Goal: Task Accomplishment & Management: Manage account settings

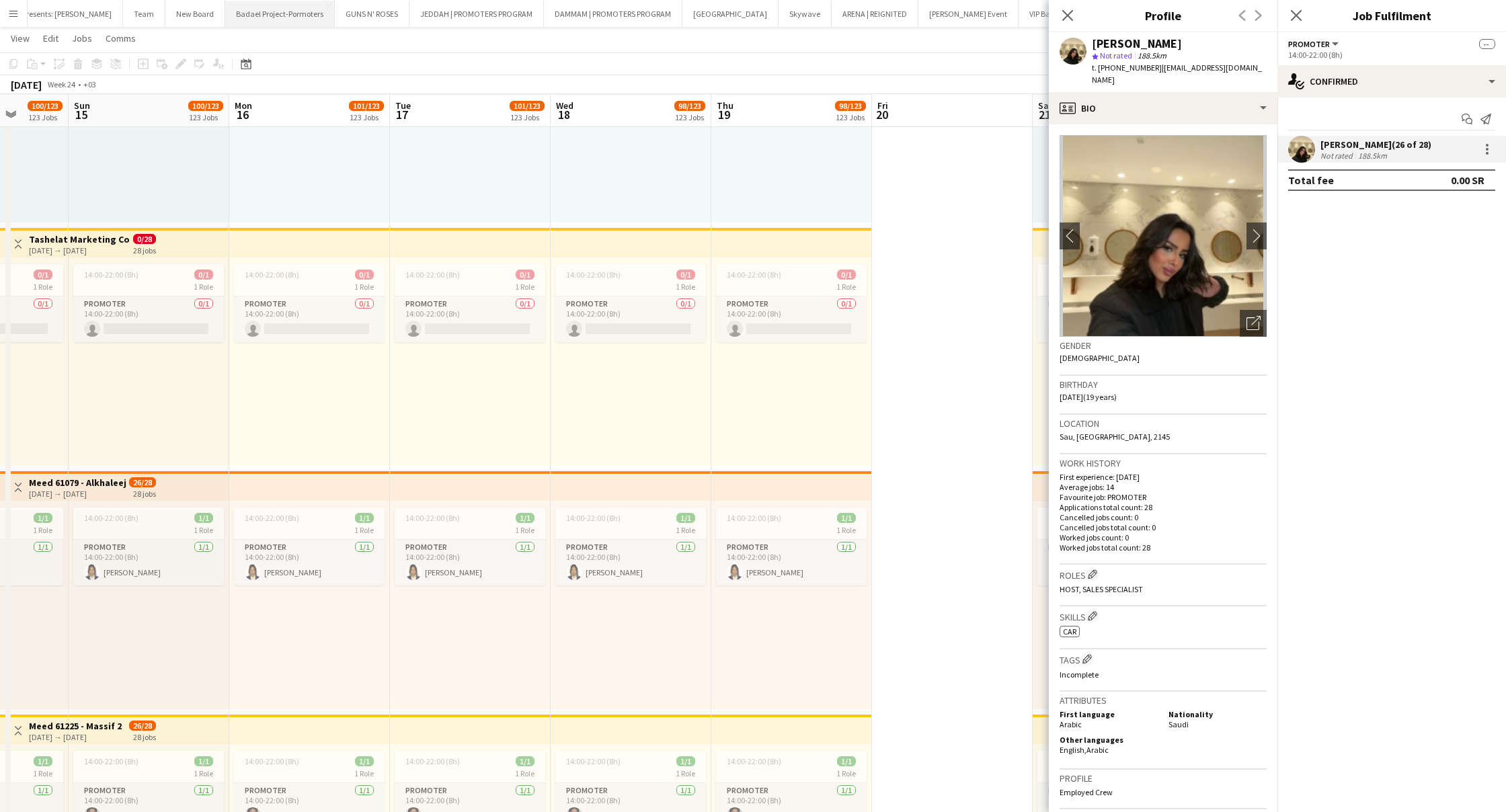
scroll to position [149, 0]
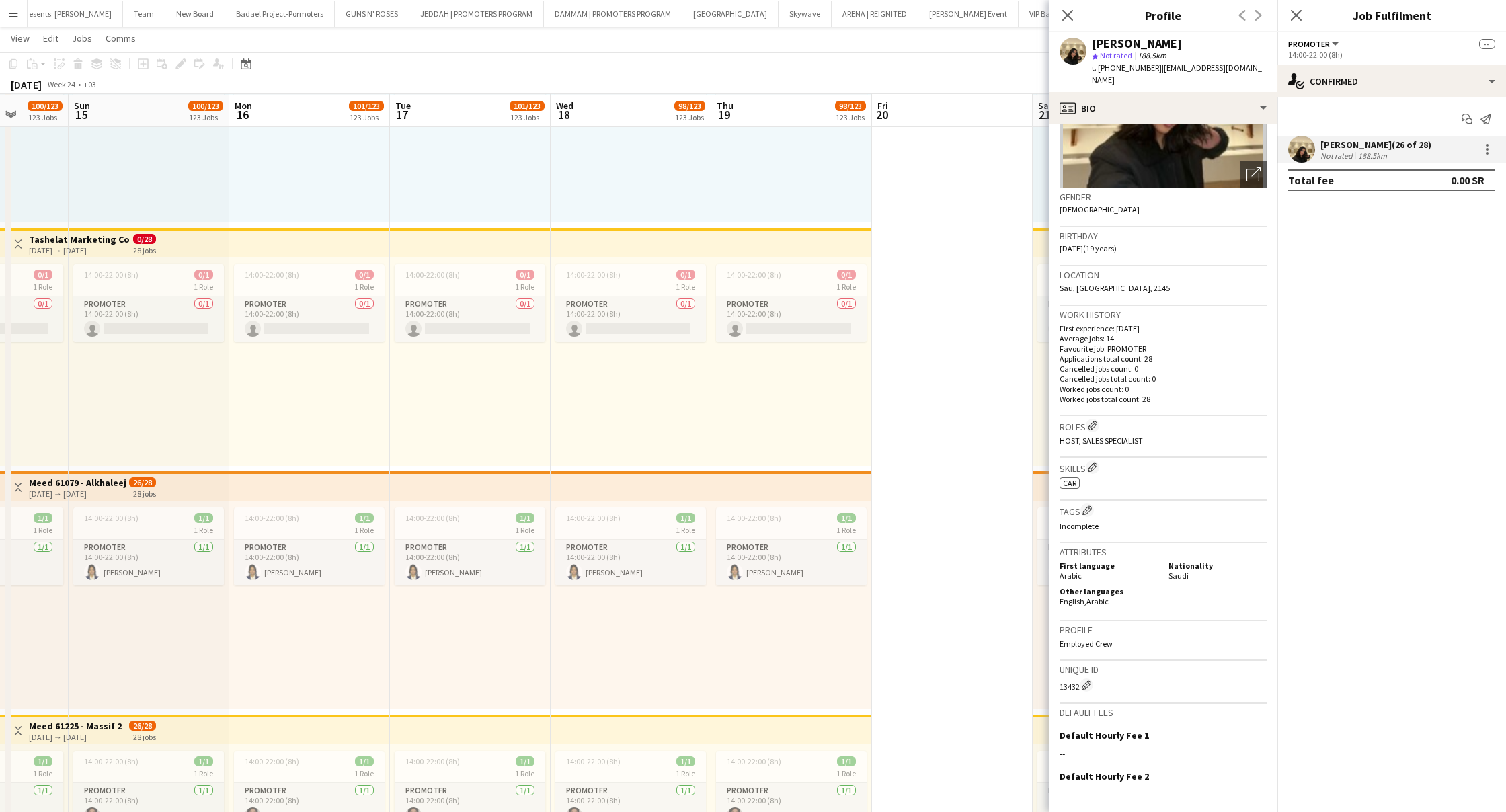
click at [7, 13] on button "Menu" at bounding box center [13, 13] width 27 height 27
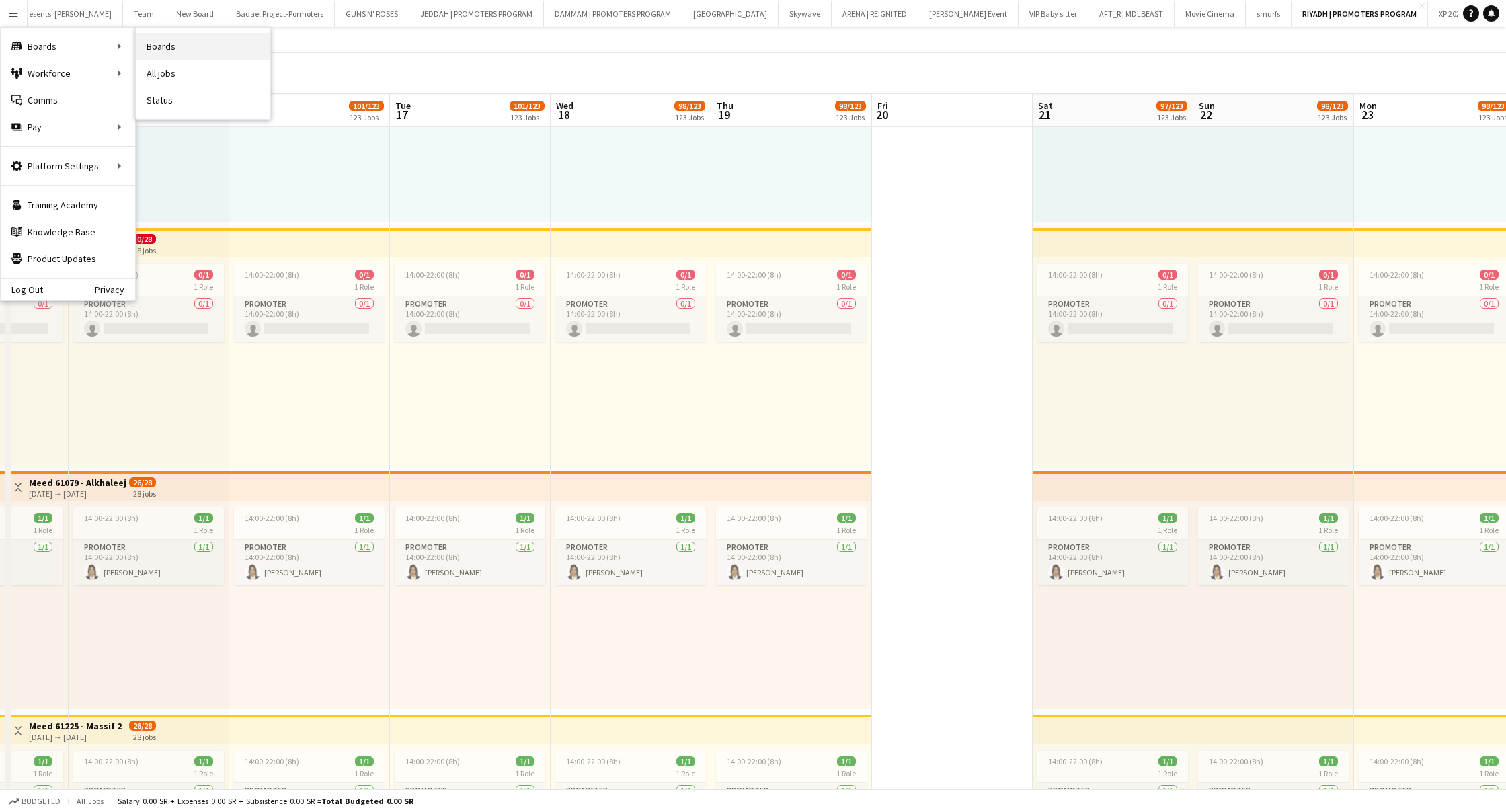
click at [177, 45] on link "Boards" at bounding box center [203, 46] width 135 height 27
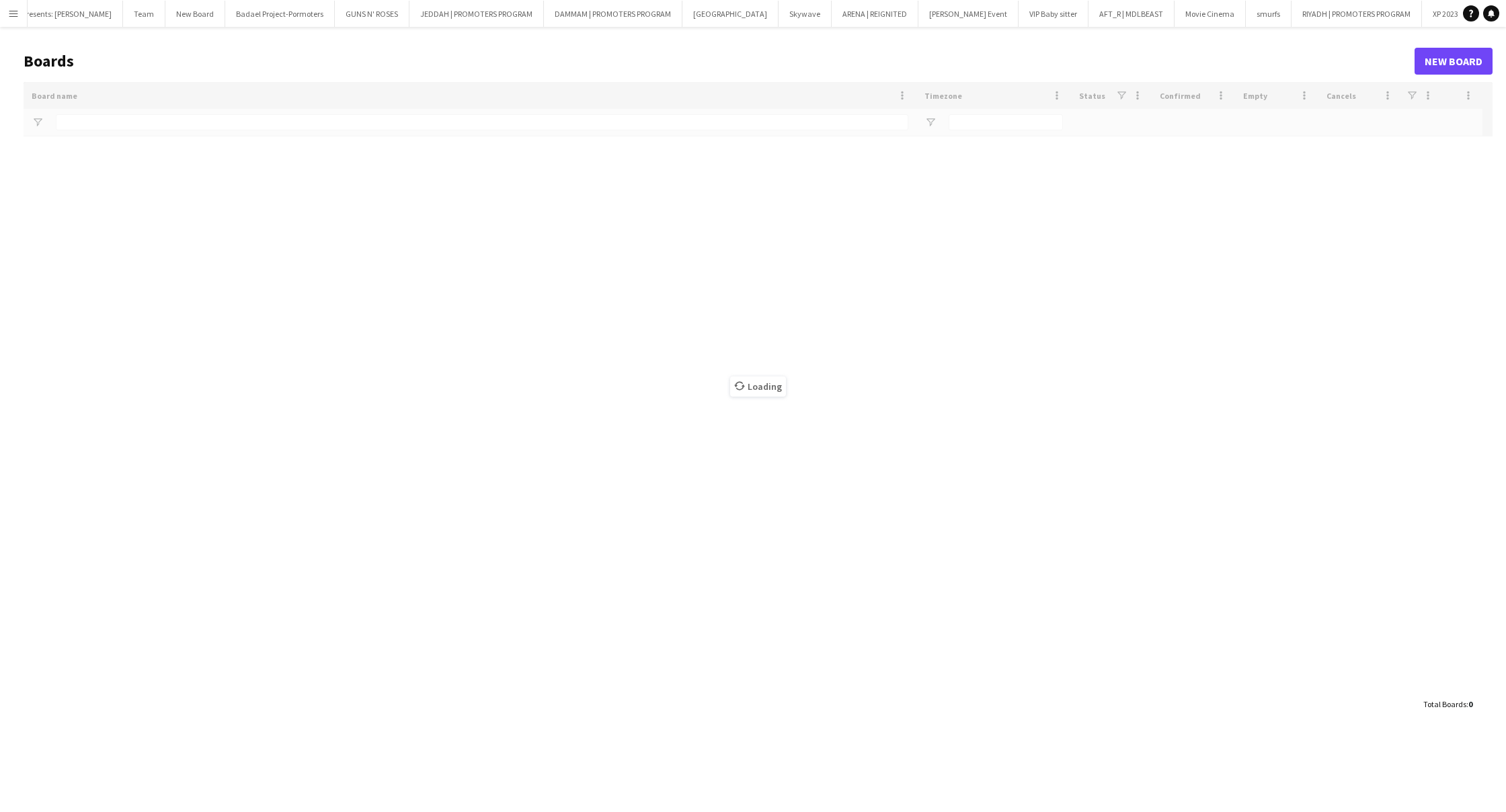
type input "***"
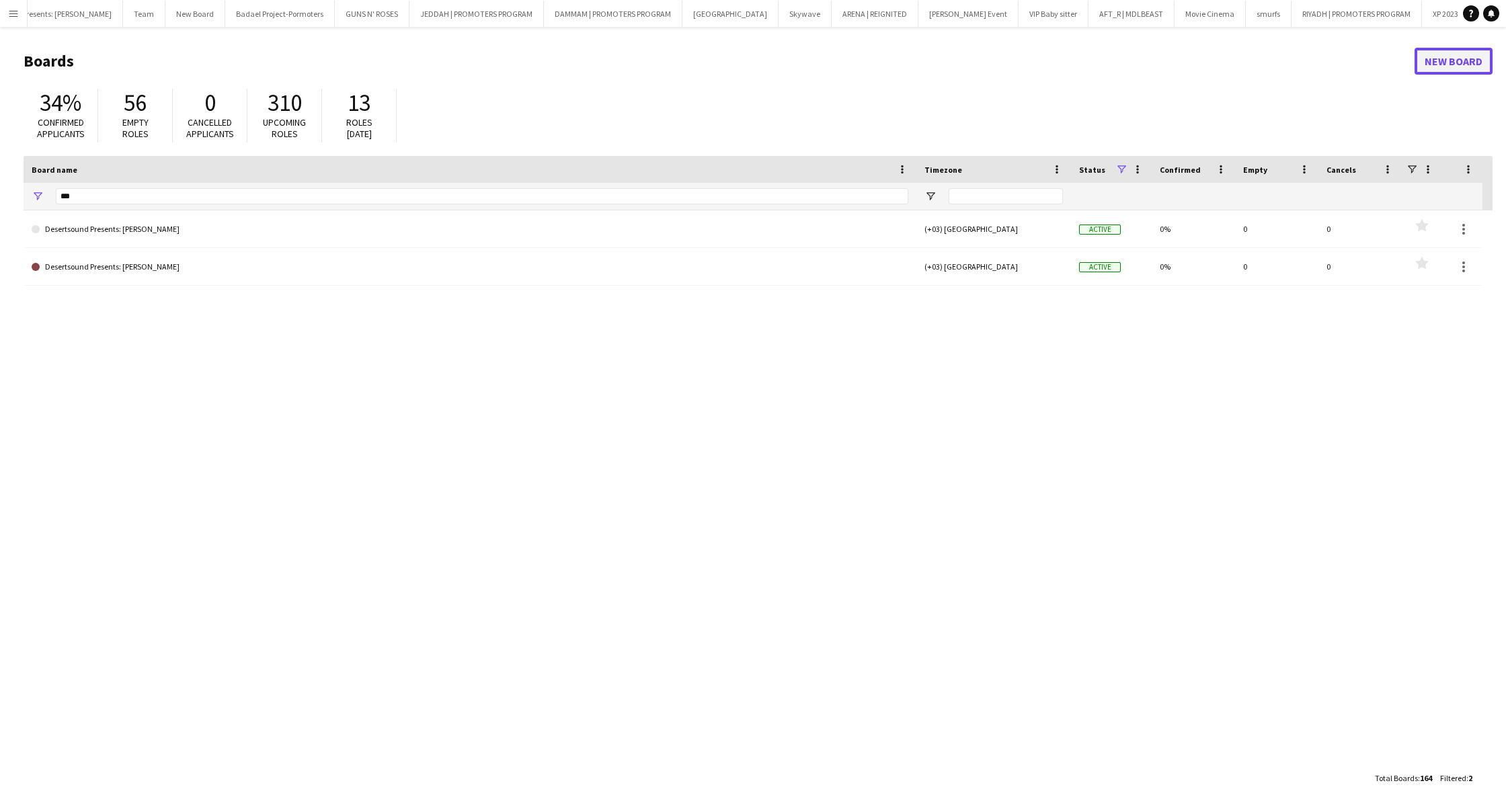
click at [1448, 56] on link "New Board" at bounding box center [1453, 60] width 78 height 27
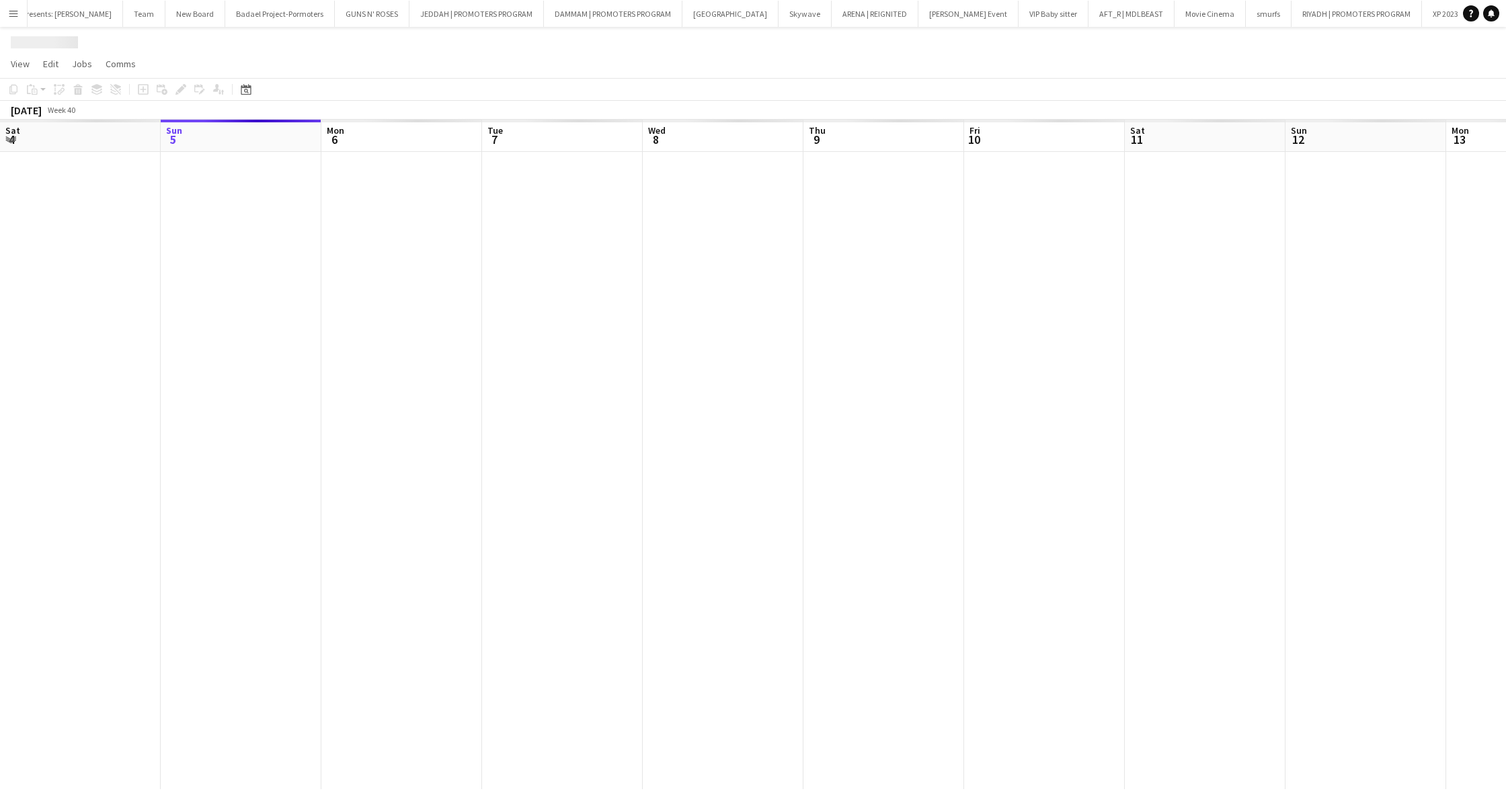
scroll to position [0, 2888]
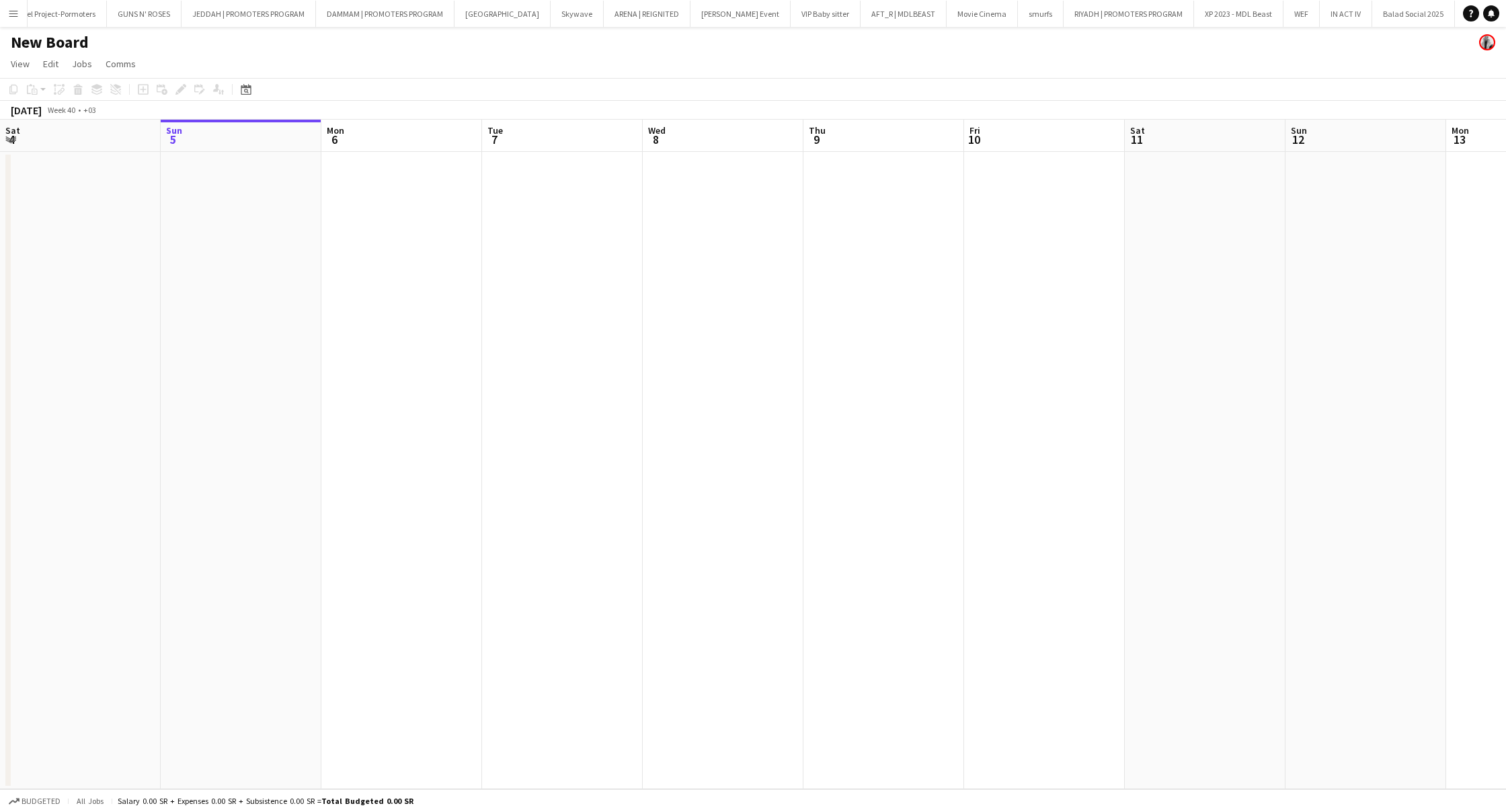
click at [52, 34] on h1 "New Board" at bounding box center [50, 43] width 78 height 20
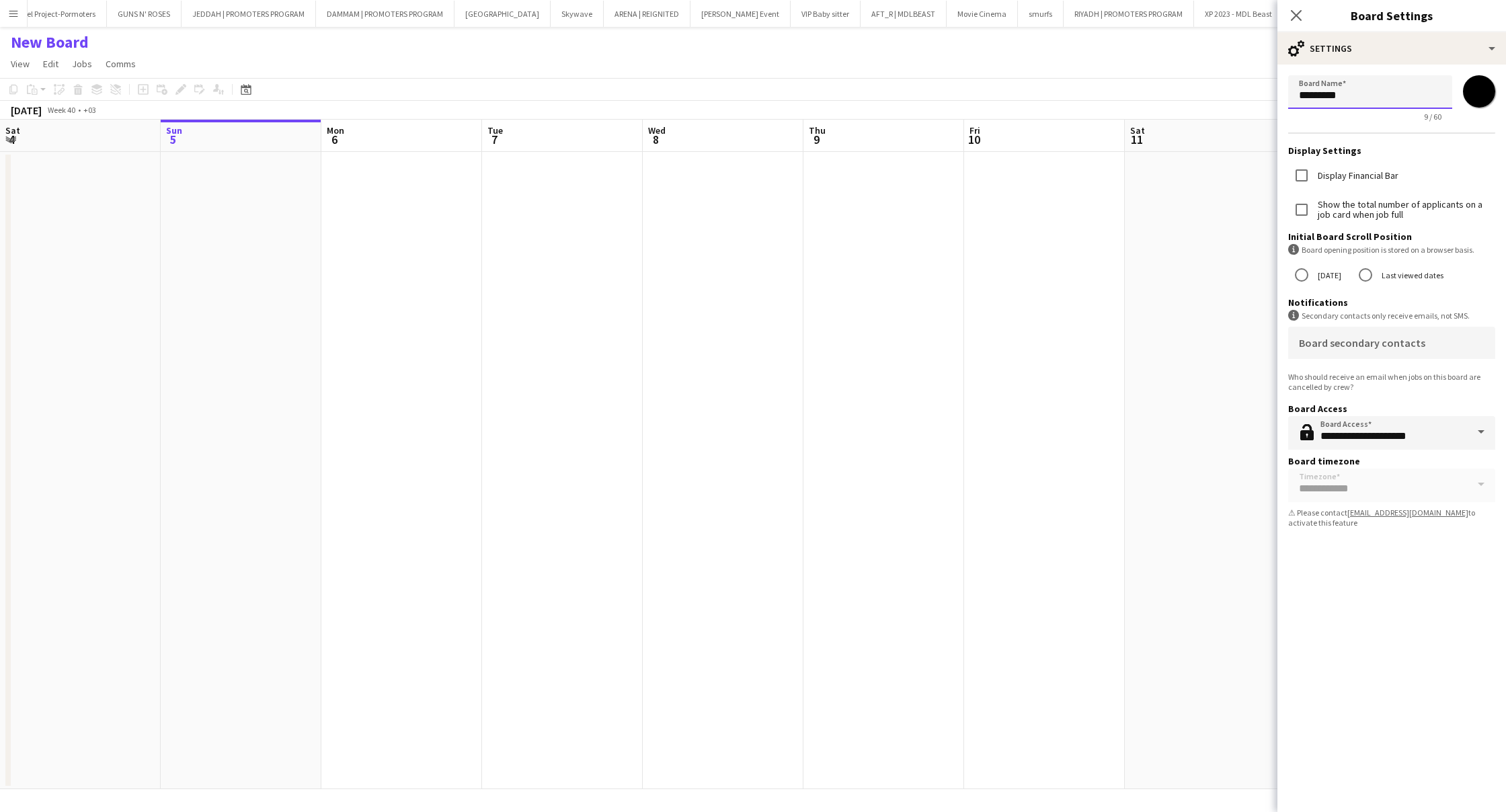
click at [1392, 96] on input "*********" at bounding box center [1369, 92] width 164 height 33
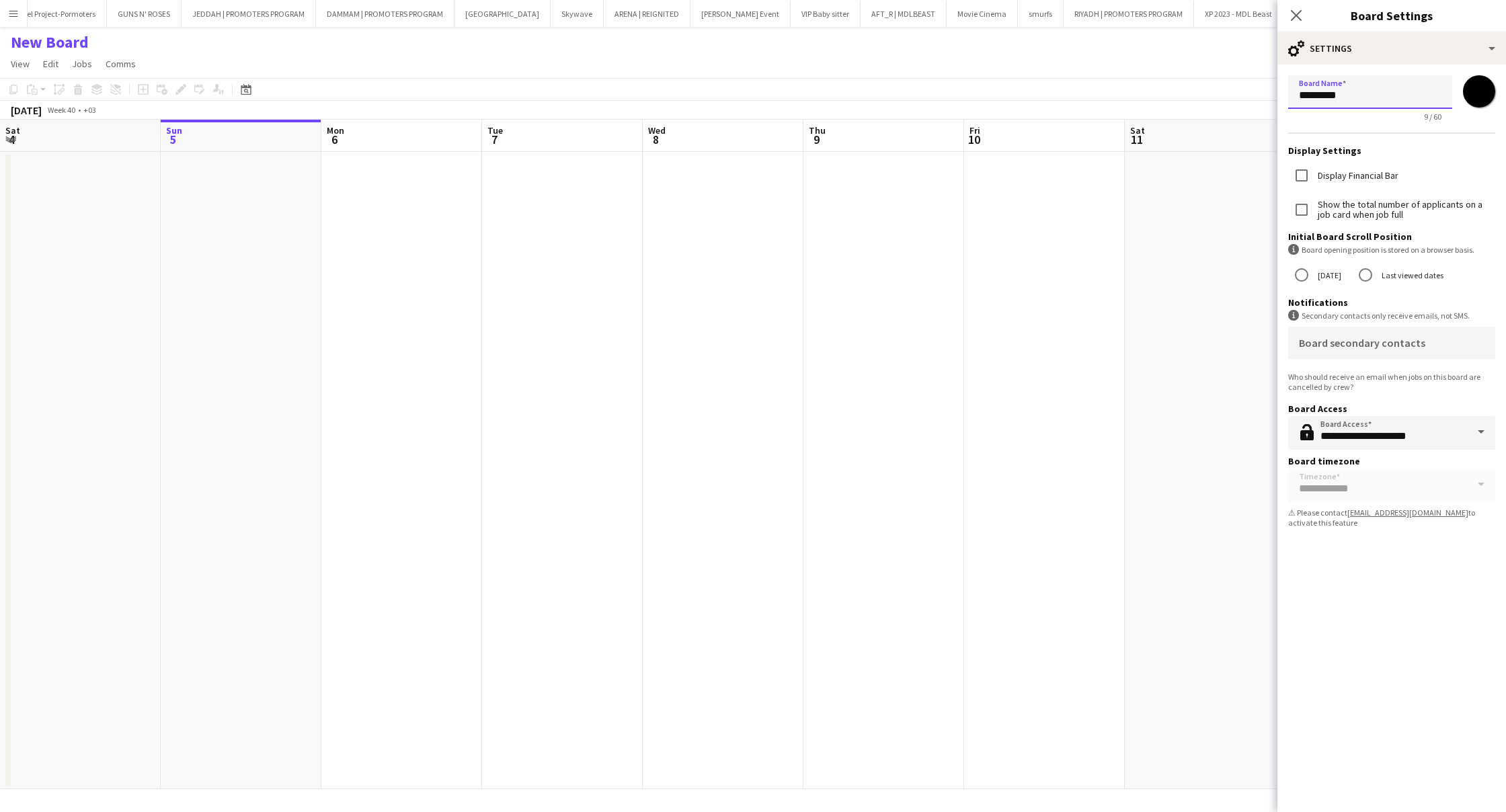
click at [1392, 96] on input "*********" at bounding box center [1369, 92] width 164 height 33
type input "*"
click at [1350, 101] on input "Board Name" at bounding box center [1369, 92] width 164 height 33
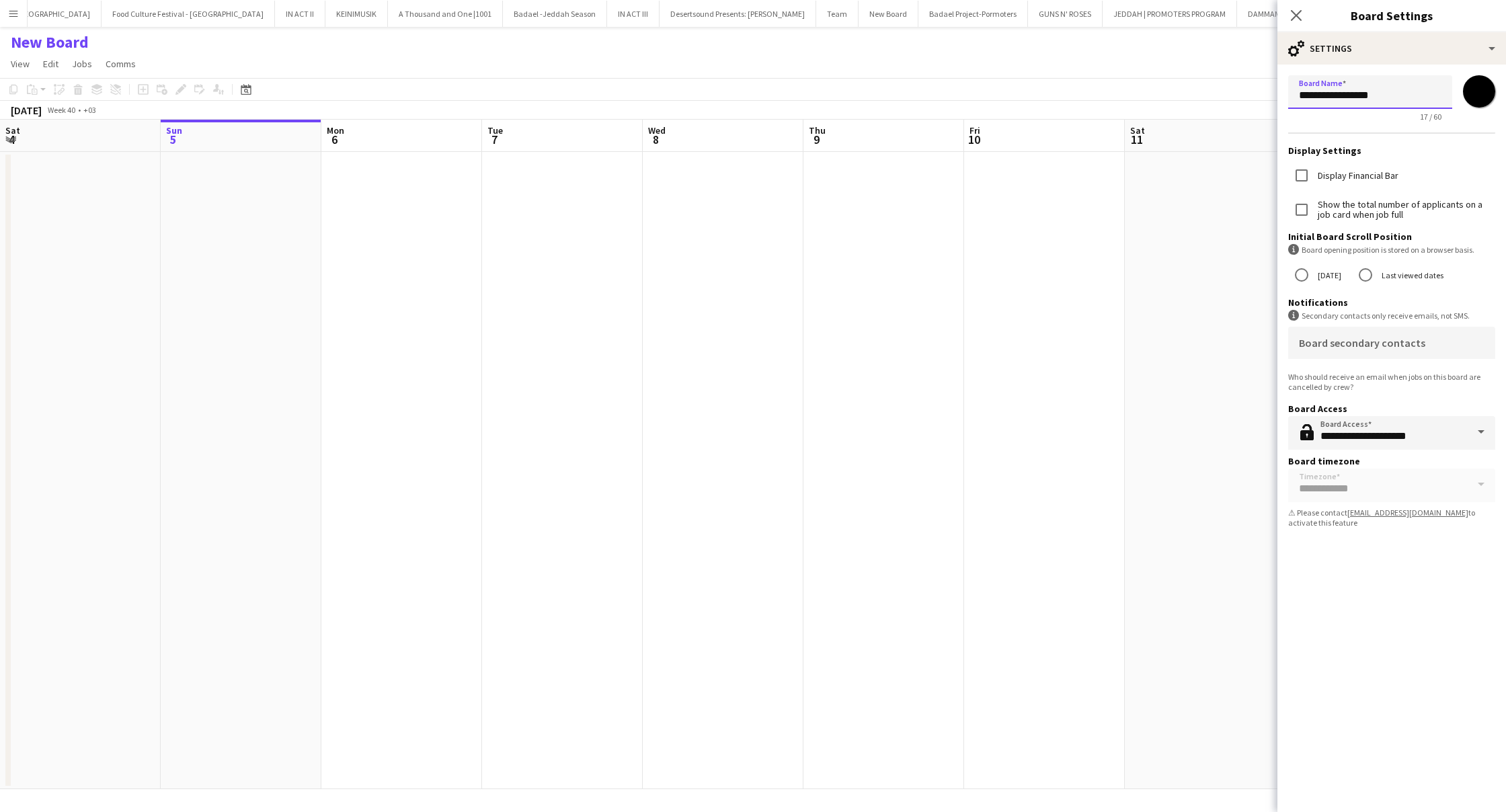
type input "**********"
click at [1466, 92] on input "*******" at bounding box center [1479, 91] width 48 height 48
type input "*******"
click at [1294, 14] on icon at bounding box center [1296, 15] width 13 height 13
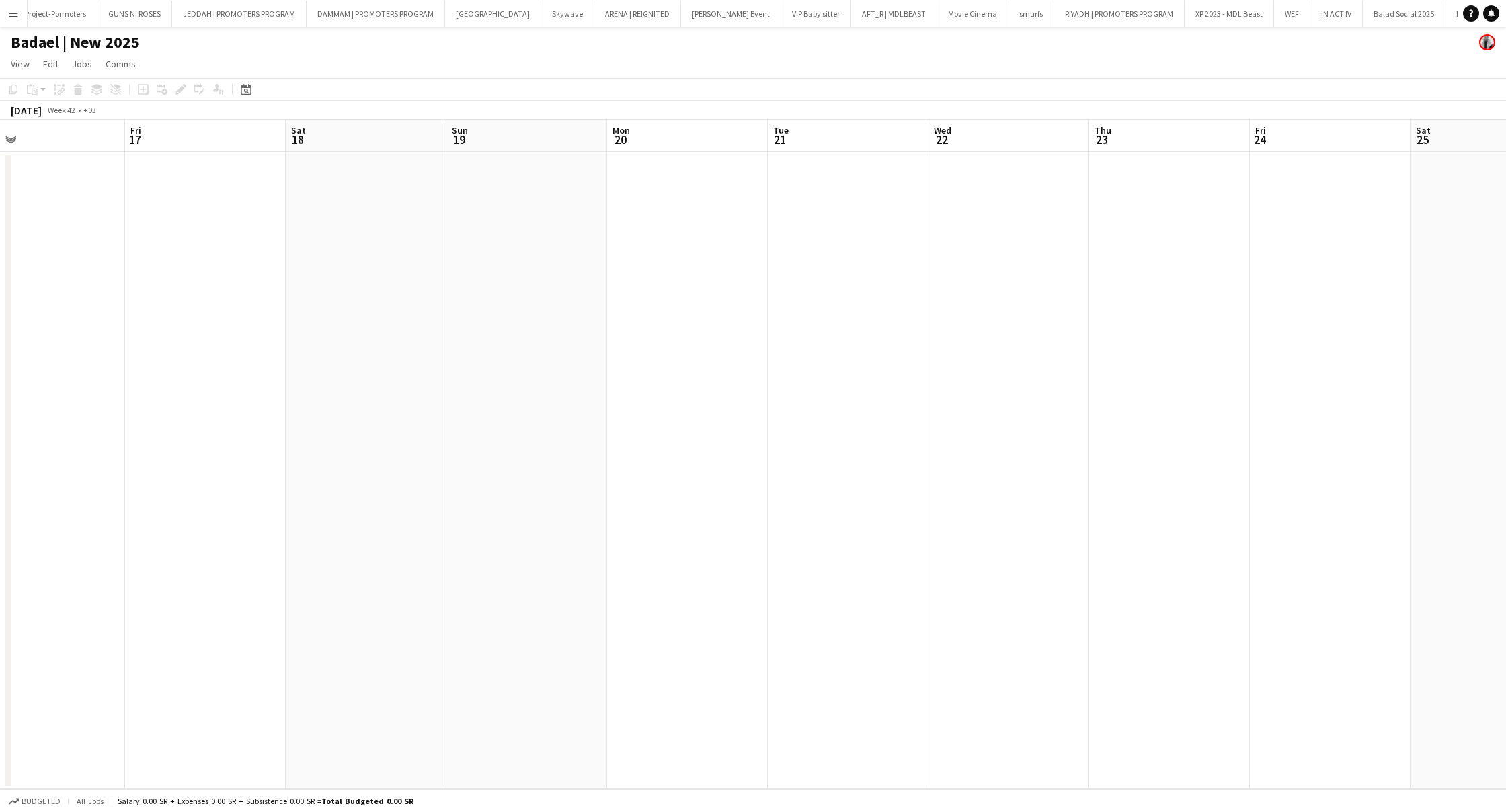
scroll to position [0, 354]
click at [657, 208] on app-date-cell at bounding box center [690, 471] width 161 height 637
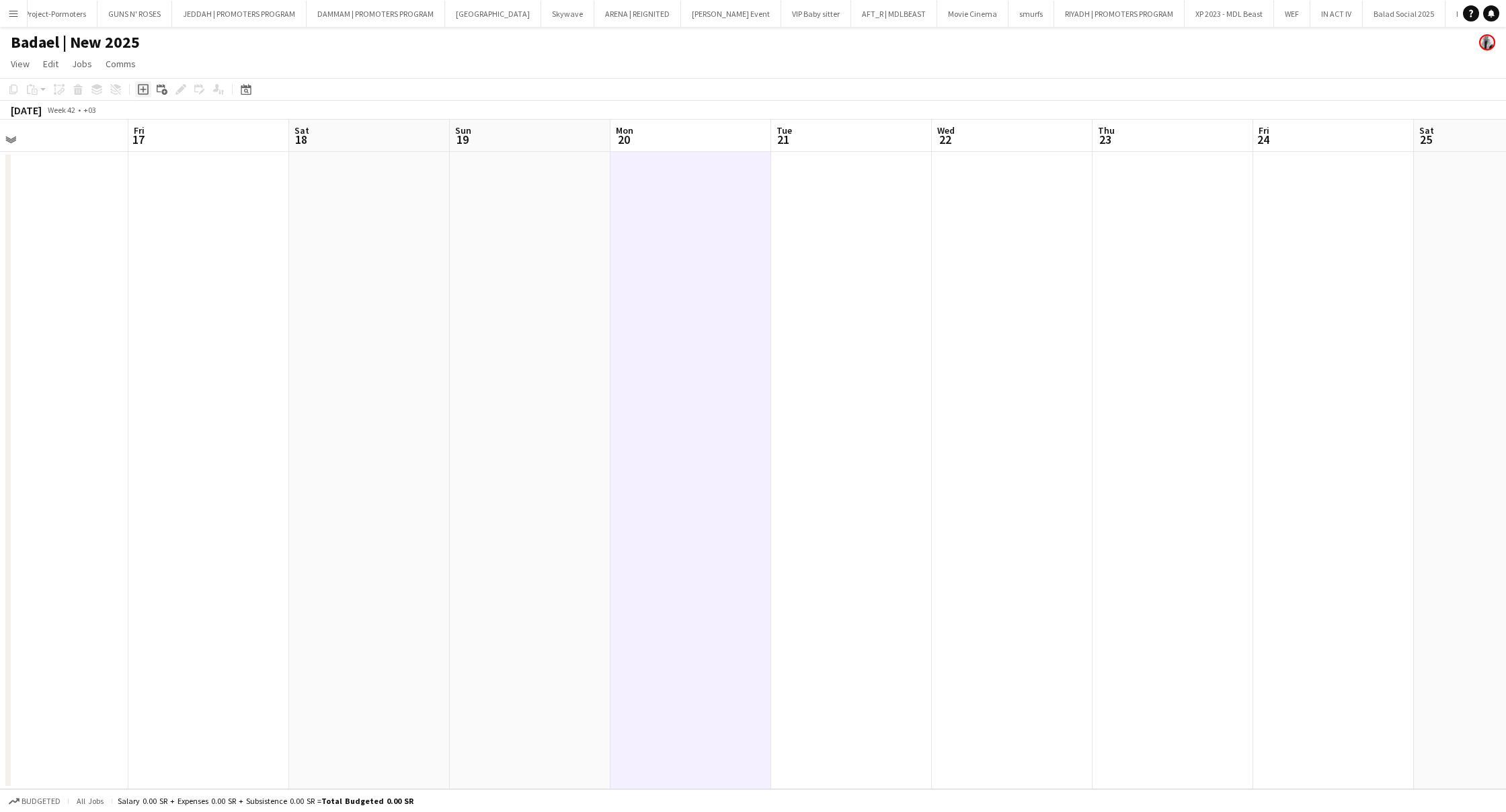
click at [140, 91] on icon "Add job" at bounding box center [143, 89] width 11 height 11
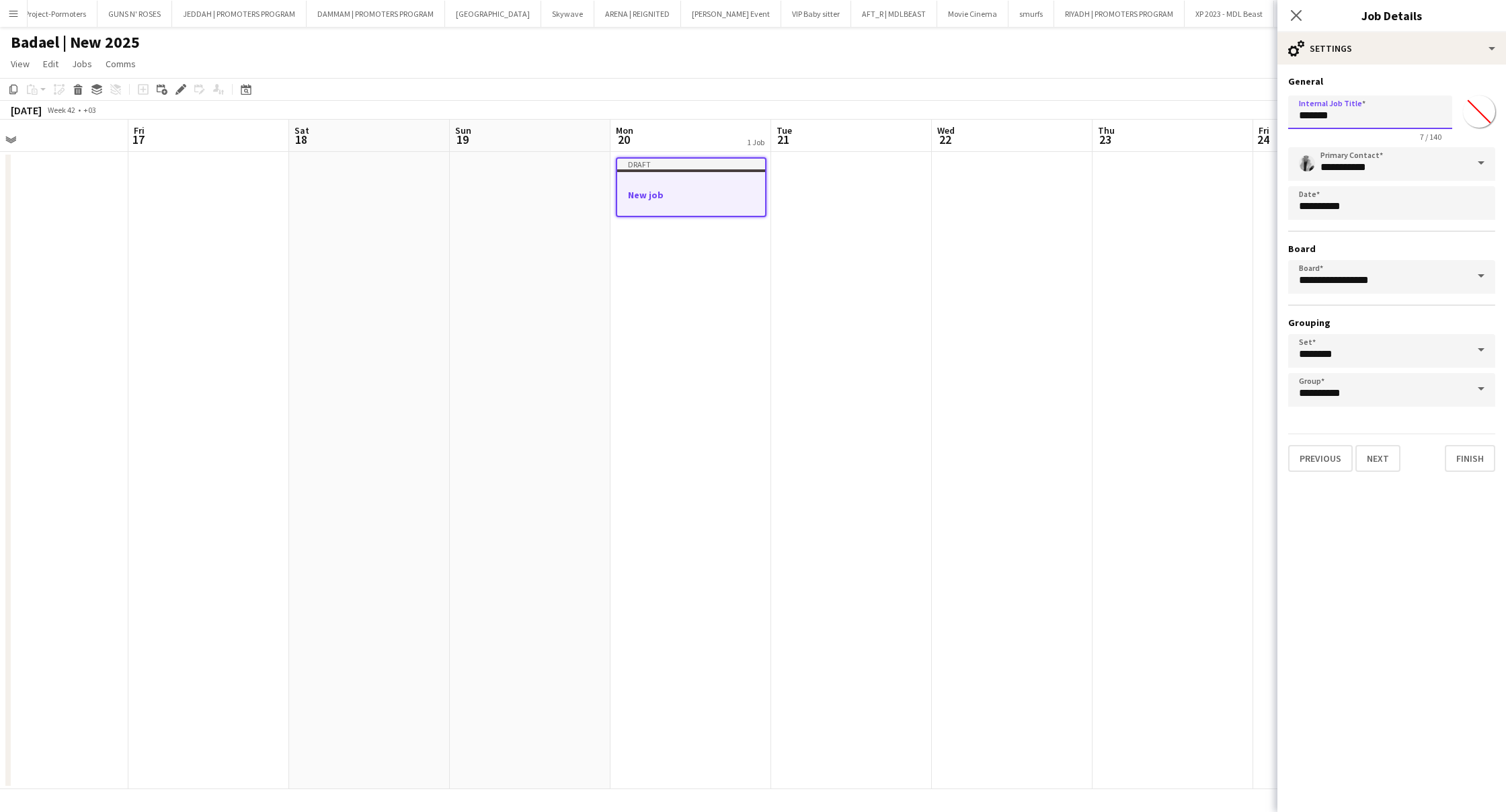
click at [1343, 116] on input "*******" at bounding box center [1369, 112] width 164 height 33
type input "**********"
click at [1295, 17] on icon "Close pop-in" at bounding box center [1296, 15] width 13 height 13
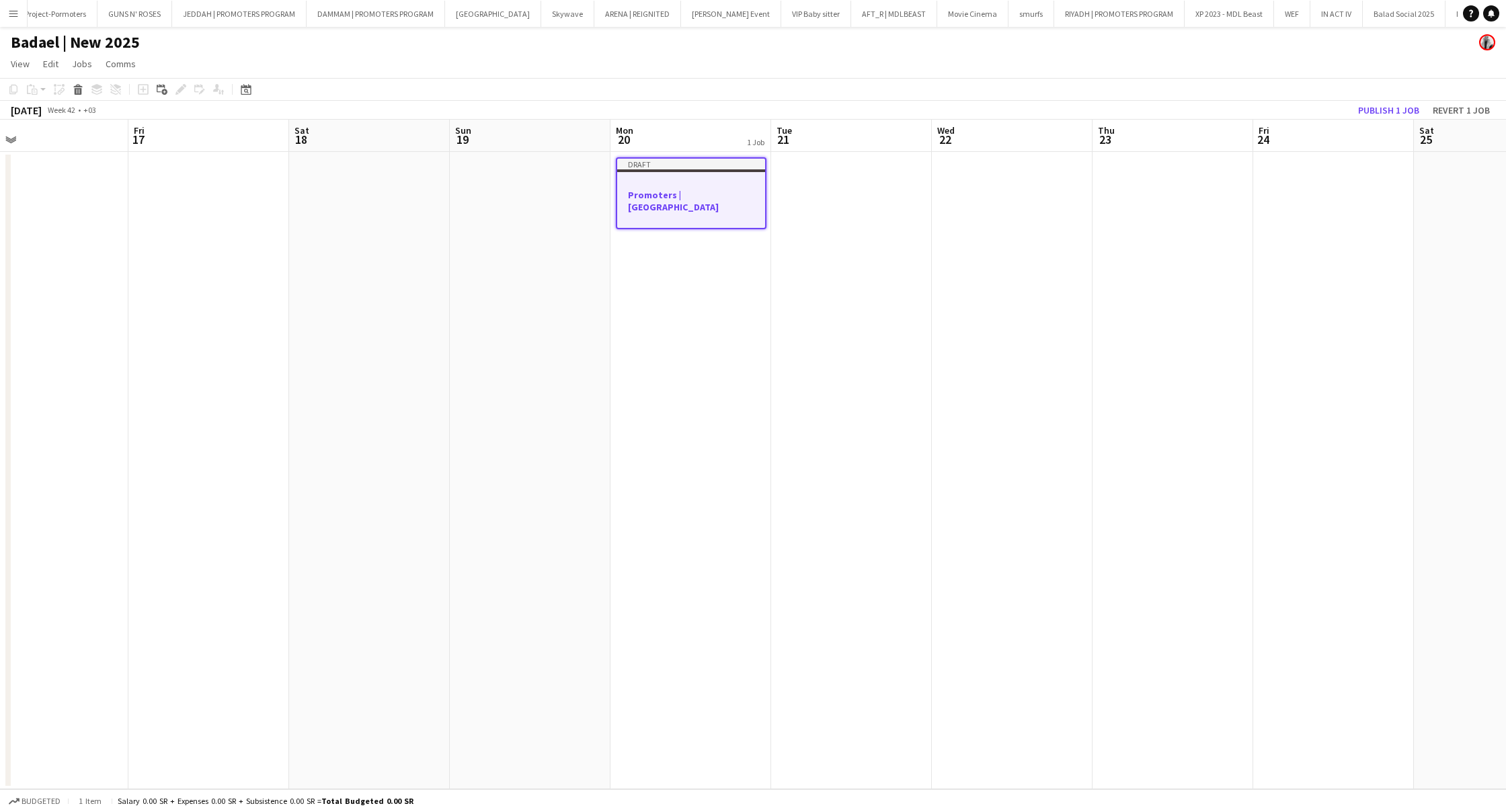
click at [726, 213] on div at bounding box center [690, 218] width 148 height 11
click at [745, 188] on h3 "Promoters |[GEOGRAPHIC_DATA]" at bounding box center [691, 200] width 151 height 24
click at [740, 167] on div "Draft" at bounding box center [690, 164] width 148 height 11
click at [735, 178] on div at bounding box center [691, 181] width 151 height 10
click at [684, 186] on div at bounding box center [690, 182] width 148 height 10
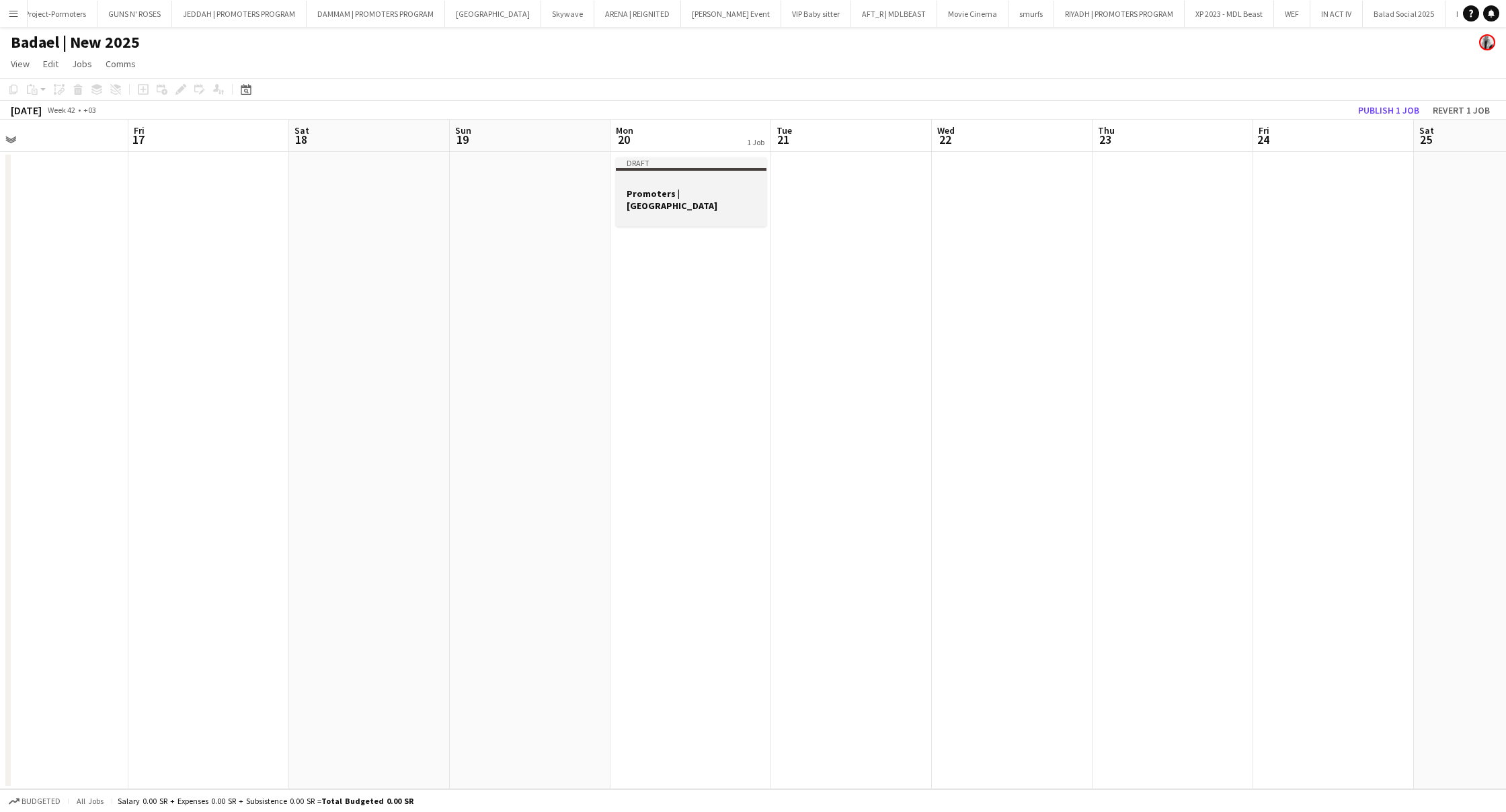
click at [658, 168] on div at bounding box center [691, 169] width 151 height 3
click at [656, 172] on app-job-card "Draft Promoters |[GEOGRAPHIC_DATA]" at bounding box center [691, 192] width 151 height 72
click at [656, 172] on app-job-card "Draft Promoters |[GEOGRAPHIC_DATA]" at bounding box center [691, 191] width 151 height 70
click at [658, 167] on div "Draft" at bounding box center [690, 164] width 148 height 11
click at [634, 172] on app-job-card "Draft Promoters |[GEOGRAPHIC_DATA]" at bounding box center [691, 191] width 151 height 70
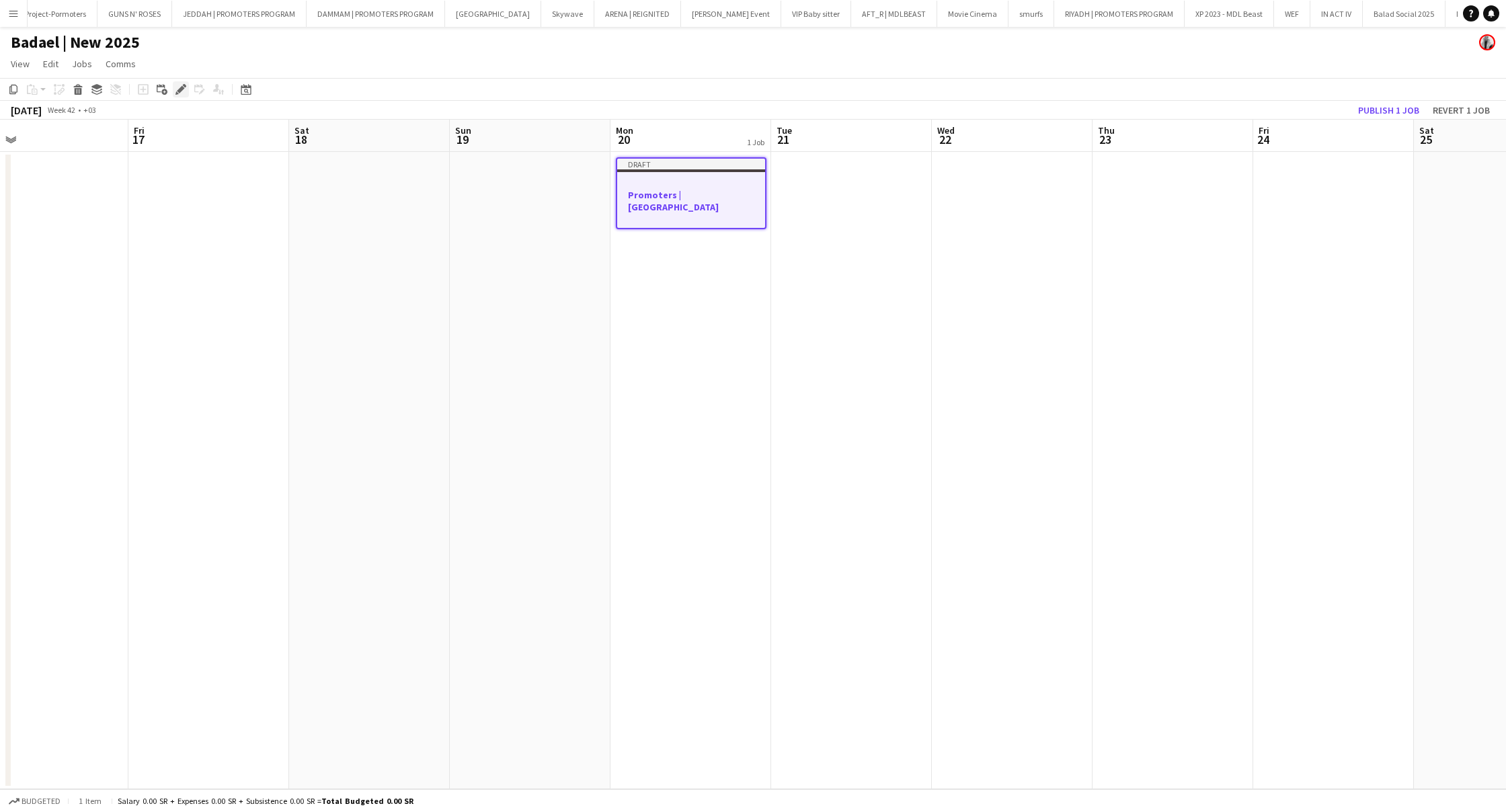
click at [179, 92] on icon at bounding box center [180, 90] width 7 height 7
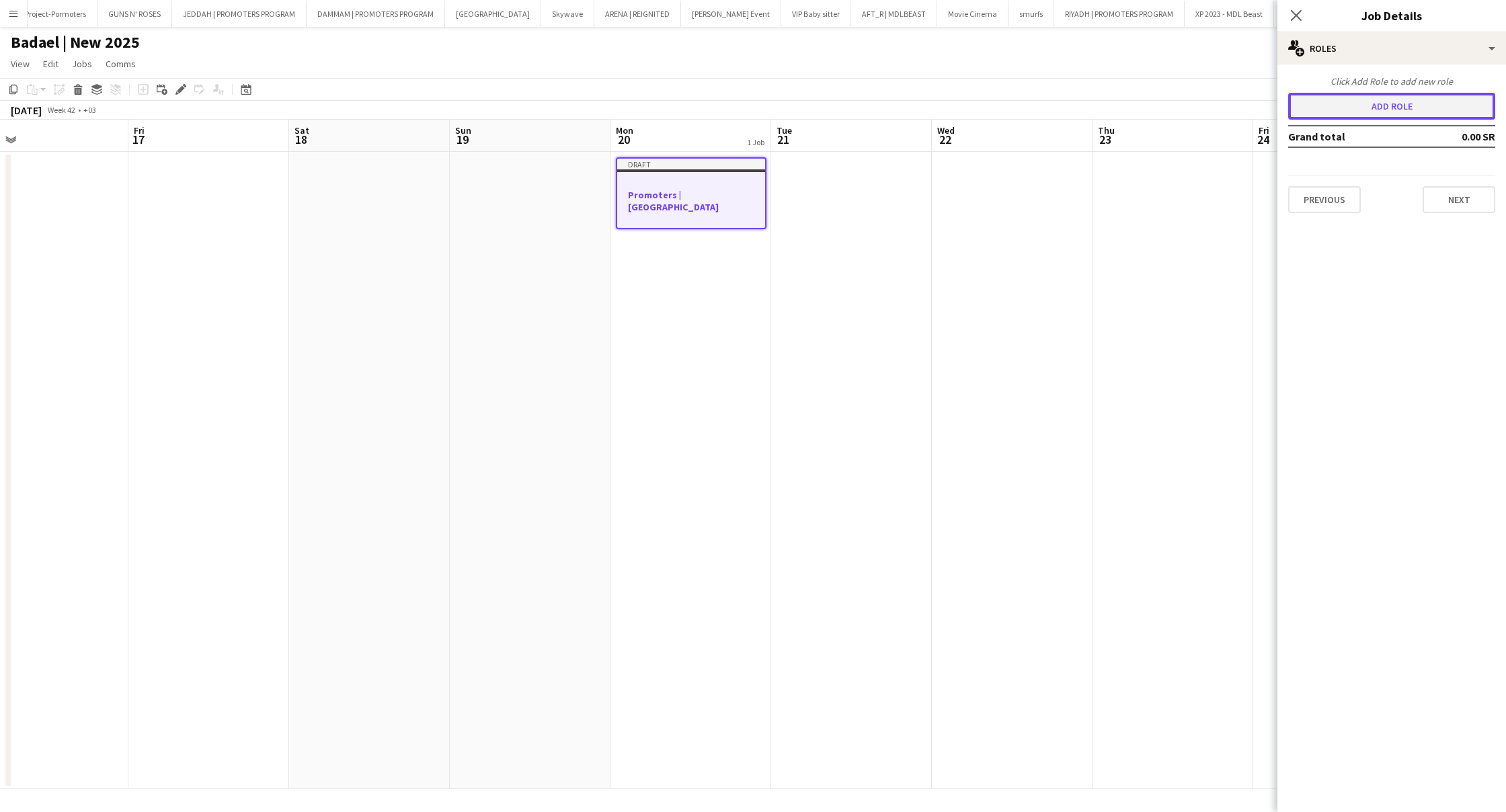
click at [1458, 103] on button "Add role" at bounding box center [1391, 106] width 207 height 27
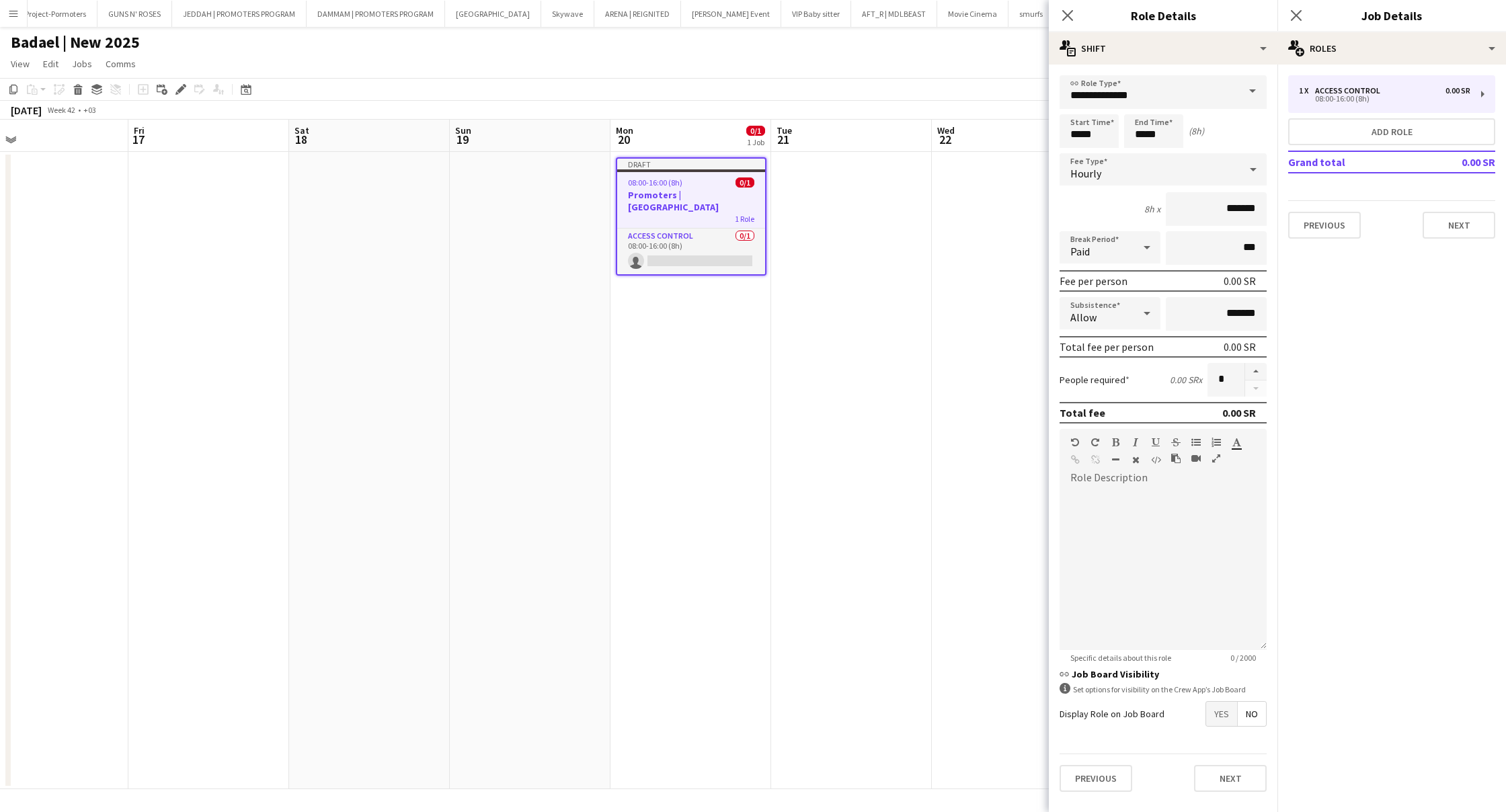
click at [1250, 95] on span at bounding box center [1252, 91] width 28 height 33
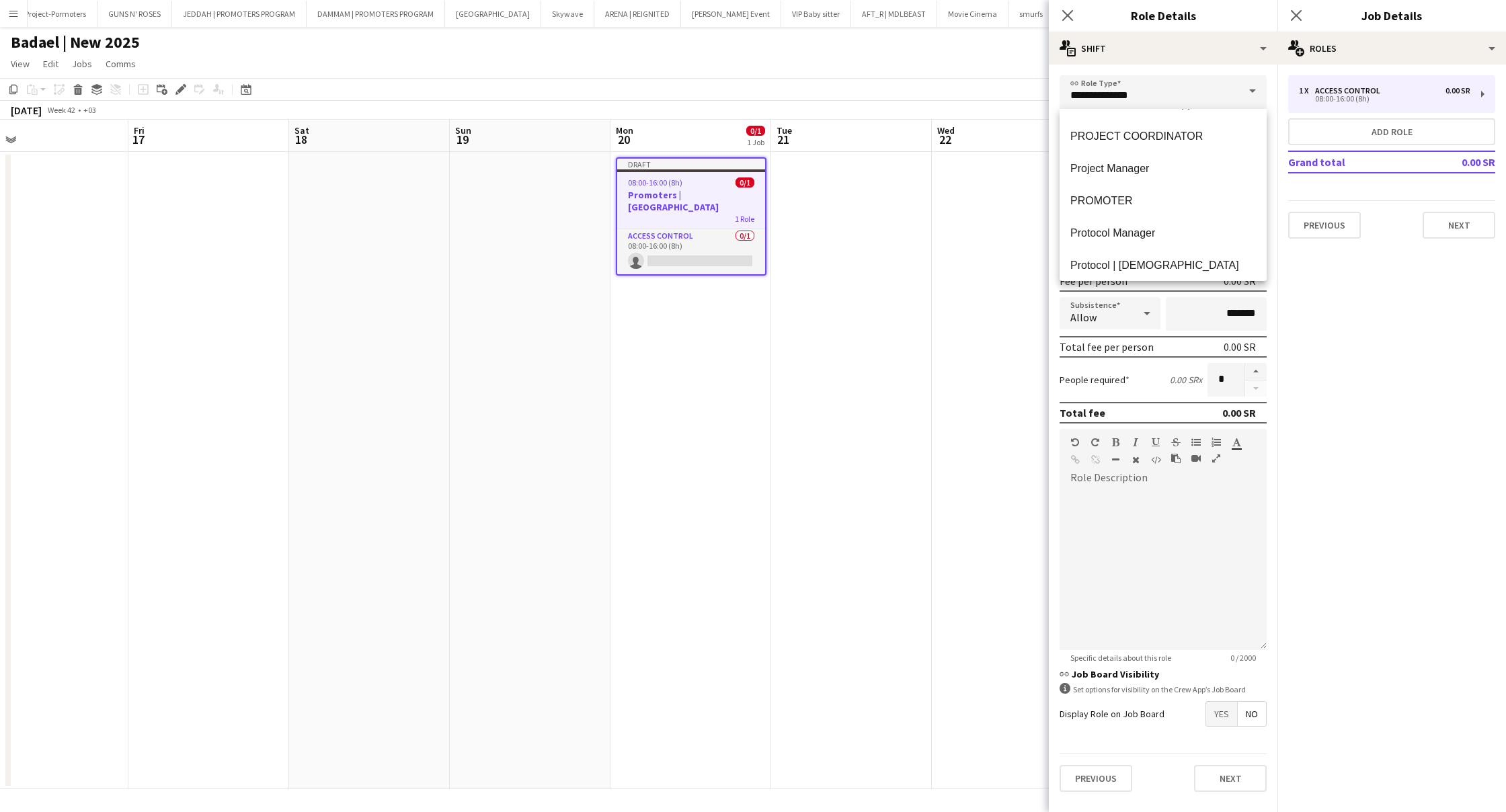
scroll to position [2089, 0]
click at [1165, 203] on span "PROMOTER" at bounding box center [1163, 203] width 186 height 13
type input "********"
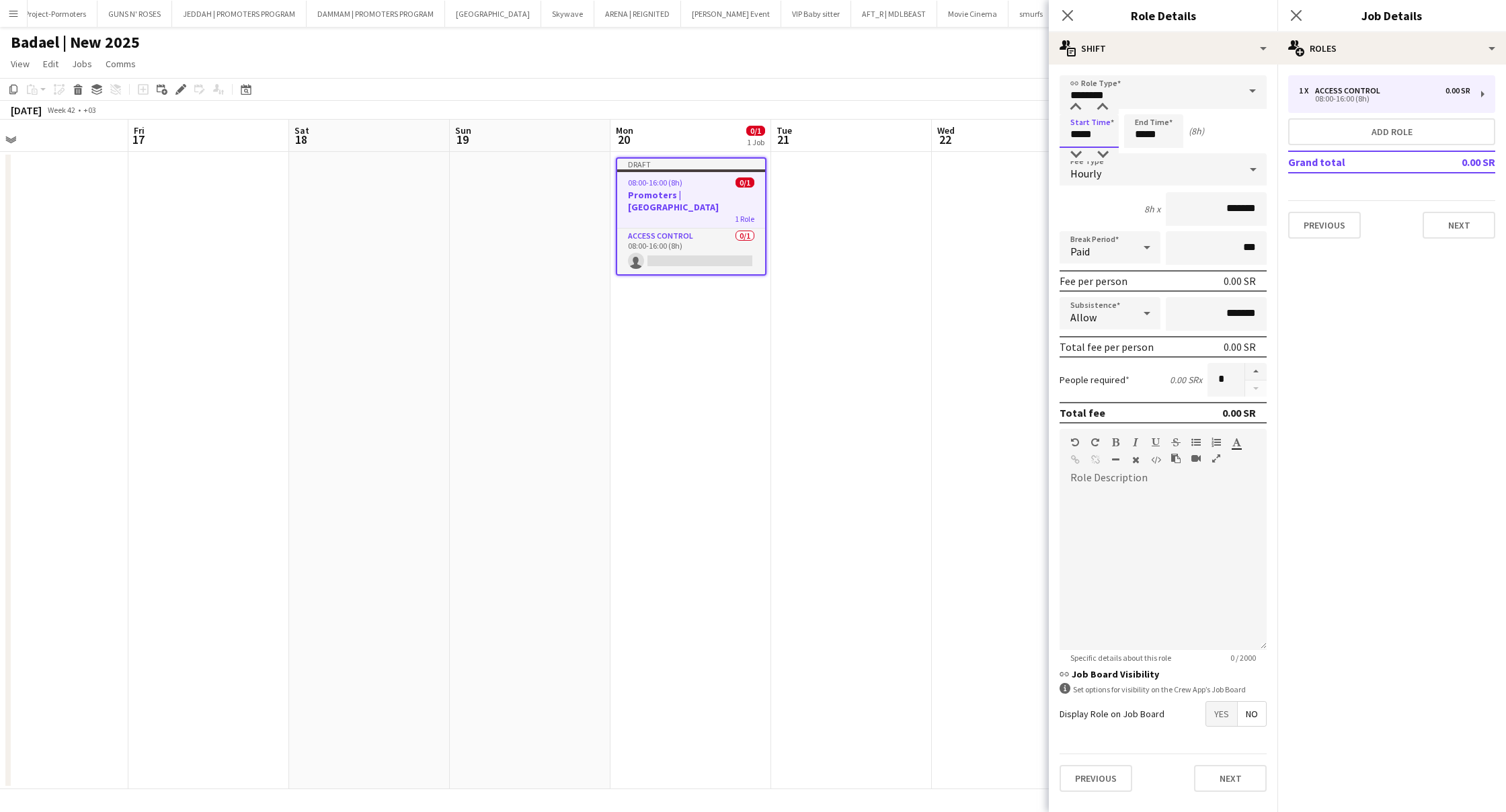
click at [1080, 135] on input "*****" at bounding box center [1089, 131] width 59 height 33
click at [1224, 126] on div "Start Time ***** End Time ***** (8h)" at bounding box center [1162, 131] width 207 height 33
click at [1095, 170] on span "Hourly" at bounding box center [1085, 173] width 31 height 13
click at [1113, 233] on mat-option "Fixed" at bounding box center [1162, 242] width 207 height 33
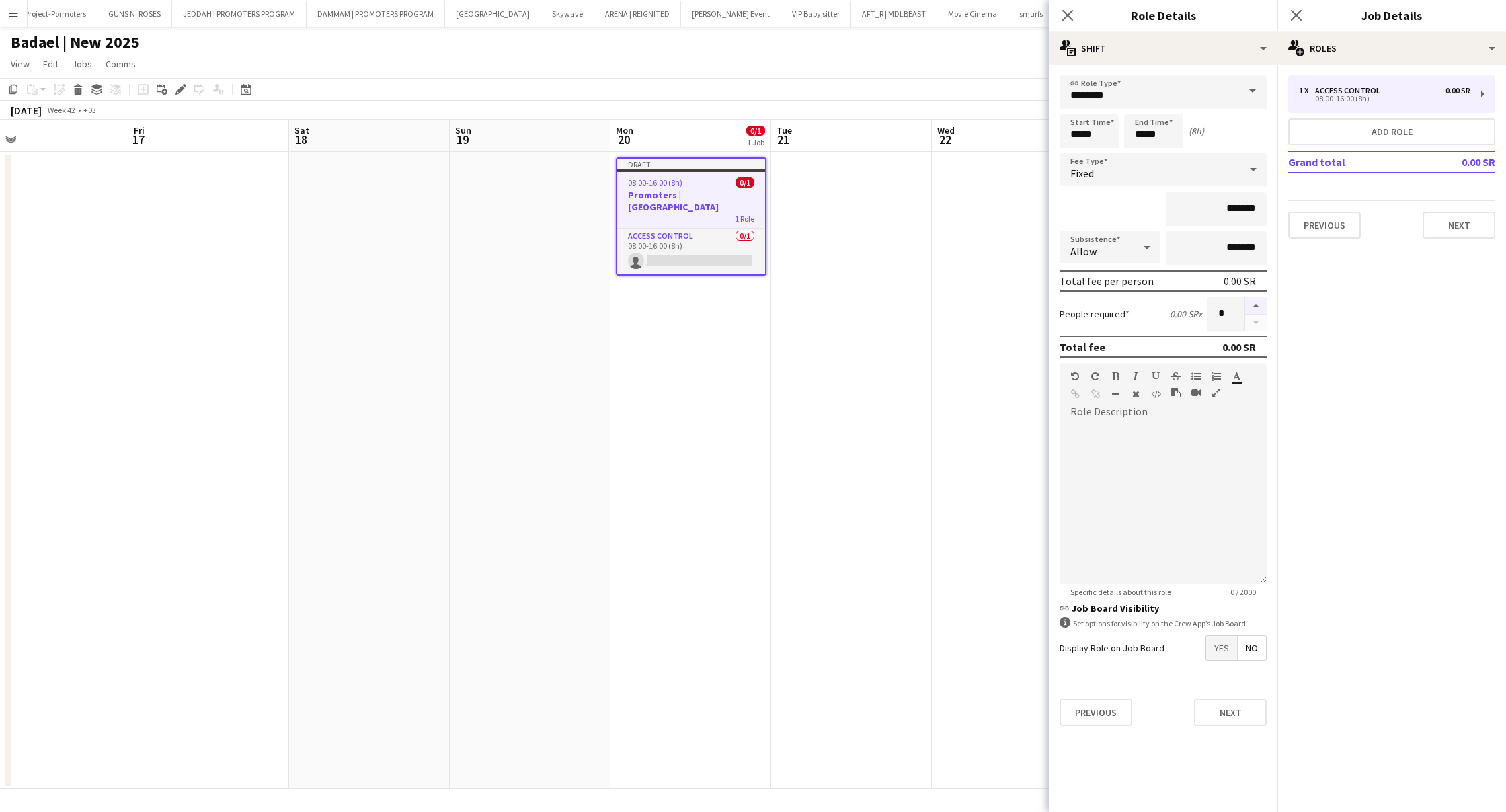
click at [1253, 308] on button "button" at bounding box center [1255, 306] width 21 height 18
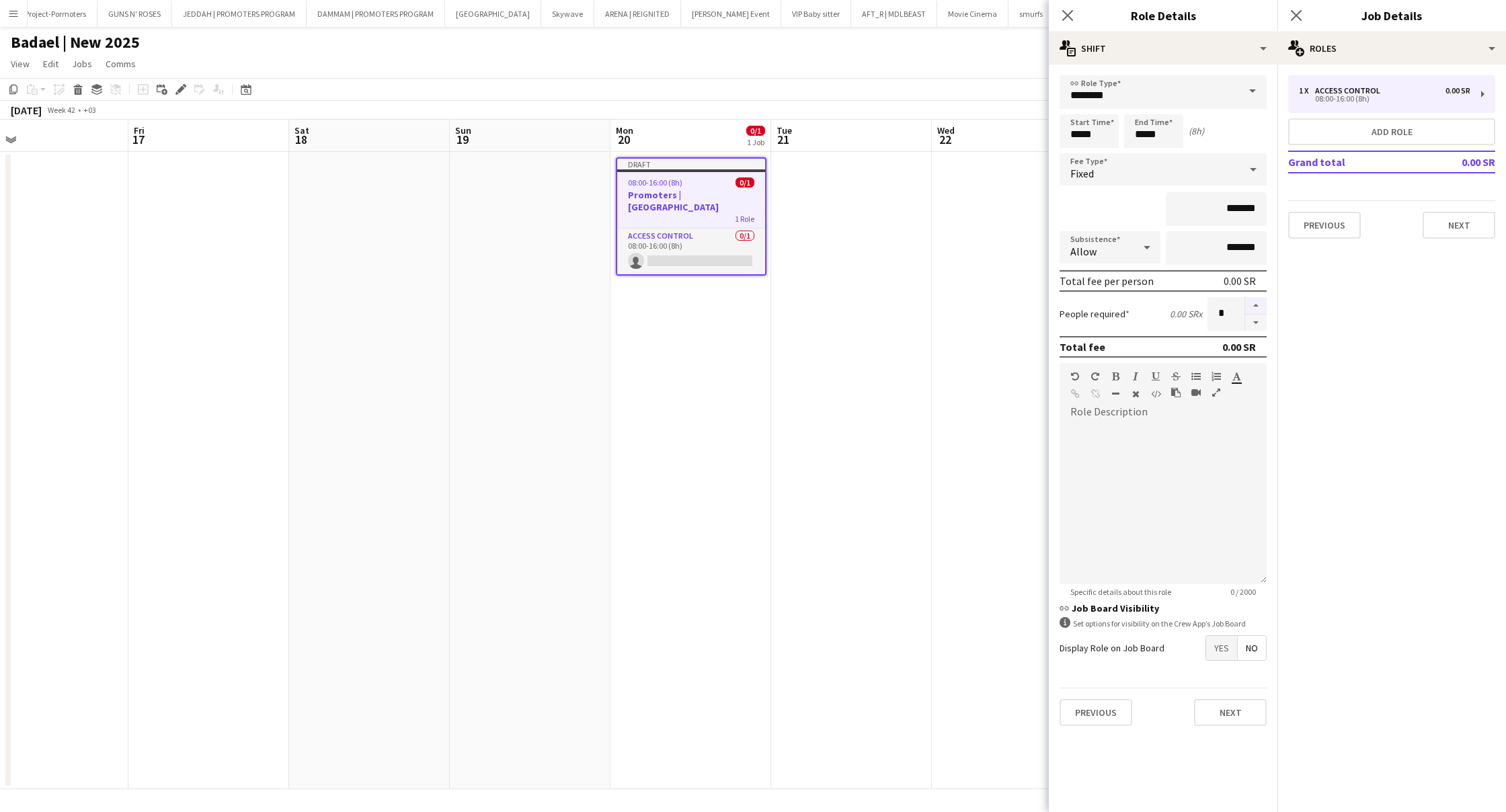
click at [1253, 308] on button "button" at bounding box center [1255, 306] width 21 height 18
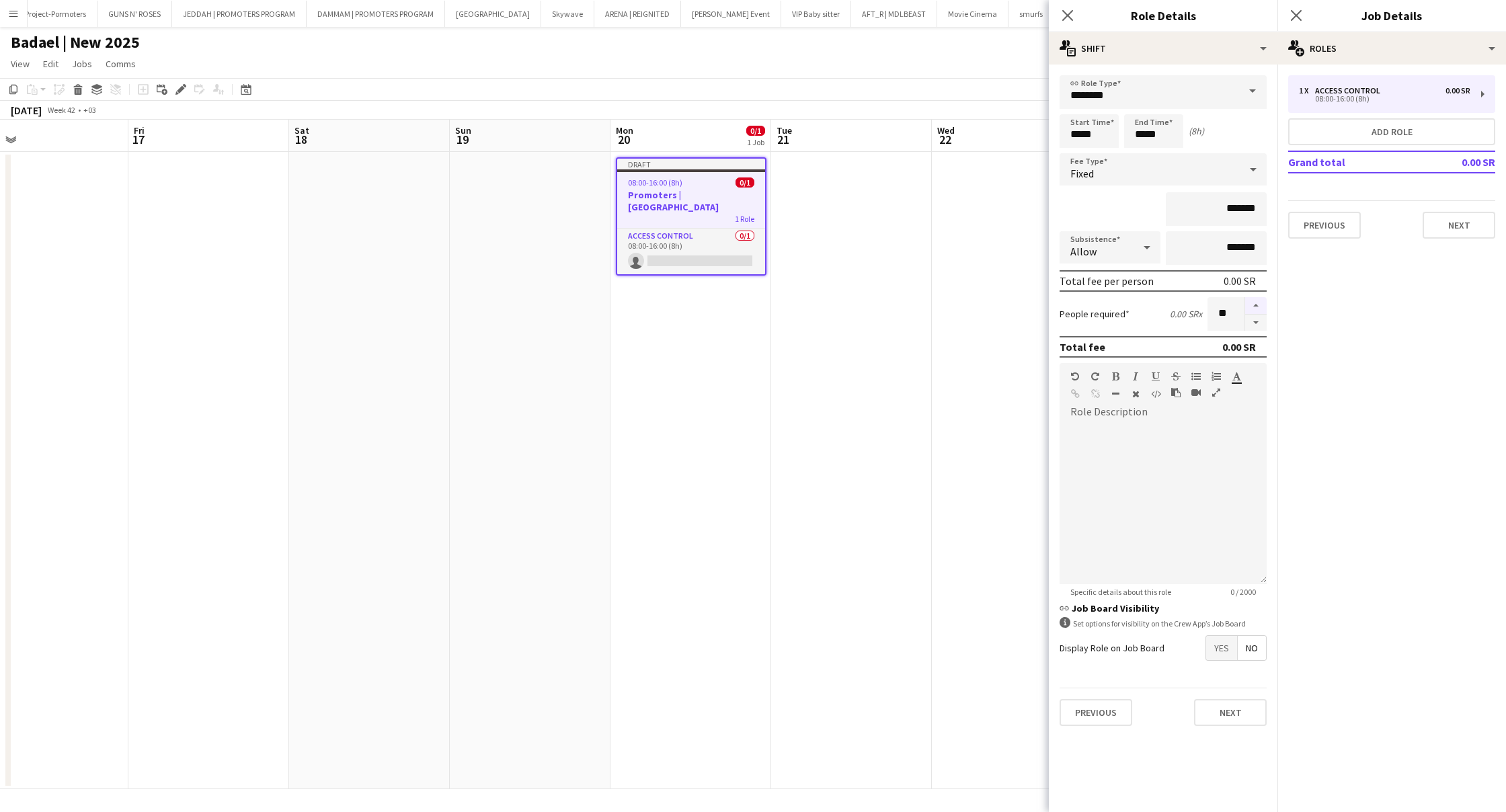
click at [1253, 308] on button "button" at bounding box center [1255, 306] width 21 height 18
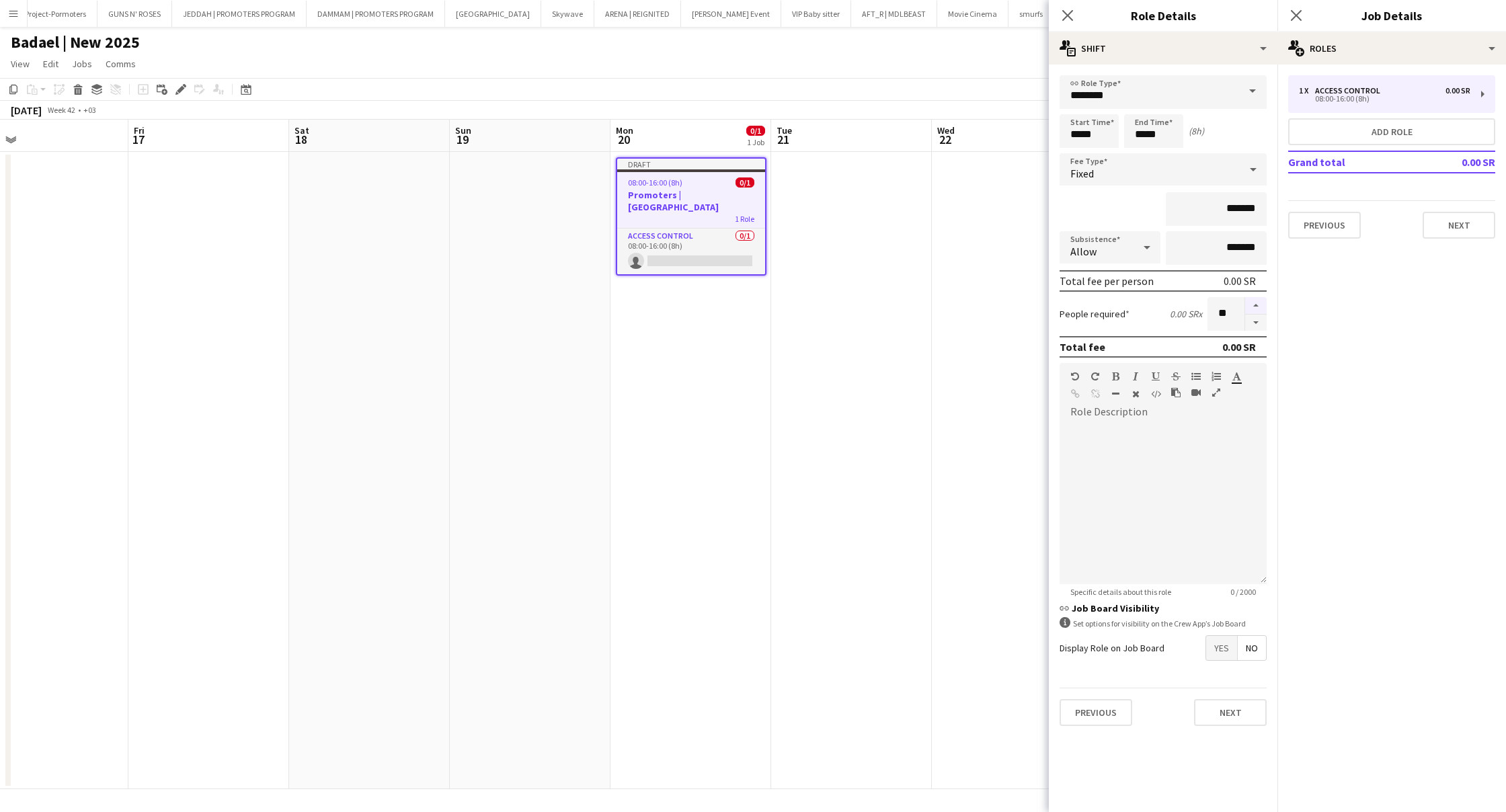
click at [1253, 308] on button "button" at bounding box center [1255, 306] width 21 height 18
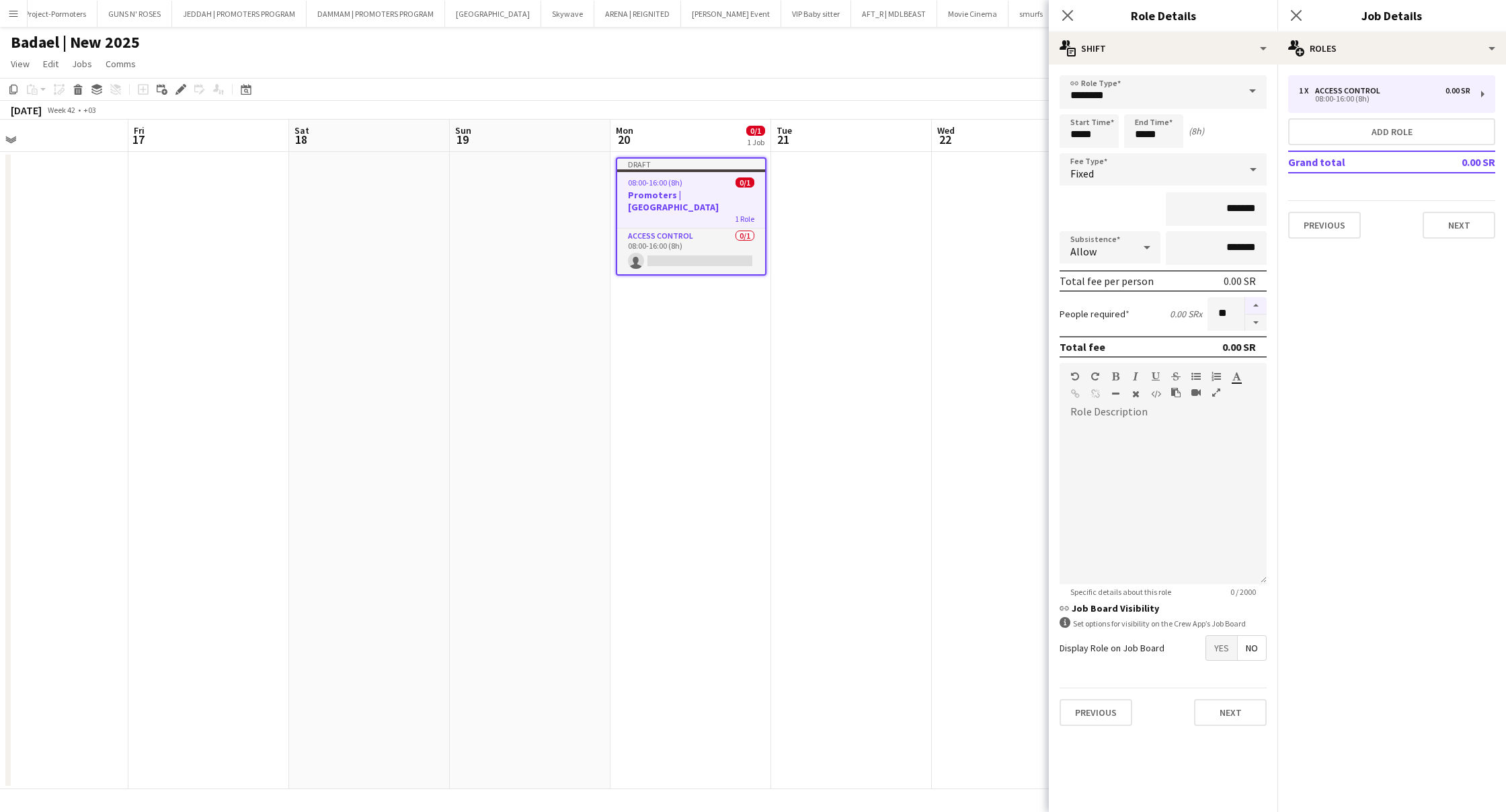
click at [1253, 308] on button "button" at bounding box center [1255, 306] width 21 height 18
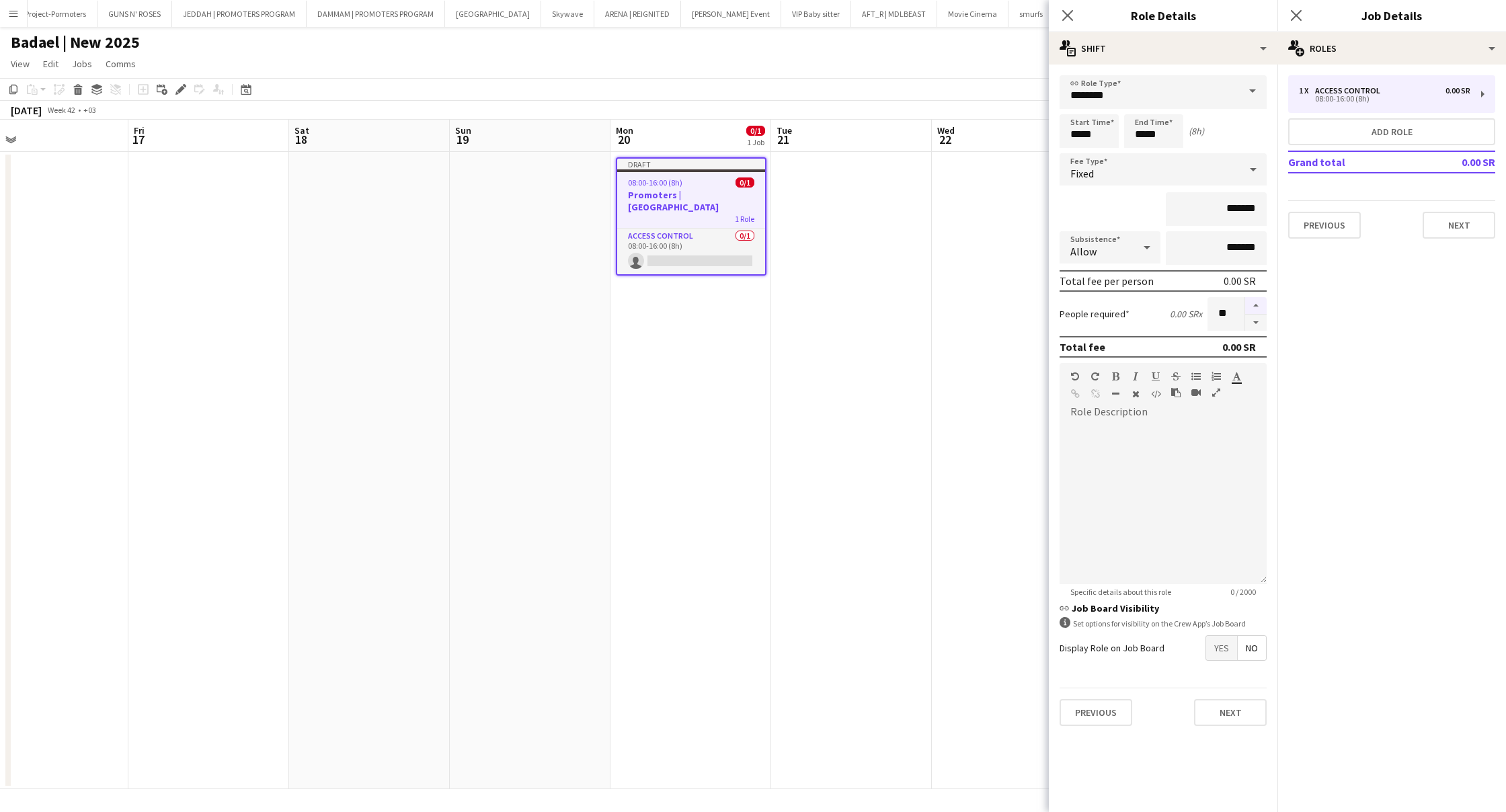
click at [1253, 308] on button "button" at bounding box center [1255, 306] width 21 height 18
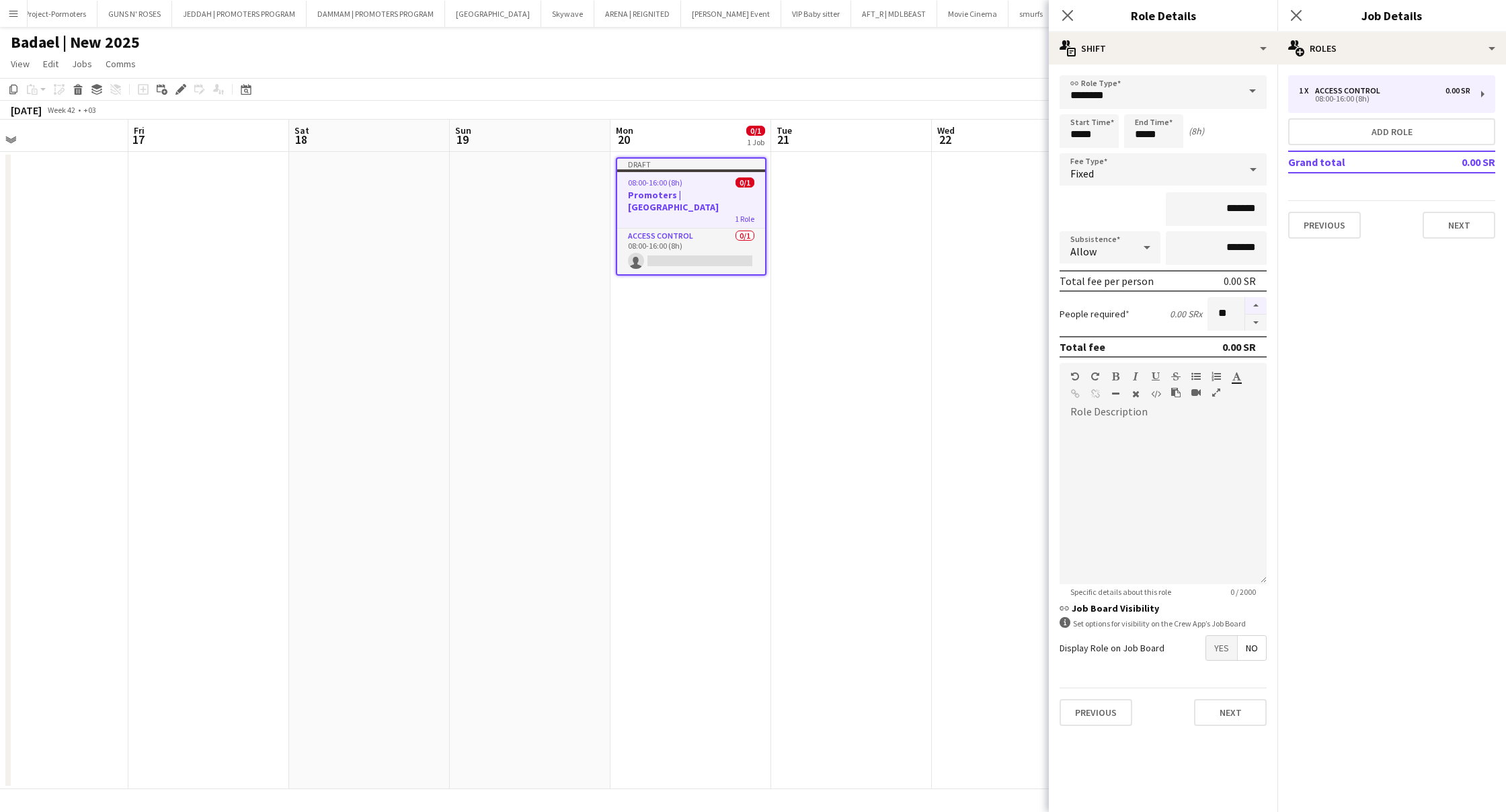
click at [1253, 308] on button "button" at bounding box center [1255, 306] width 21 height 18
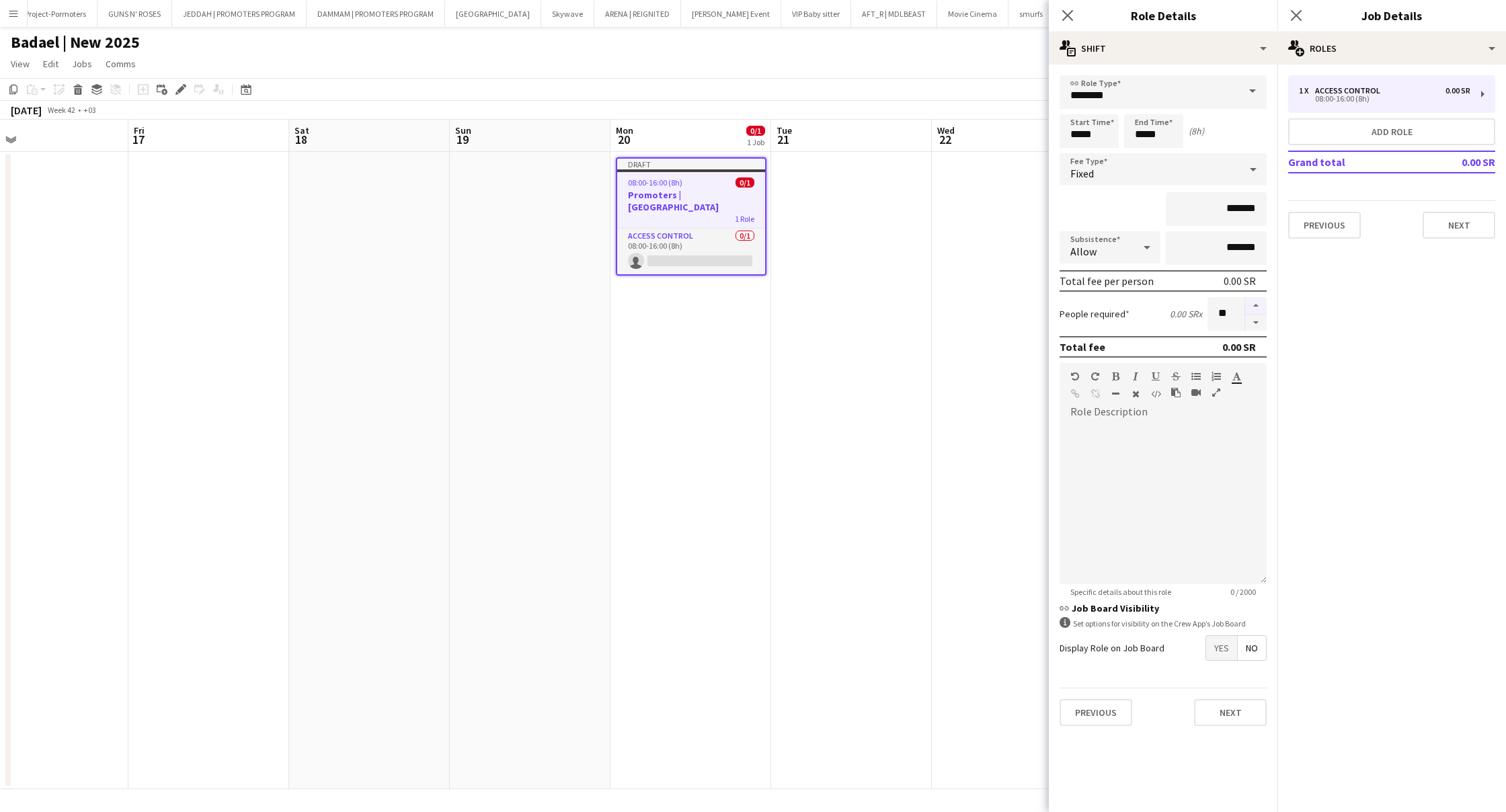
click at [1253, 308] on button "button" at bounding box center [1255, 306] width 21 height 18
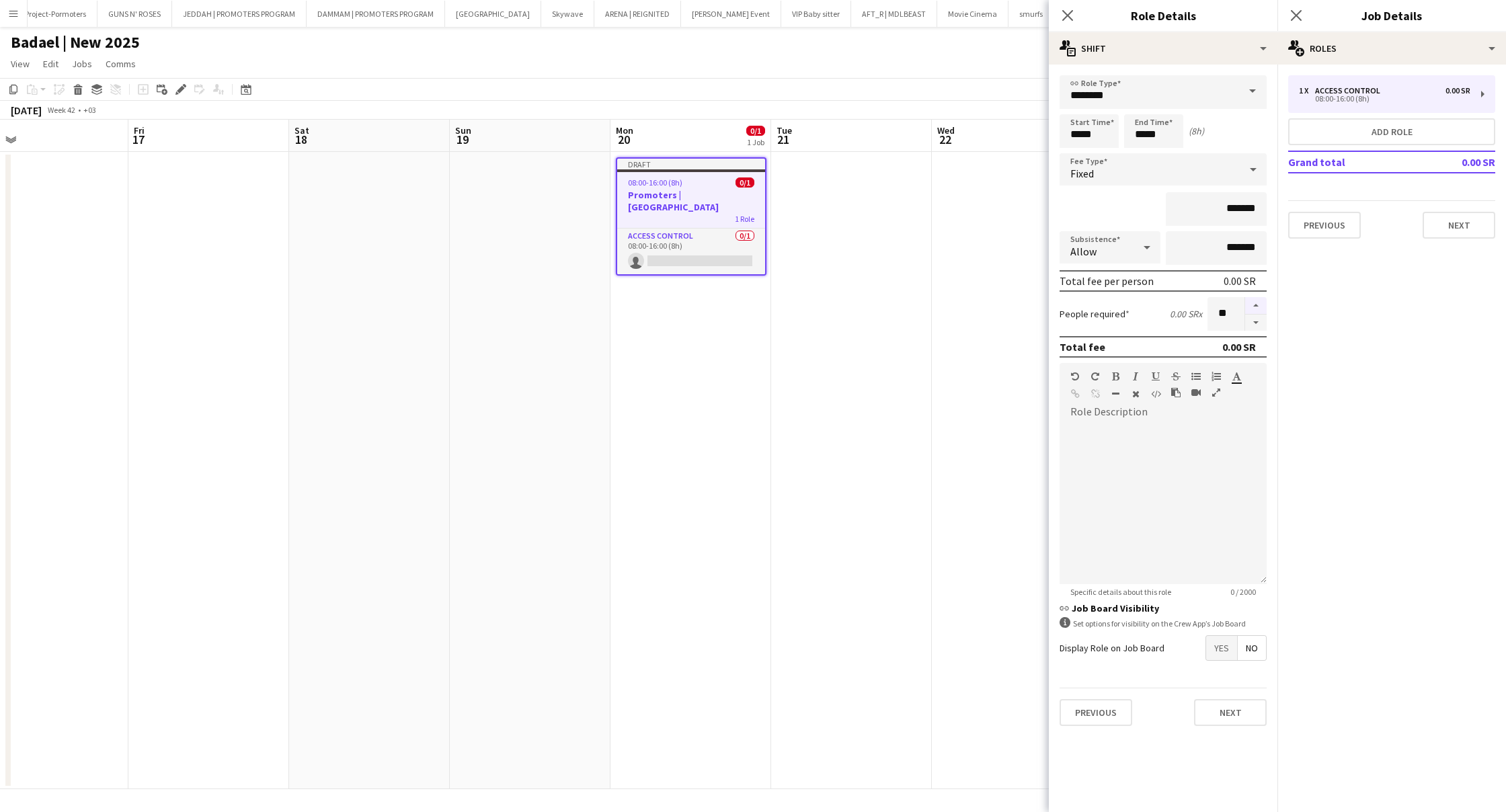
click at [1253, 308] on button "button" at bounding box center [1255, 306] width 21 height 18
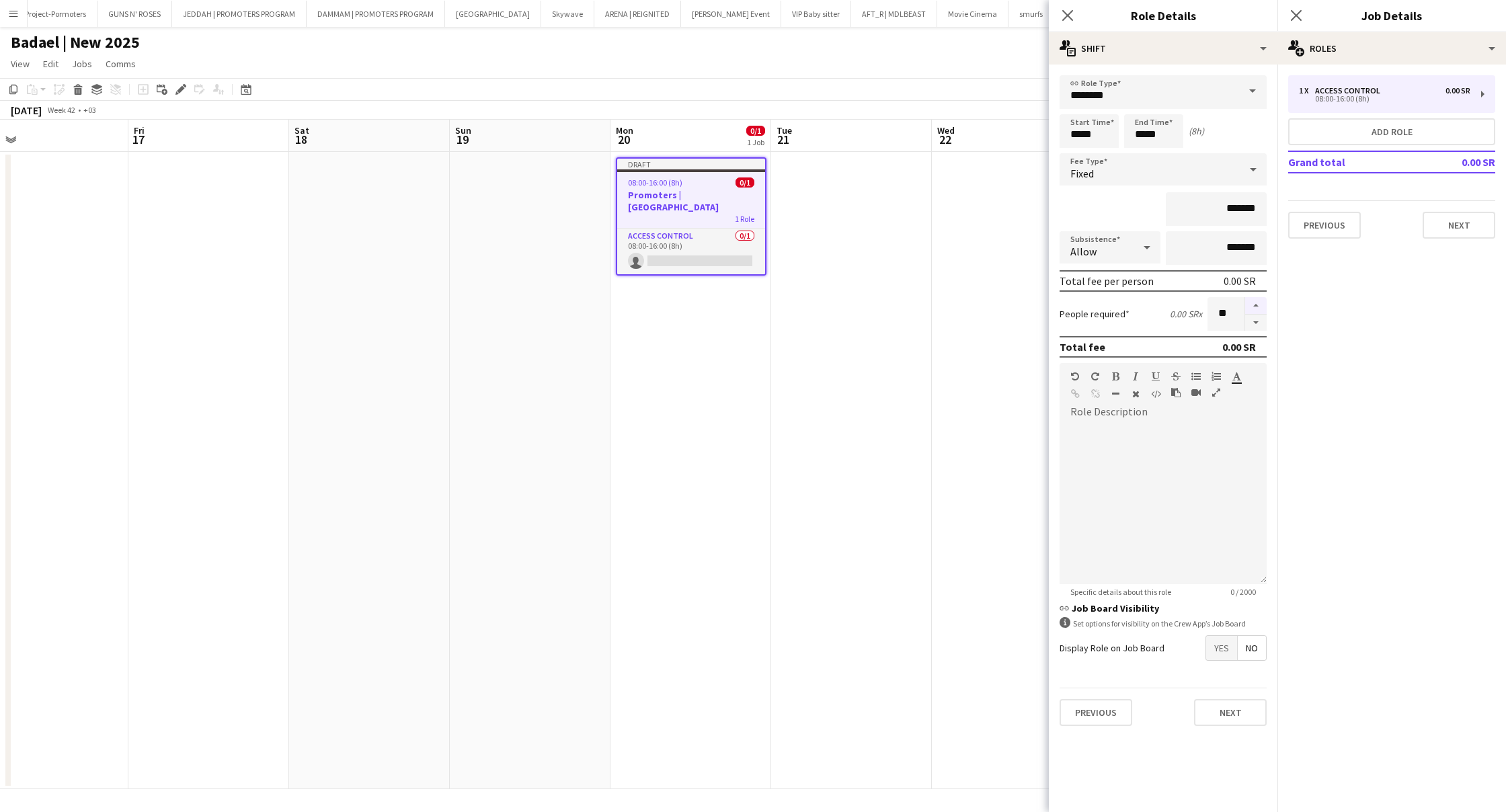
click at [1253, 308] on button "button" at bounding box center [1255, 306] width 21 height 18
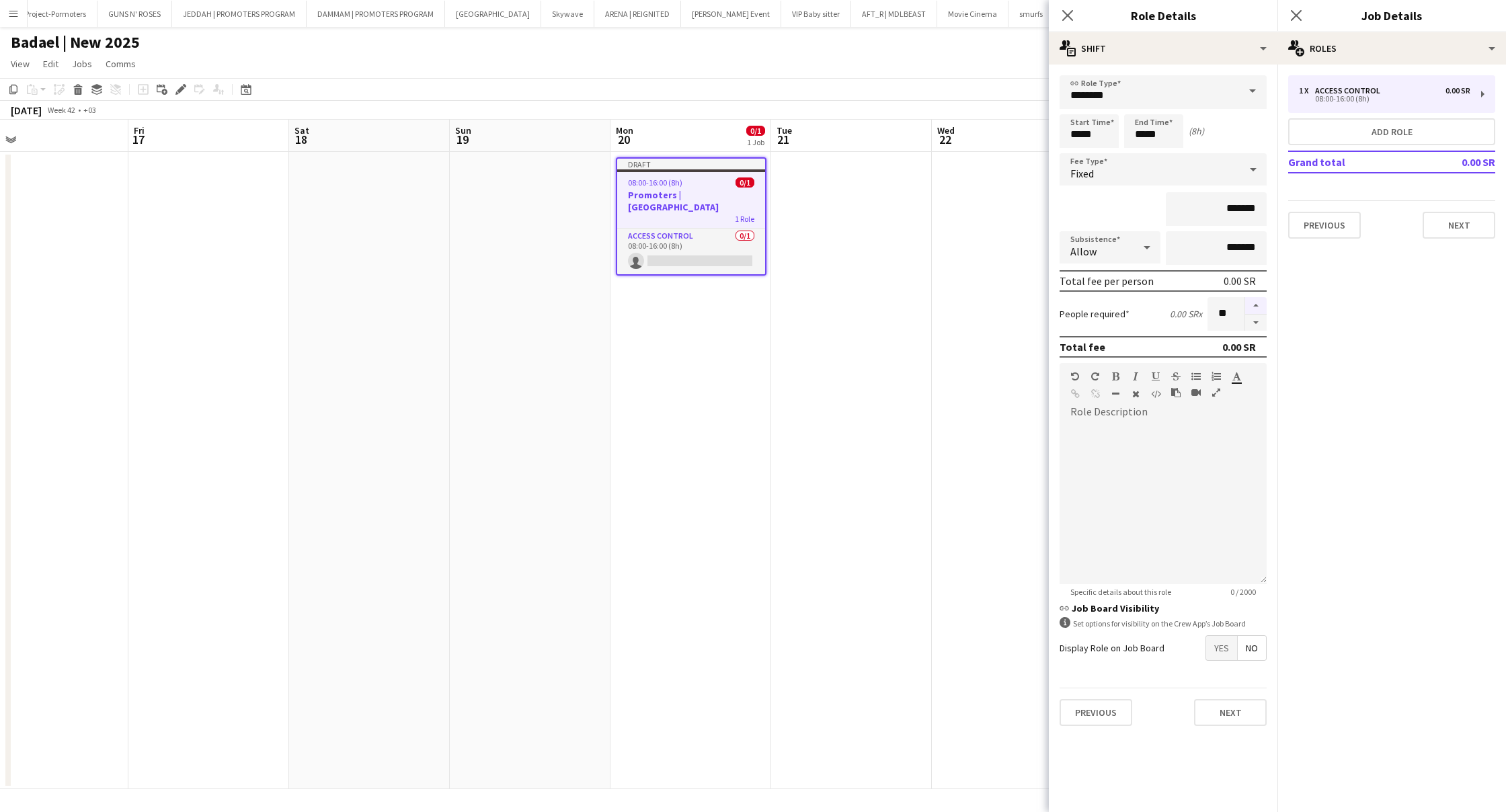
click at [1253, 308] on button "button" at bounding box center [1255, 306] width 21 height 18
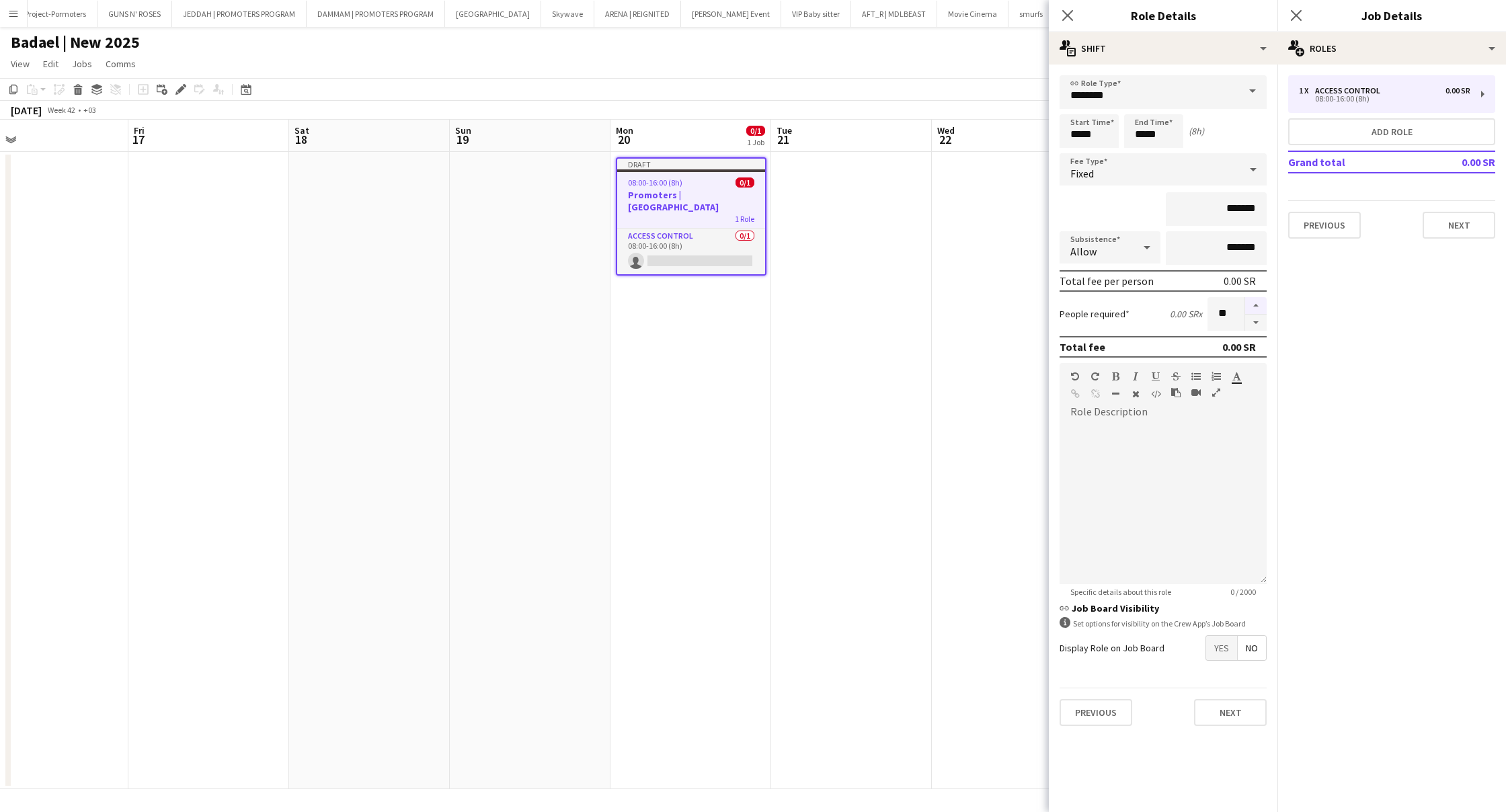
click at [1253, 308] on button "button" at bounding box center [1255, 306] width 21 height 18
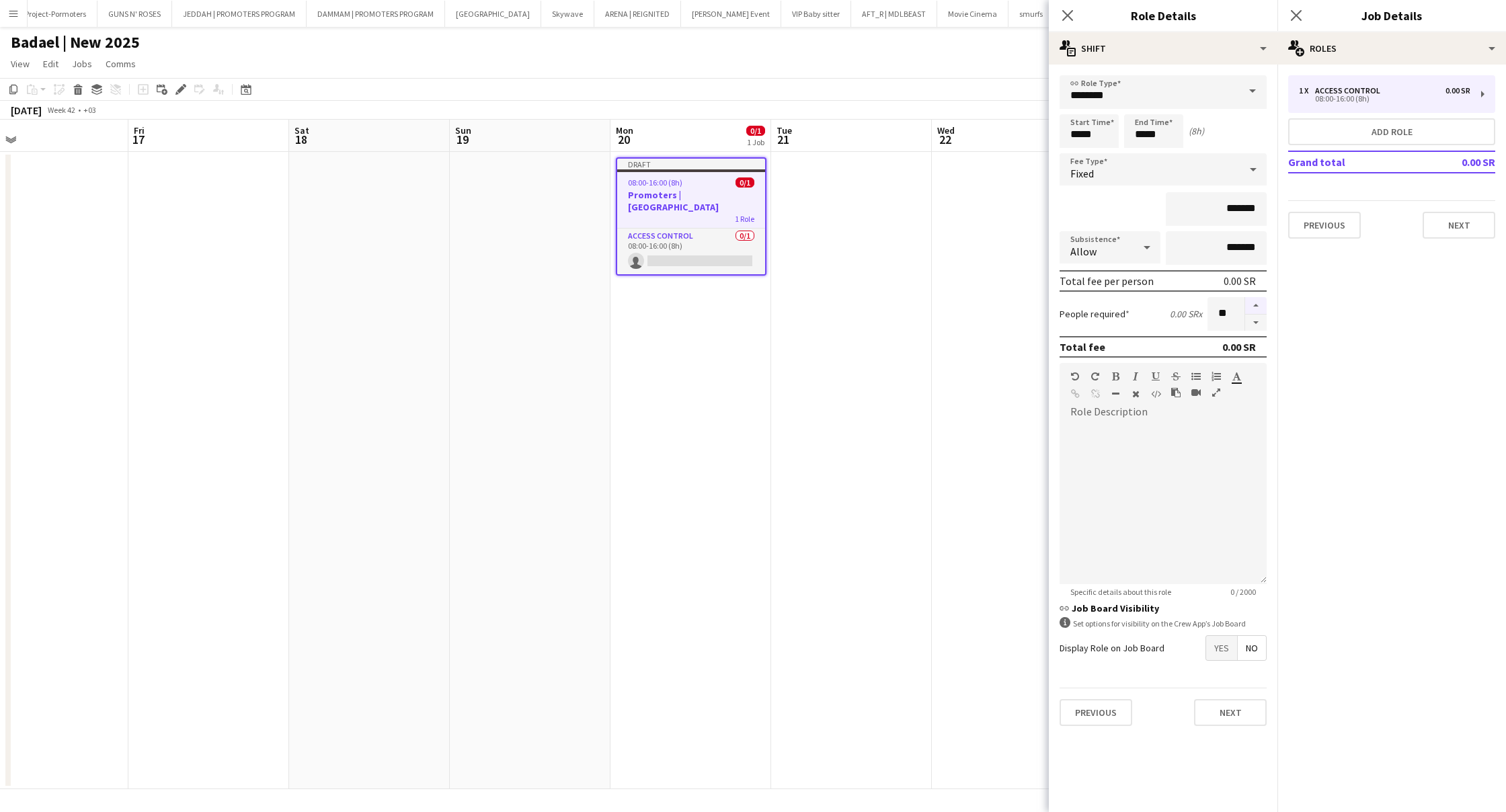
click at [1253, 308] on button "button" at bounding box center [1255, 306] width 21 height 18
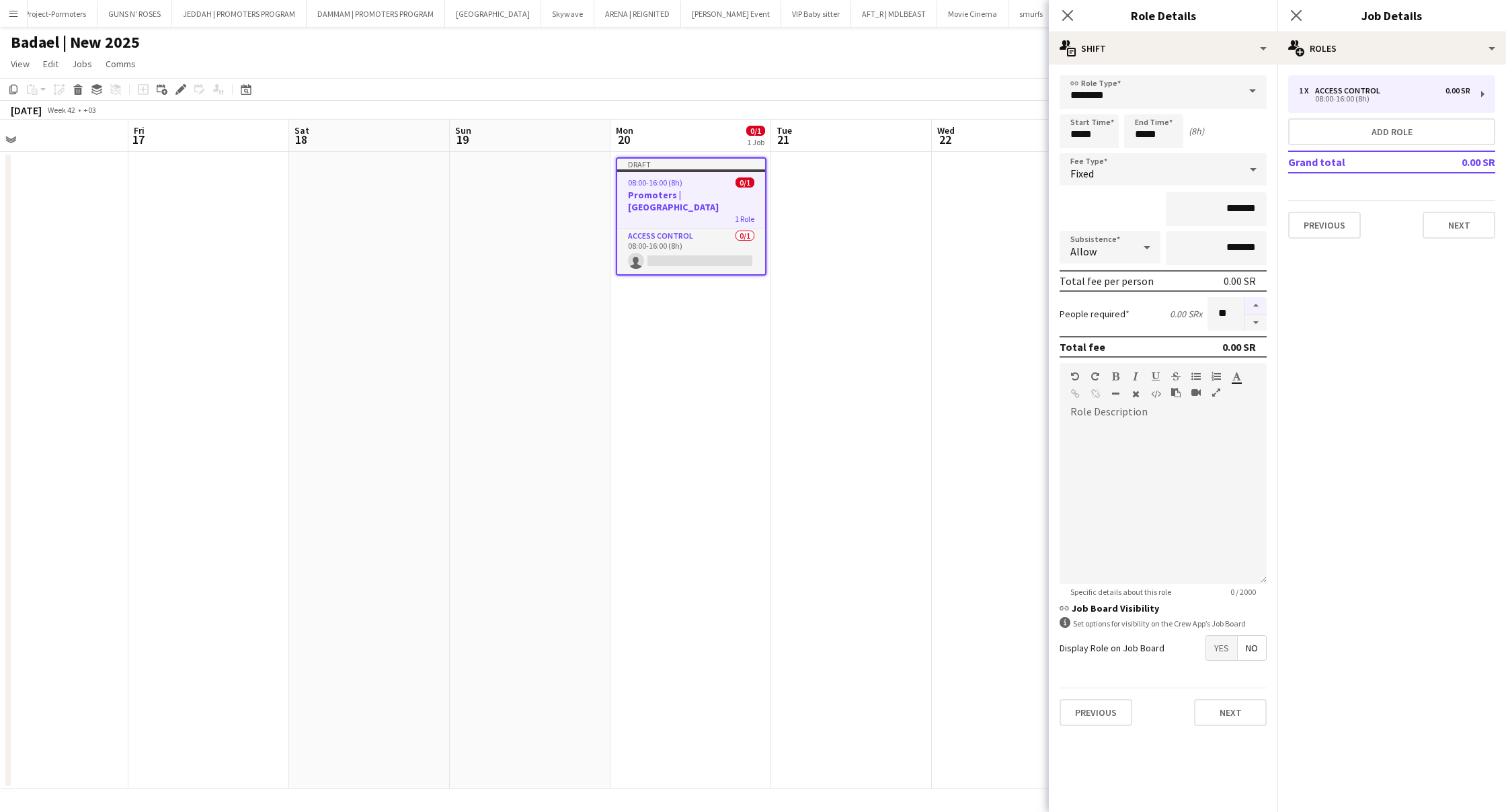
click at [1253, 308] on button "button" at bounding box center [1255, 306] width 21 height 18
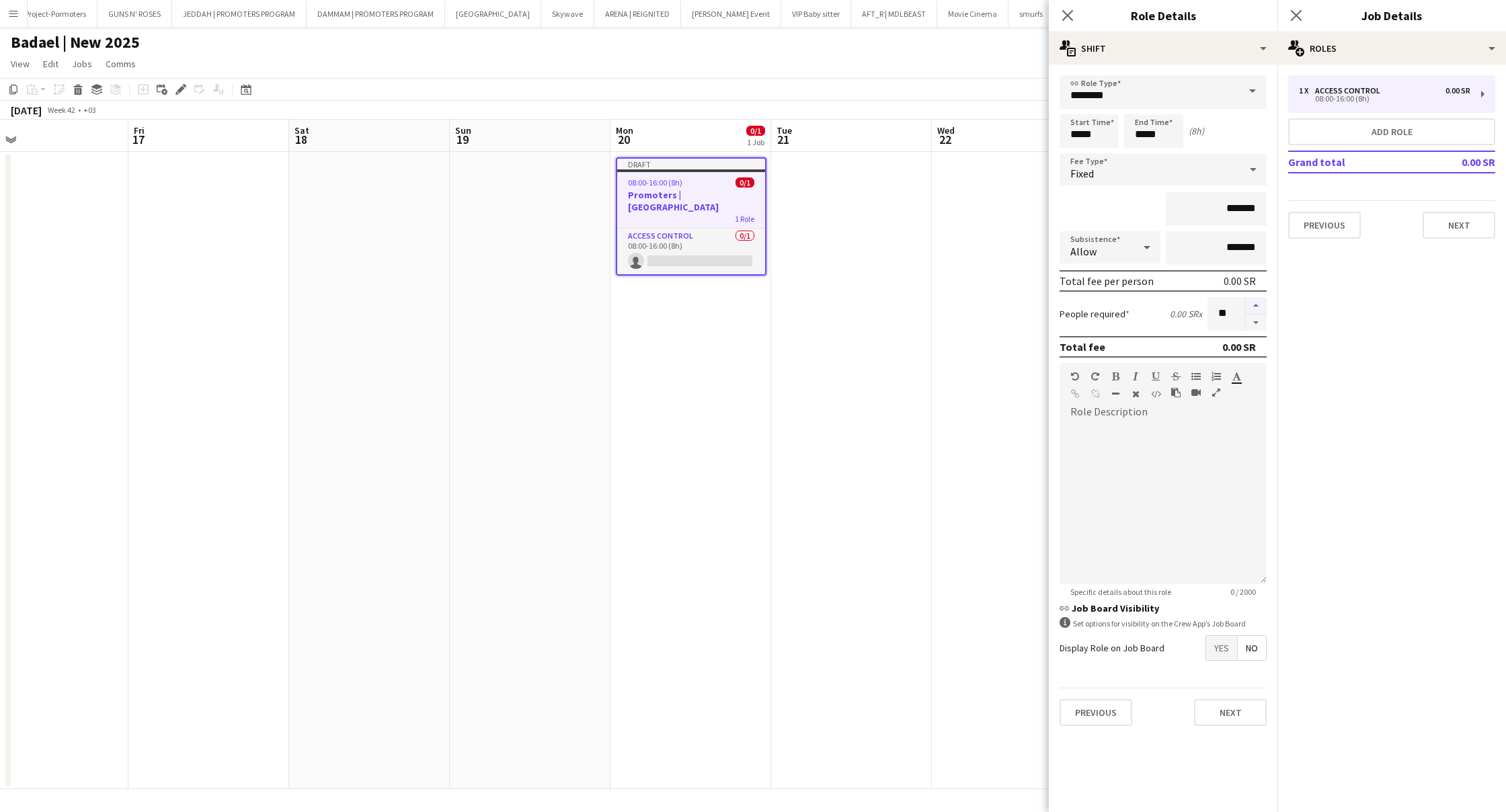
click at [1253, 308] on button "button" at bounding box center [1255, 306] width 21 height 18
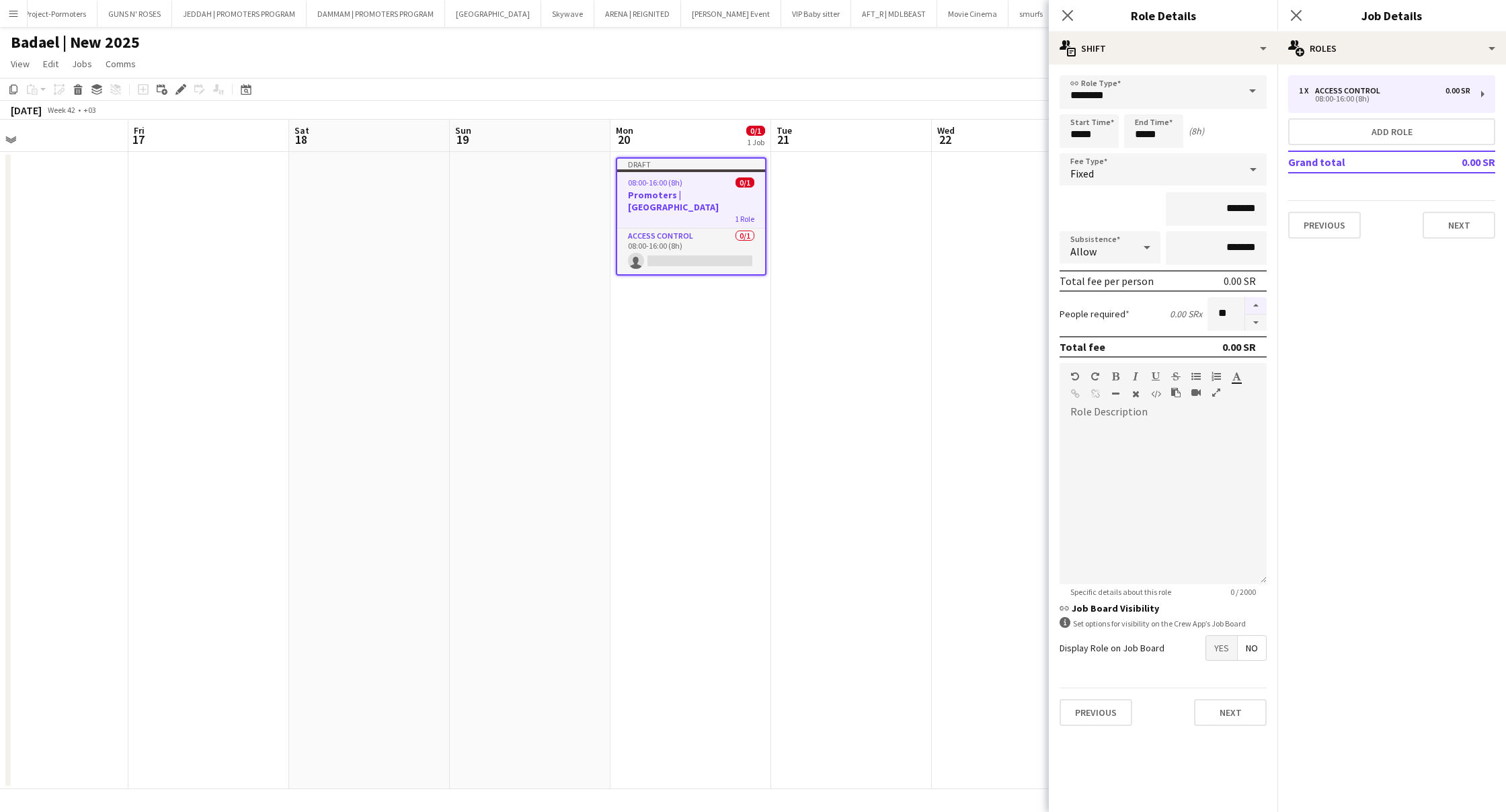
click at [1253, 308] on button "button" at bounding box center [1255, 306] width 21 height 18
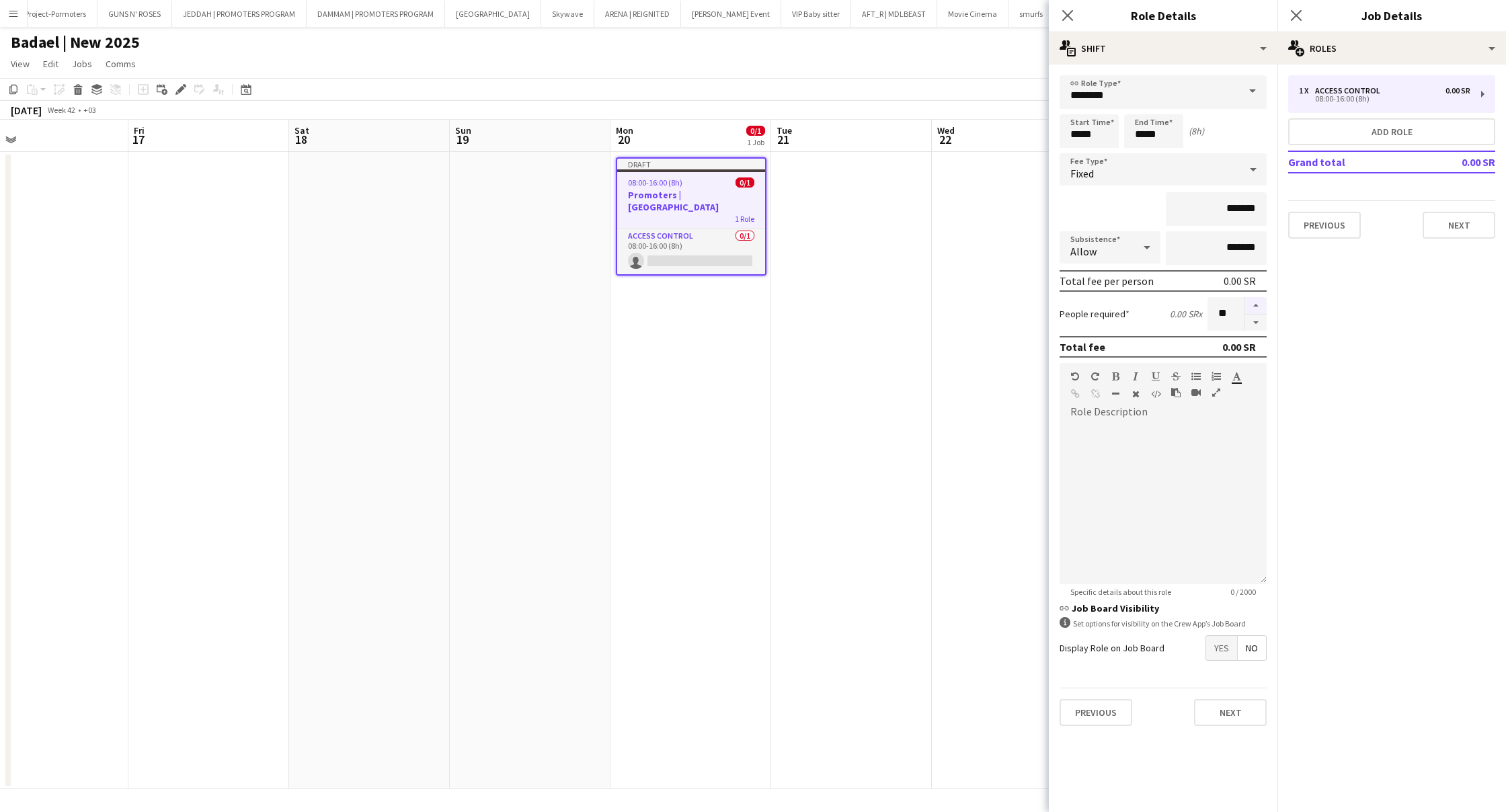
click at [1253, 308] on button "button" at bounding box center [1255, 306] width 21 height 18
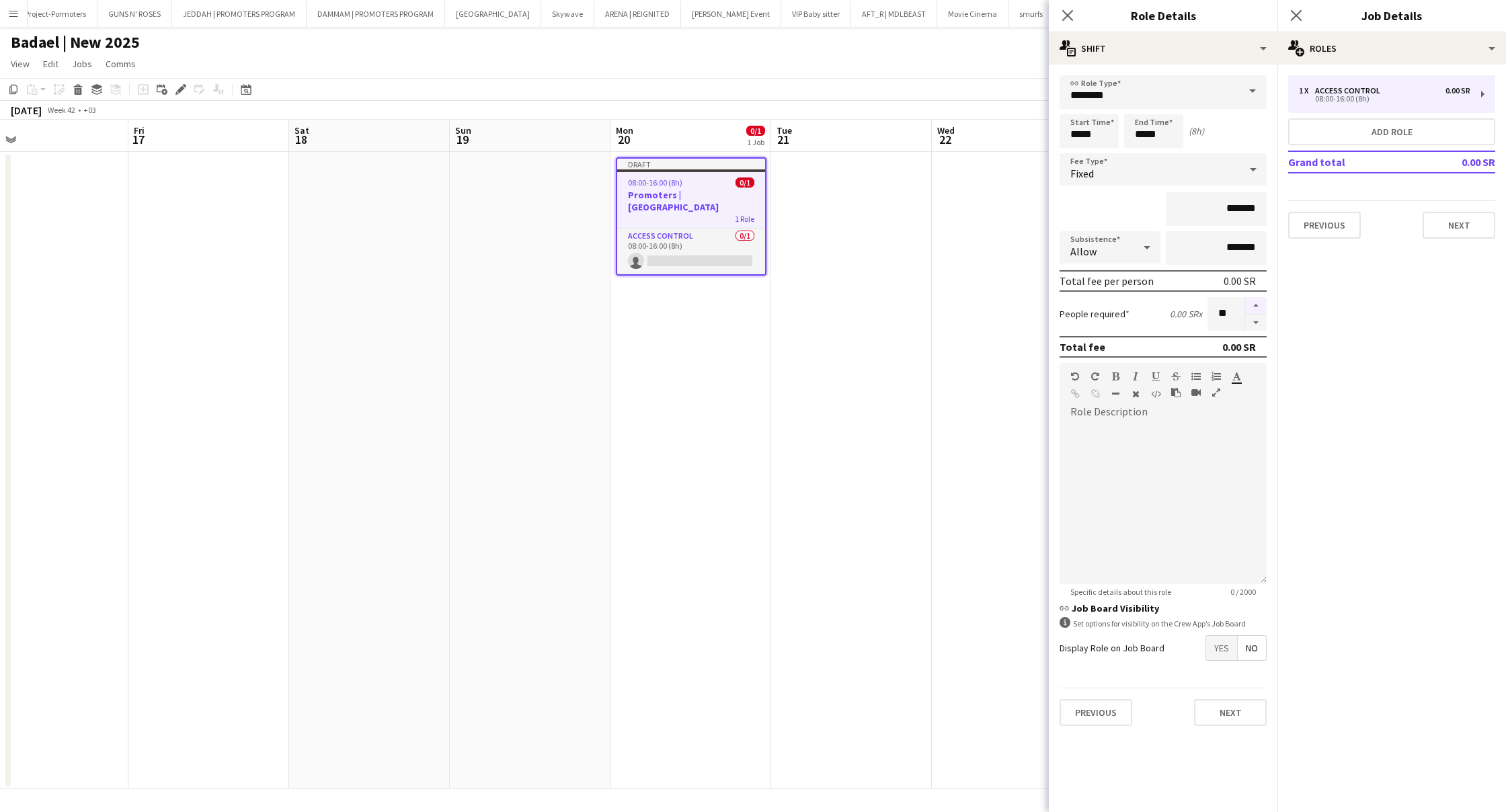
click at [1253, 308] on button "button" at bounding box center [1255, 306] width 21 height 18
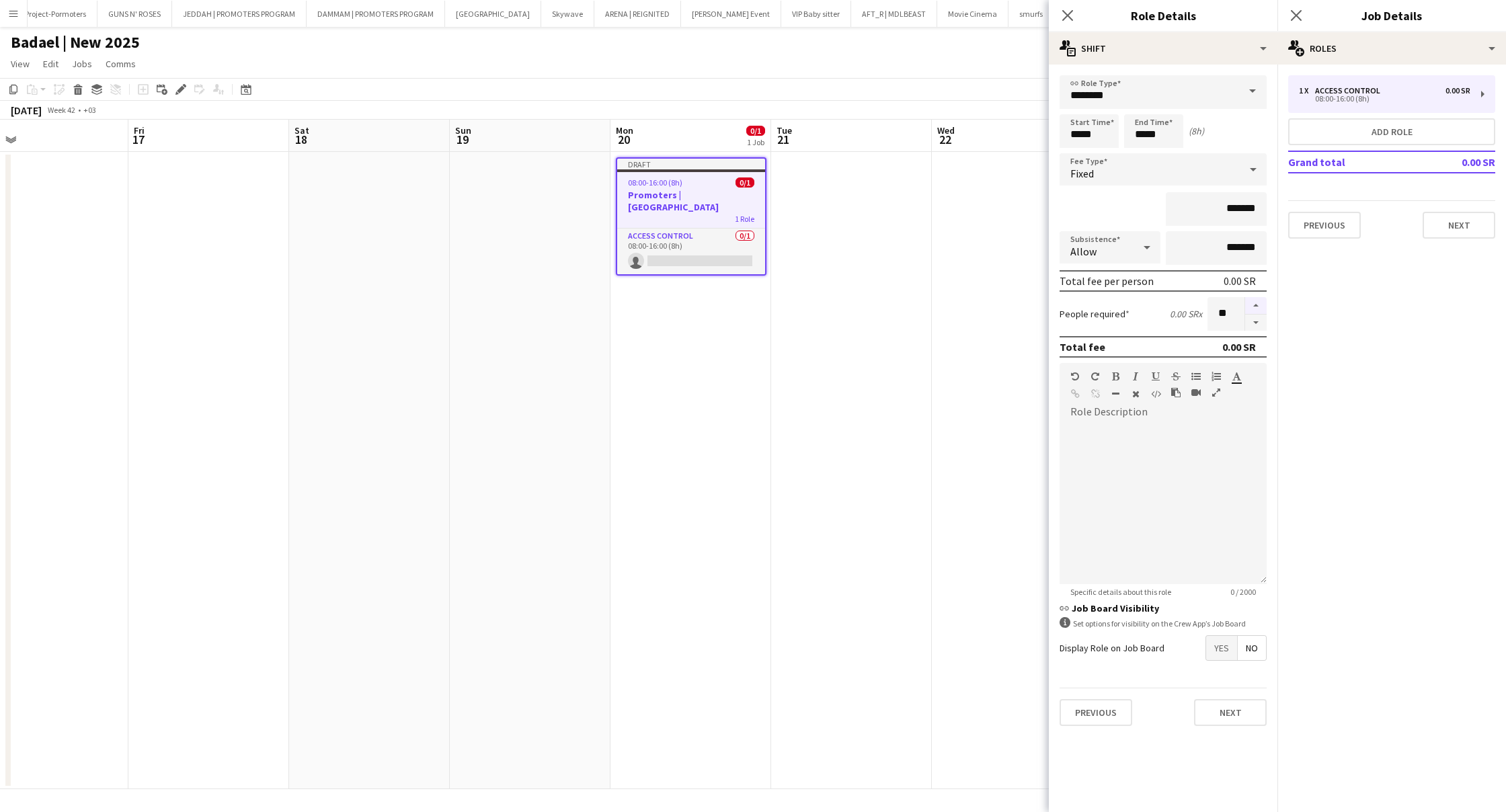
click at [1253, 308] on button "button" at bounding box center [1255, 306] width 21 height 18
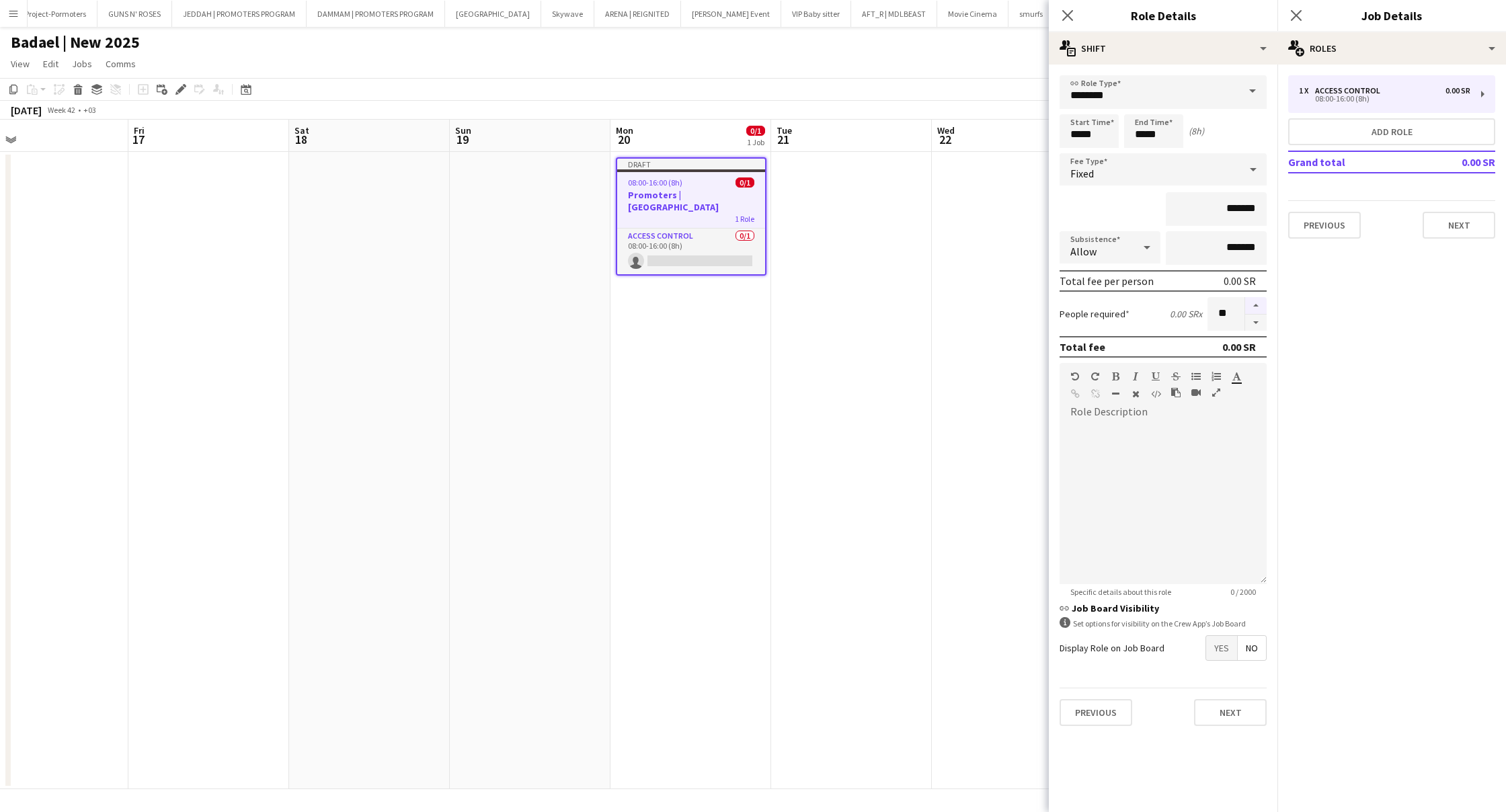
click at [1253, 308] on button "button" at bounding box center [1255, 306] width 21 height 18
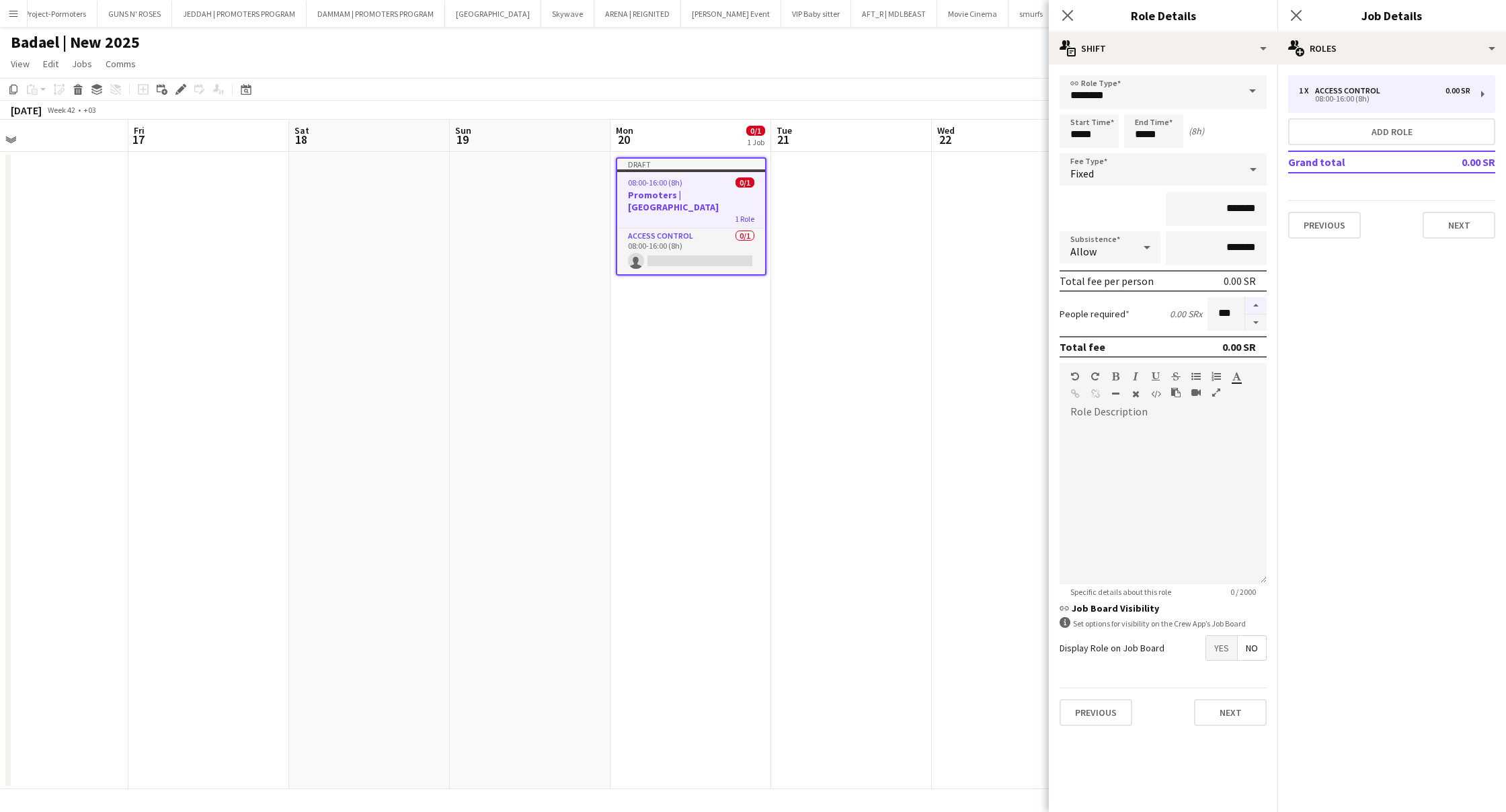
click at [1253, 308] on button "button" at bounding box center [1255, 306] width 21 height 18
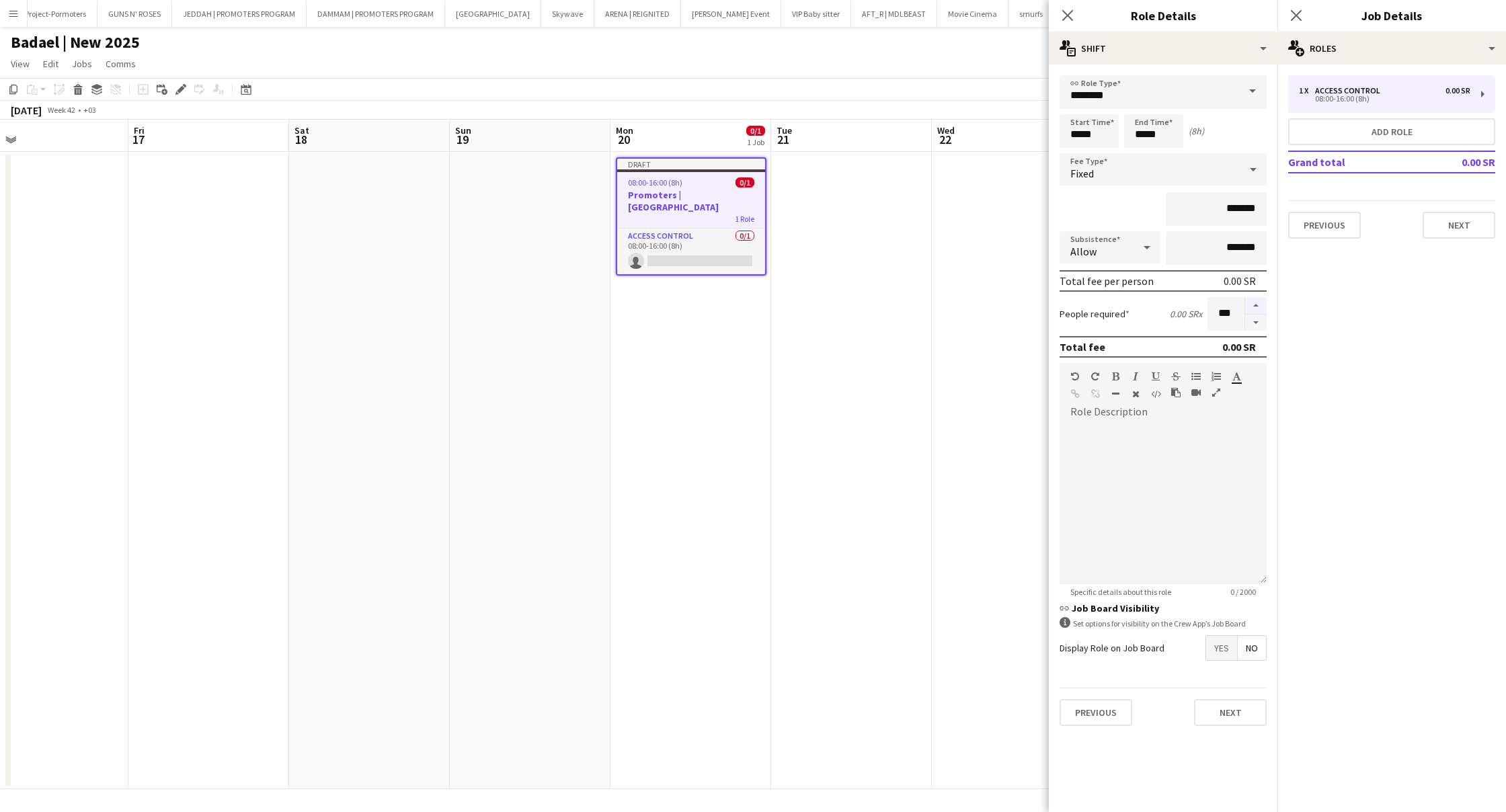
click at [1253, 308] on button "button" at bounding box center [1255, 306] width 21 height 18
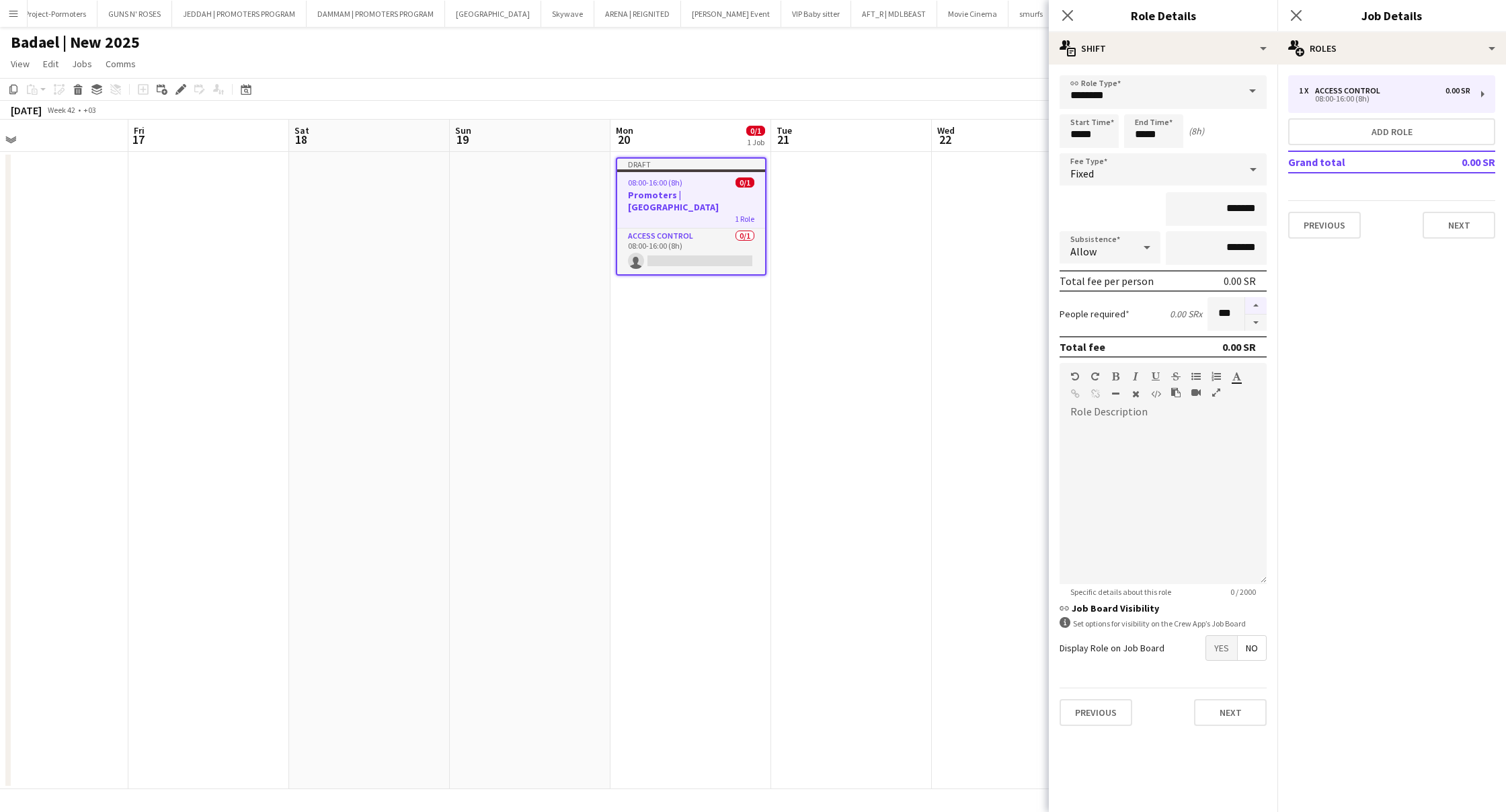
click at [1253, 308] on button "button" at bounding box center [1255, 306] width 21 height 18
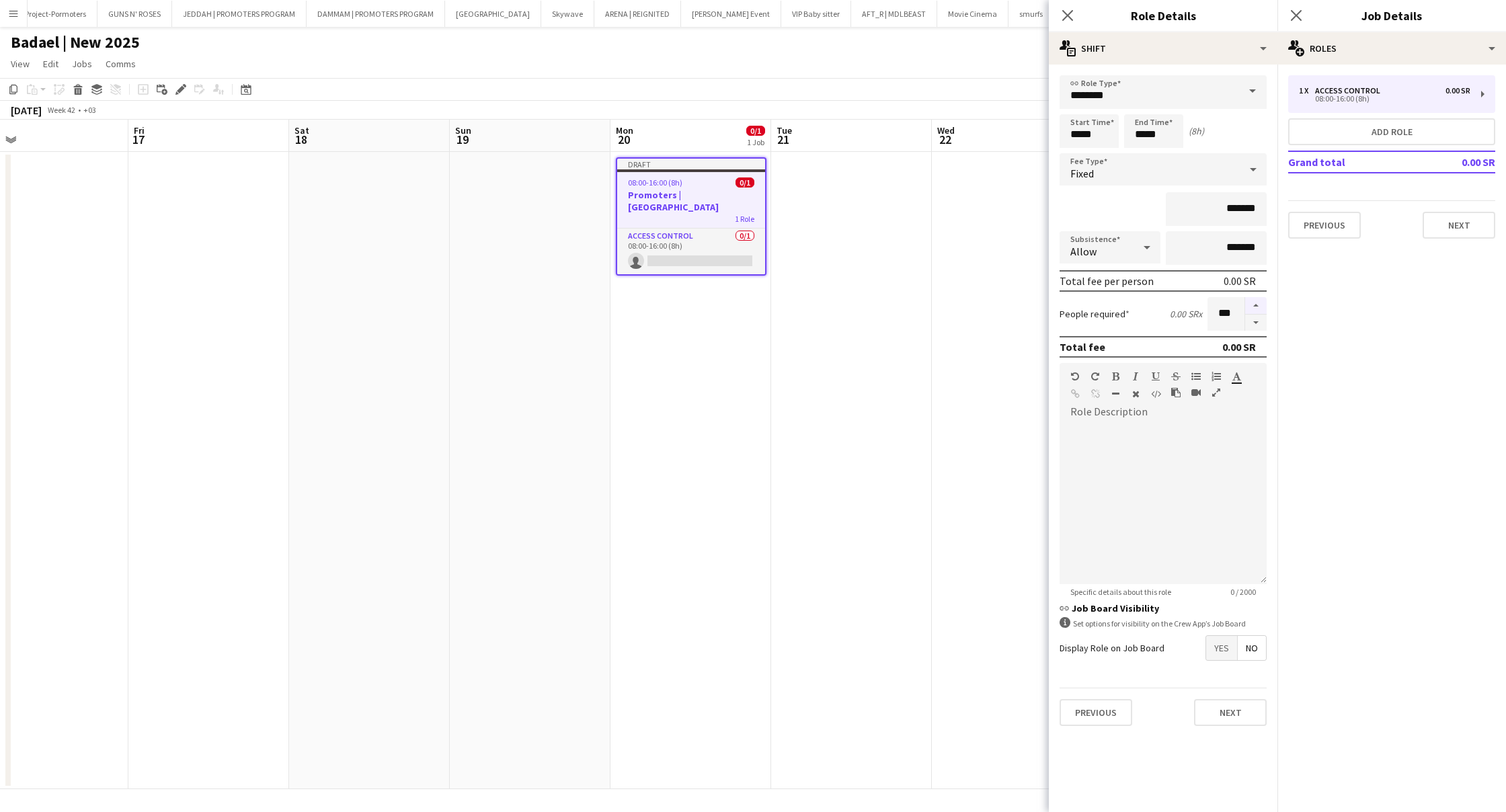
click at [1253, 308] on button "button" at bounding box center [1255, 306] width 21 height 18
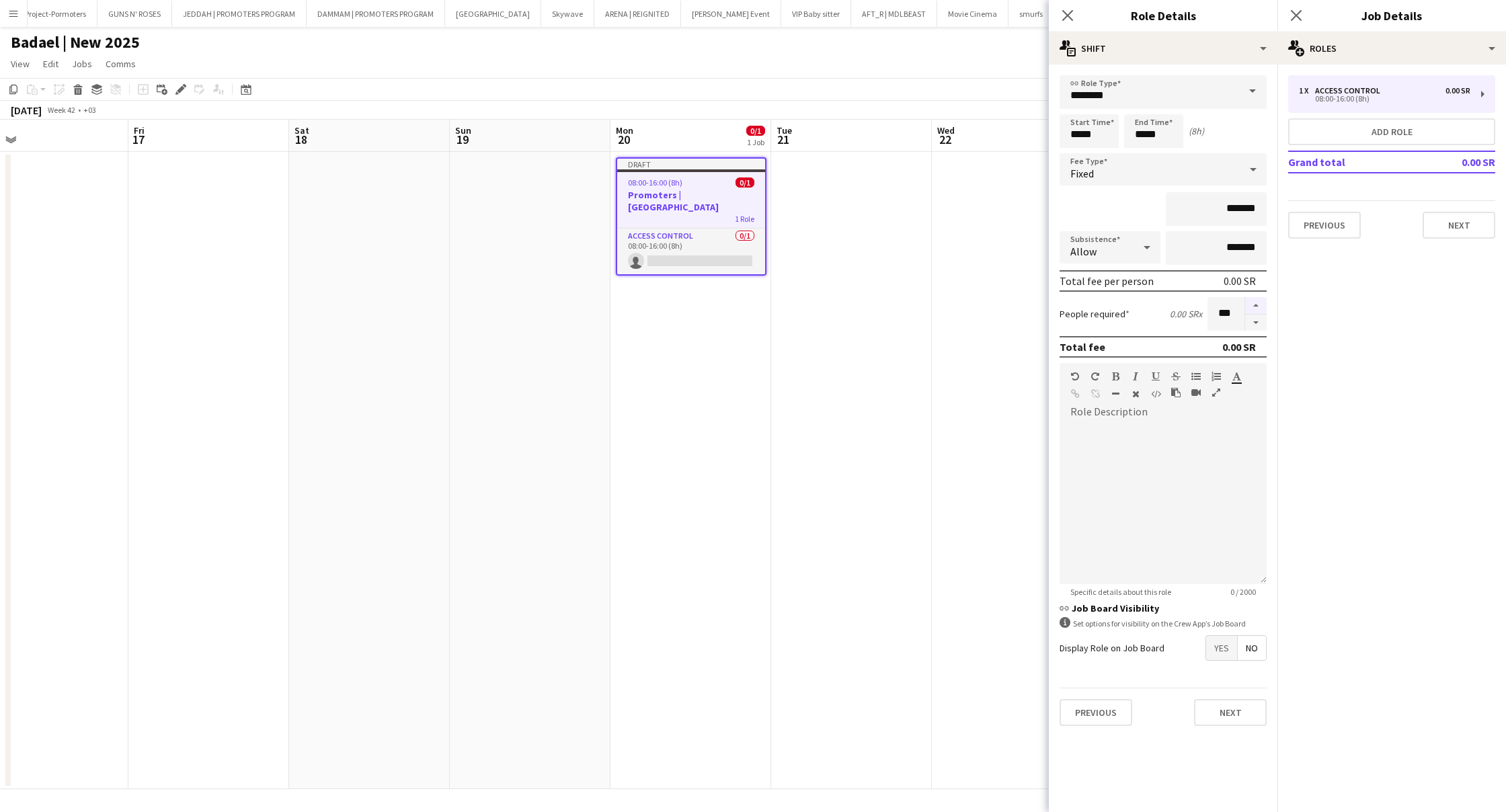
click at [1253, 308] on button "button" at bounding box center [1255, 306] width 21 height 18
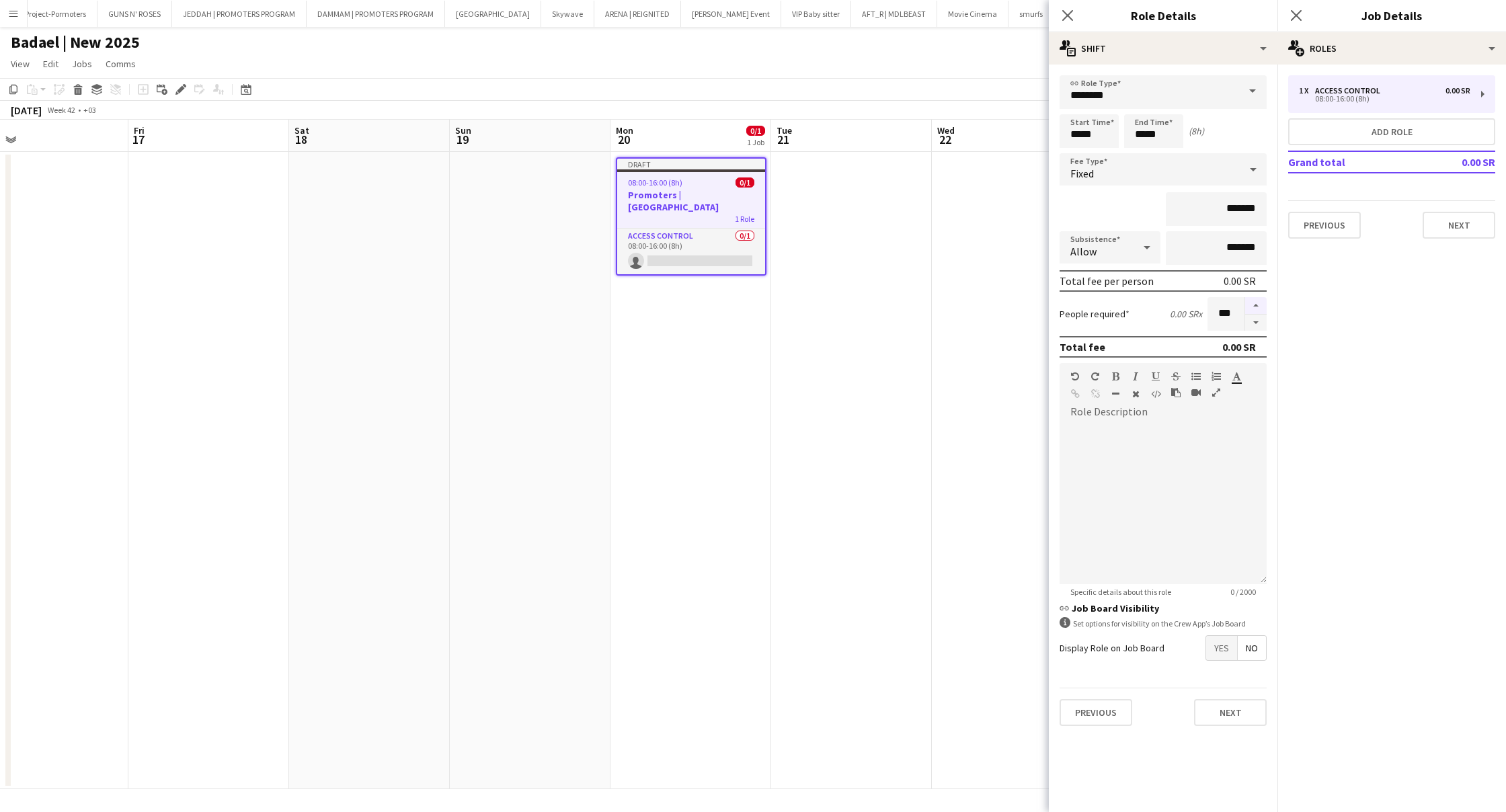
click at [1253, 308] on button "button" at bounding box center [1255, 306] width 21 height 18
type input "***"
click at [1297, 20] on icon "Close pop-in" at bounding box center [1296, 15] width 13 height 13
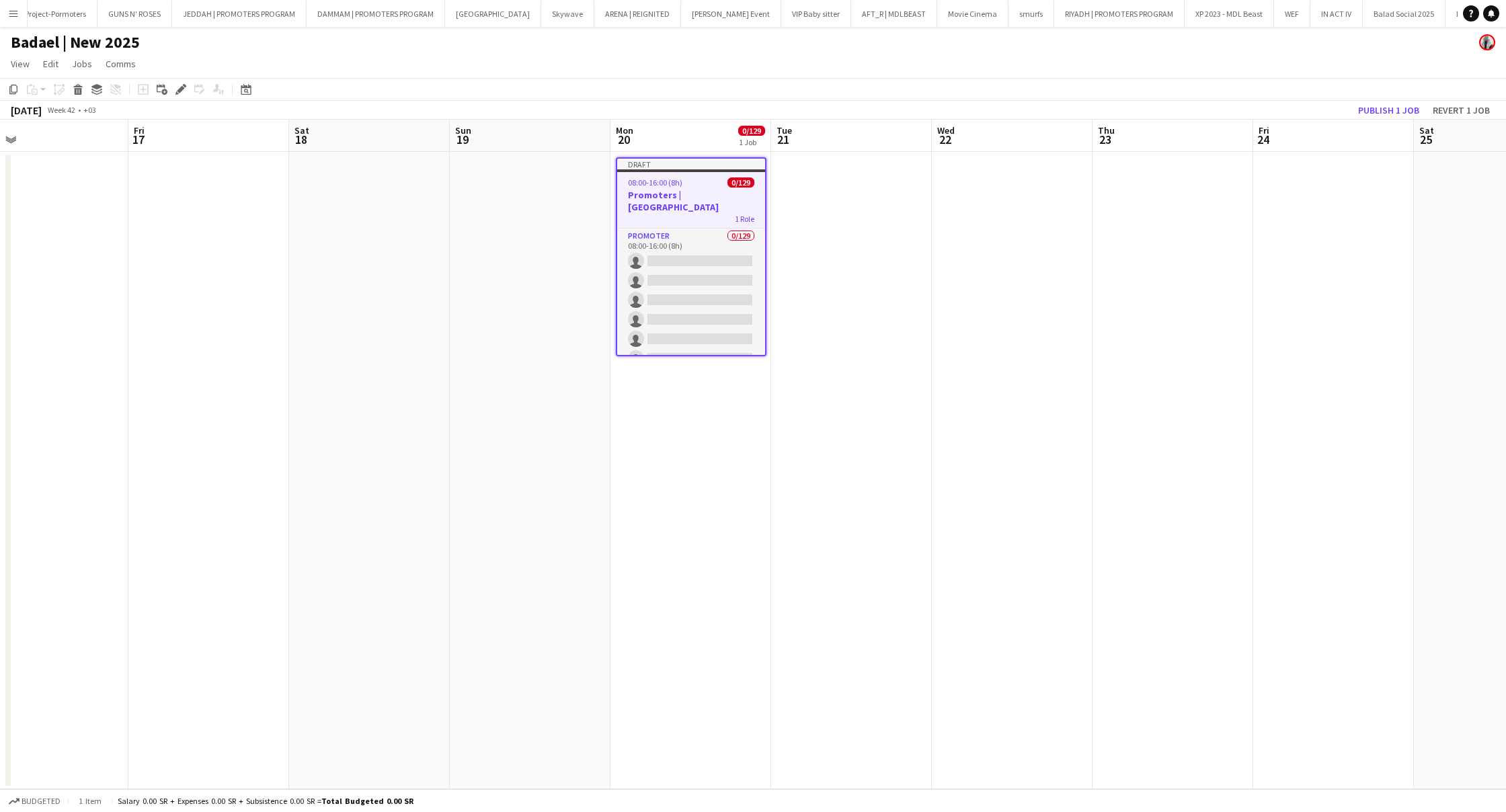
click at [668, 428] on app-date-cell "Draft 08:00-16:00 (8h) 0/129 Promoters |[GEOGRAPHIC_DATA] 1 Role PROMOTER 0/129…" at bounding box center [690, 471] width 161 height 637
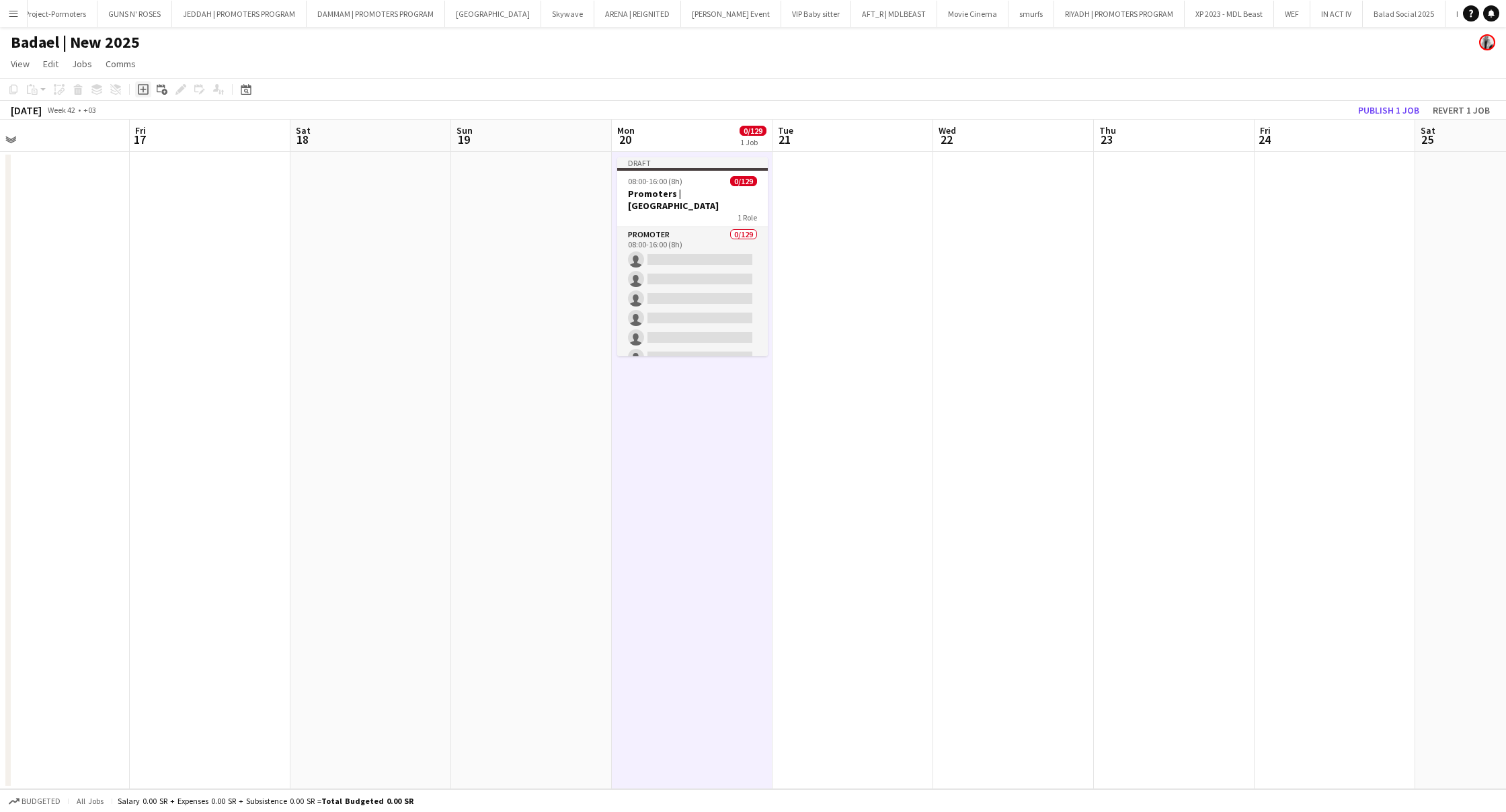
click at [148, 94] on icon at bounding box center [143, 89] width 11 height 11
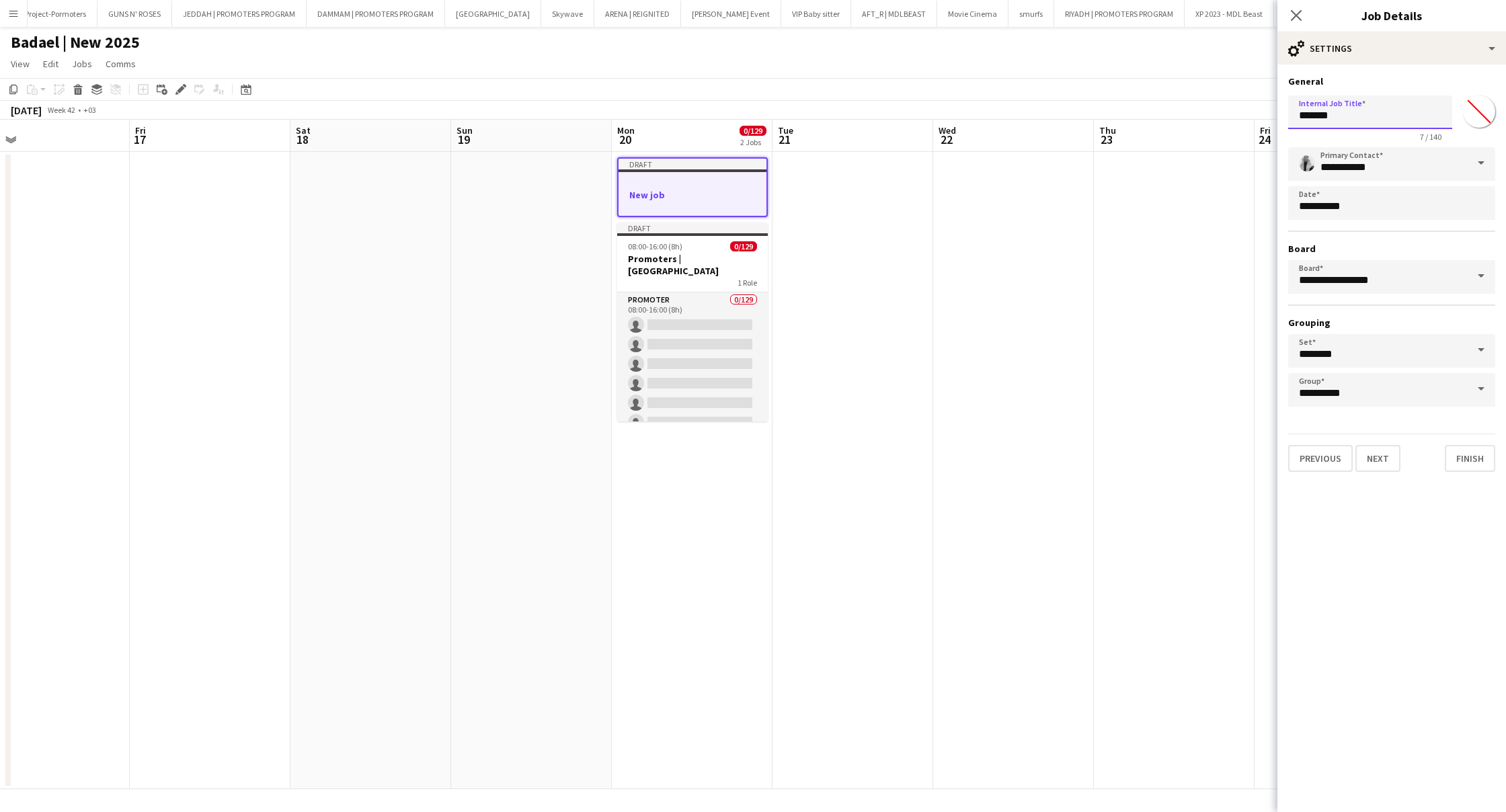
click at [1358, 110] on input "*******" at bounding box center [1369, 112] width 164 height 33
type input "*"
type input "**********"
click at [1295, 13] on icon "Close pop-in" at bounding box center [1296, 15] width 13 height 13
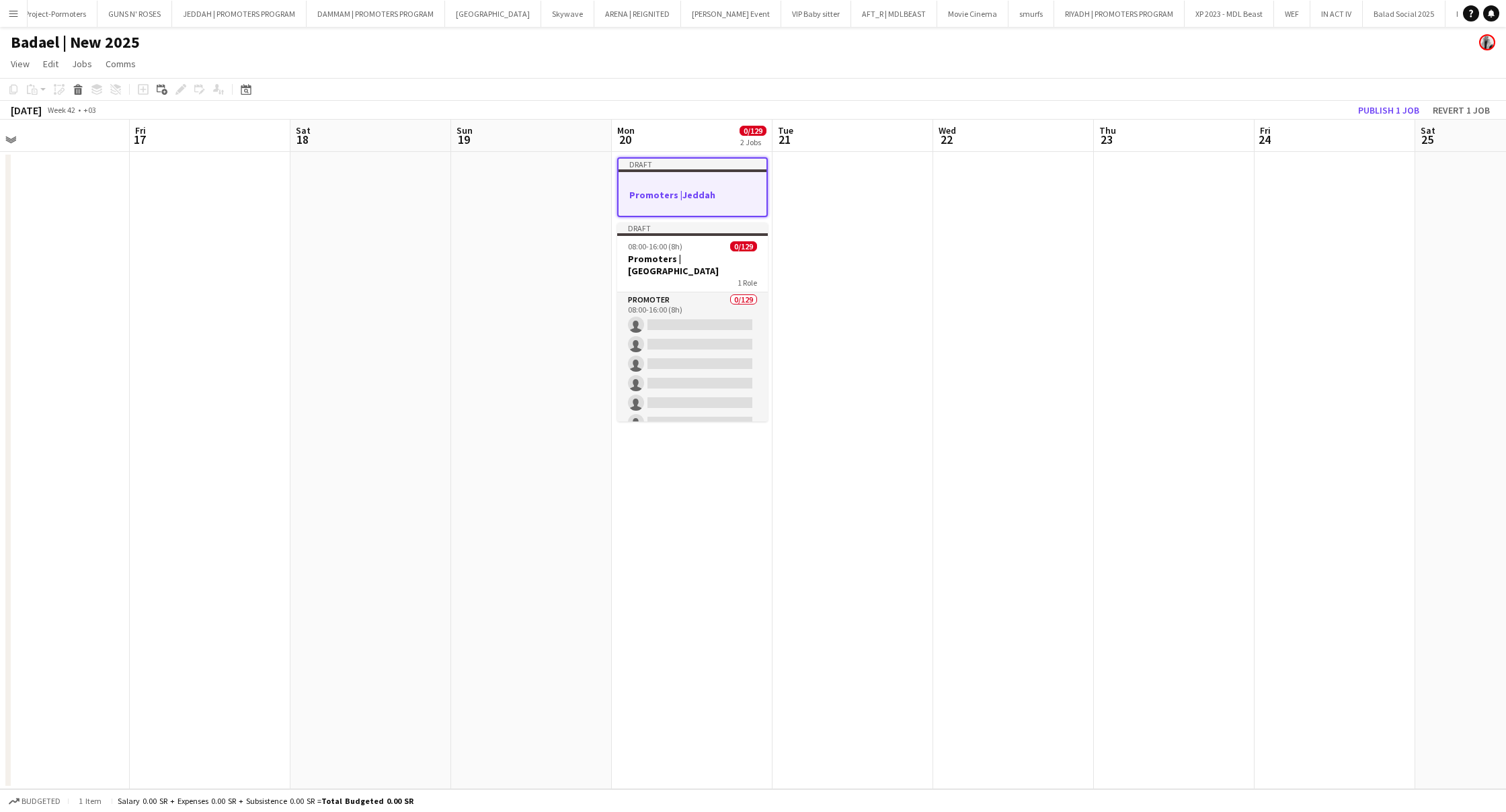
click at [657, 189] on h3 "Promoters |Jeddah" at bounding box center [692, 194] width 148 height 12
click at [626, 181] on div at bounding box center [692, 181] width 151 height 10
click at [181, 91] on icon at bounding box center [180, 90] width 7 height 7
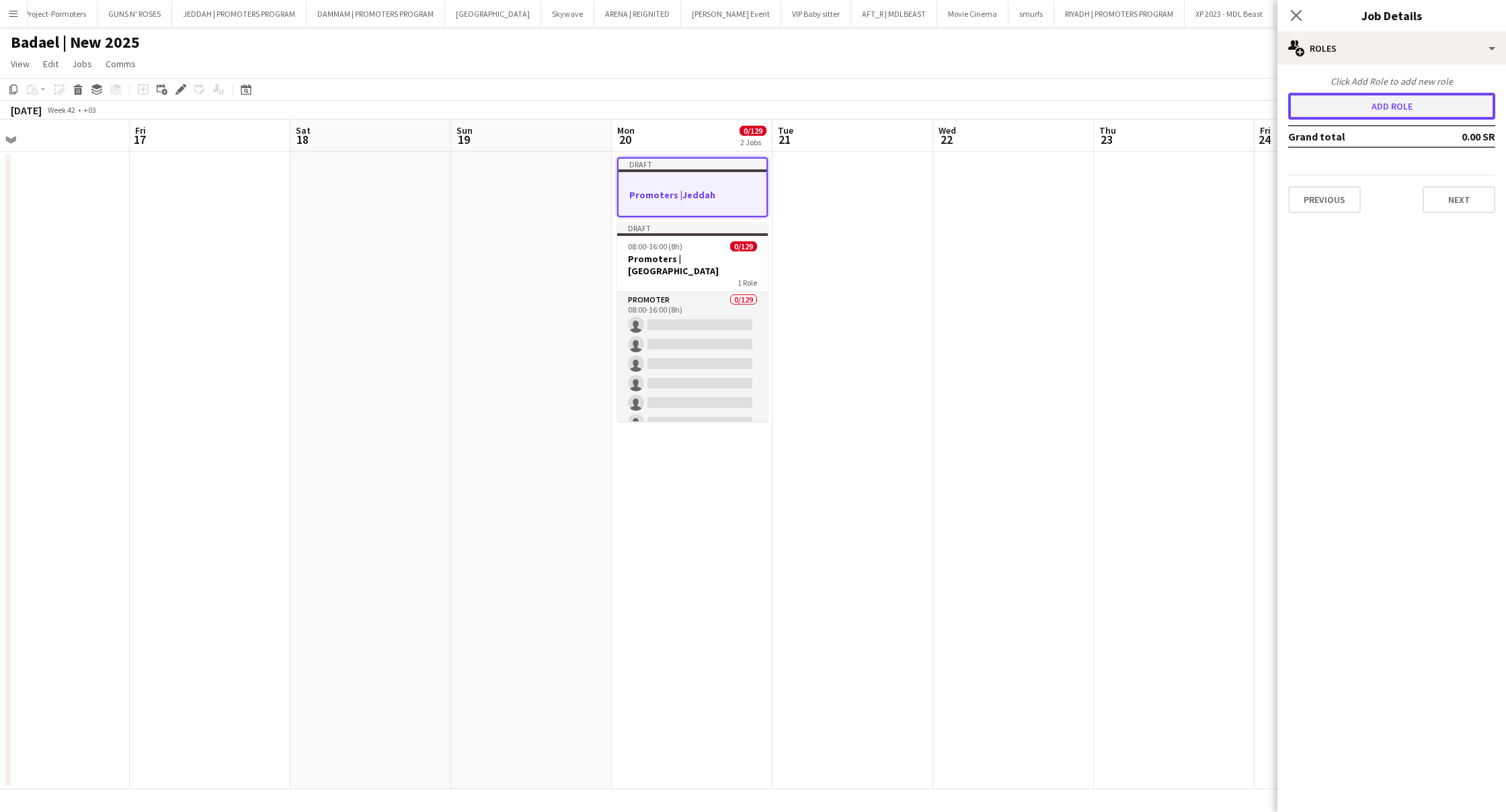
click at [1402, 109] on button "Add role" at bounding box center [1391, 106] width 207 height 27
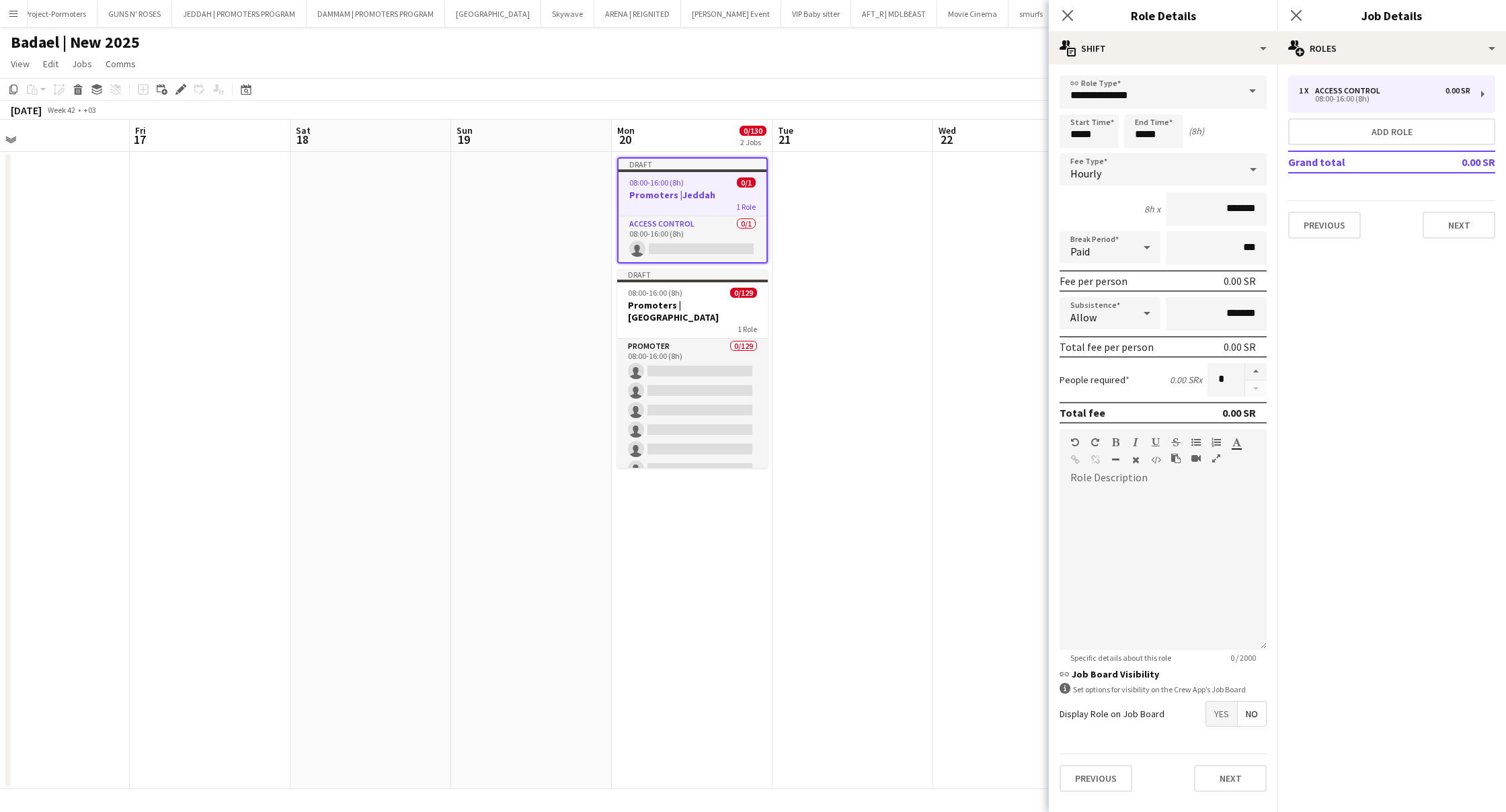
click at [1256, 94] on span at bounding box center [1252, 91] width 28 height 33
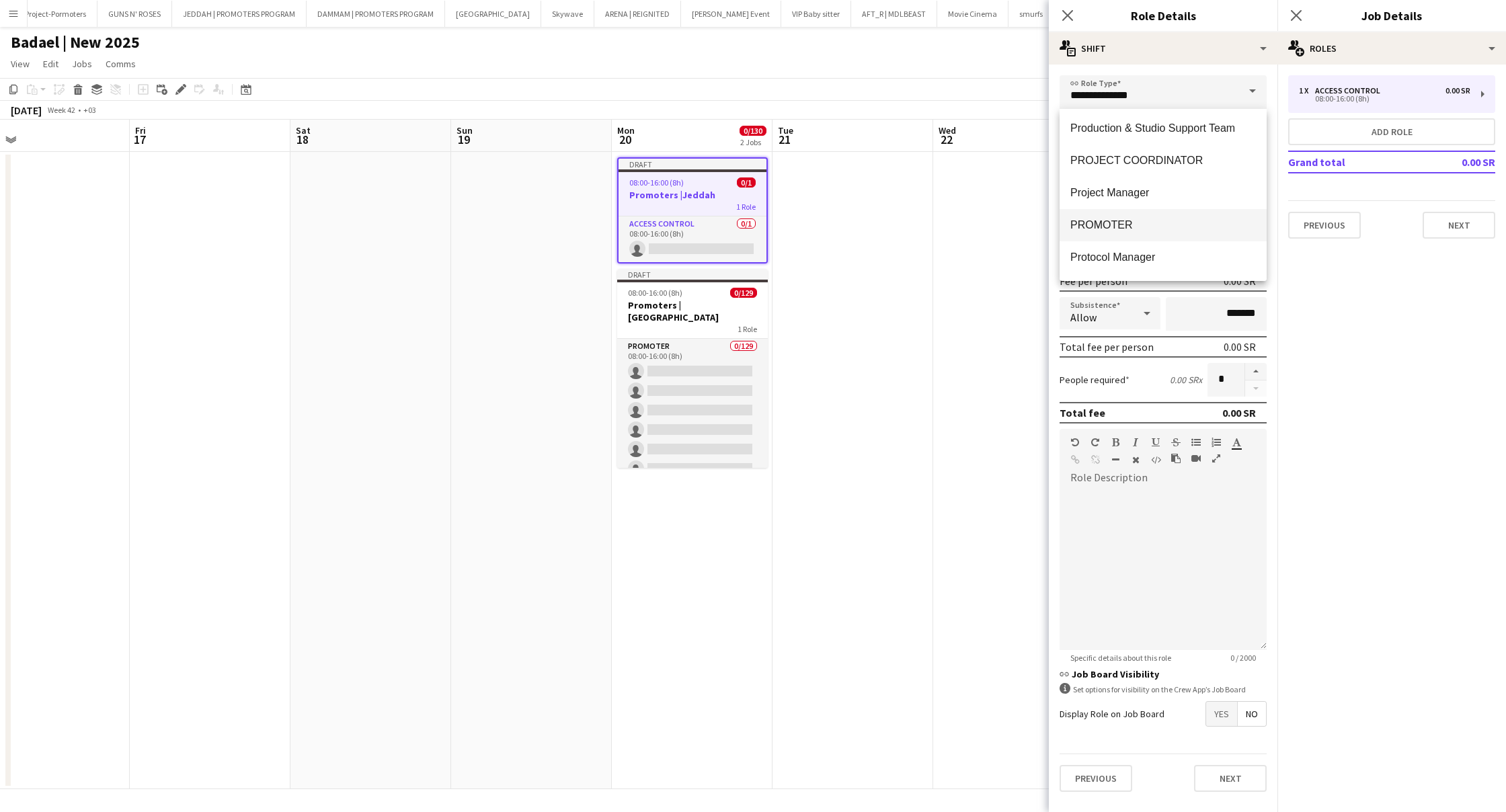
scroll to position [2062, 0]
click at [1113, 217] on mat-option "PROMOTER" at bounding box center [1162, 230] width 207 height 33
type input "********"
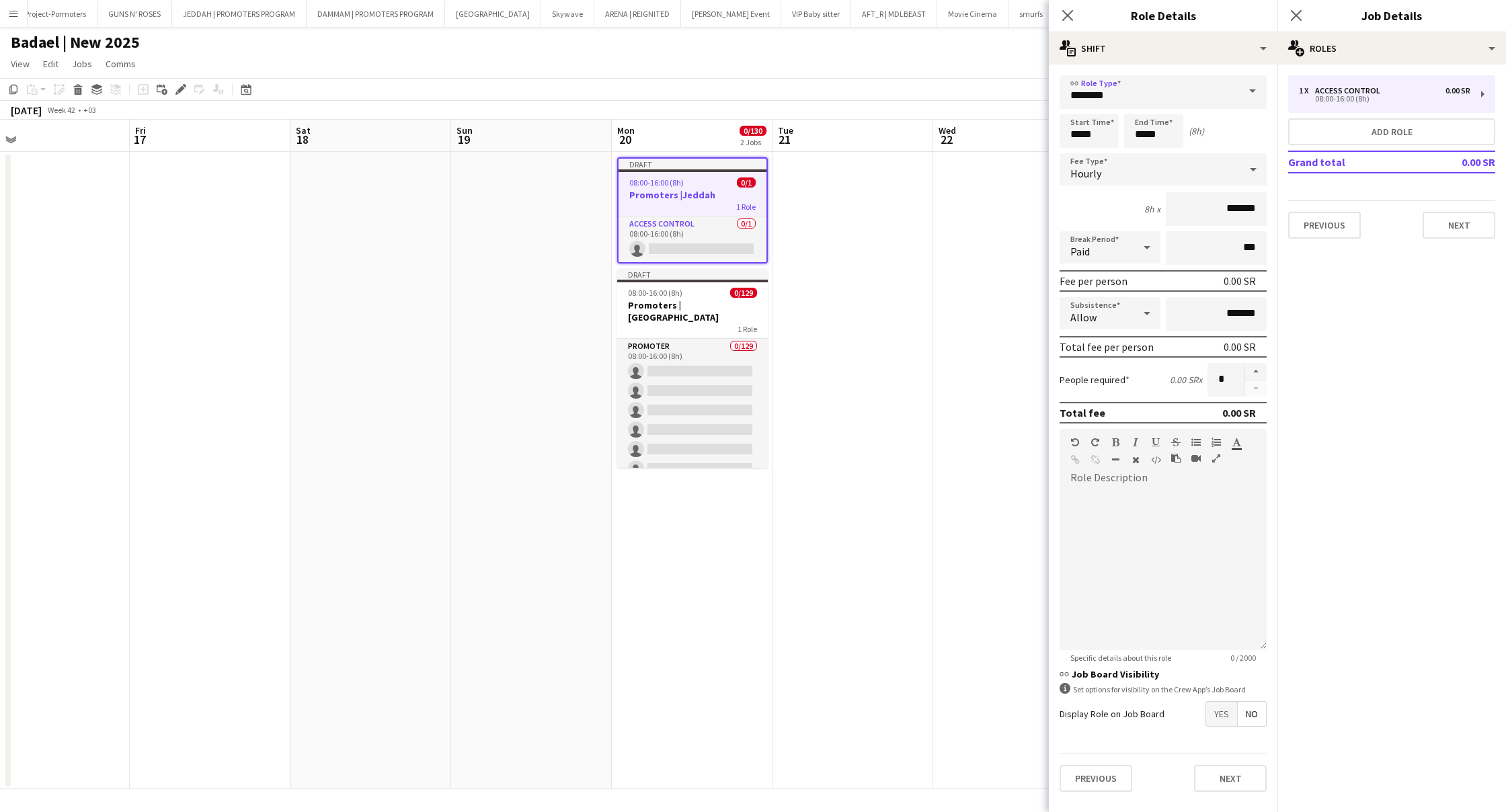
click at [1118, 175] on div "Hourly" at bounding box center [1149, 169] width 180 height 33
click at [1107, 242] on span "Fixed" at bounding box center [1163, 242] width 186 height 13
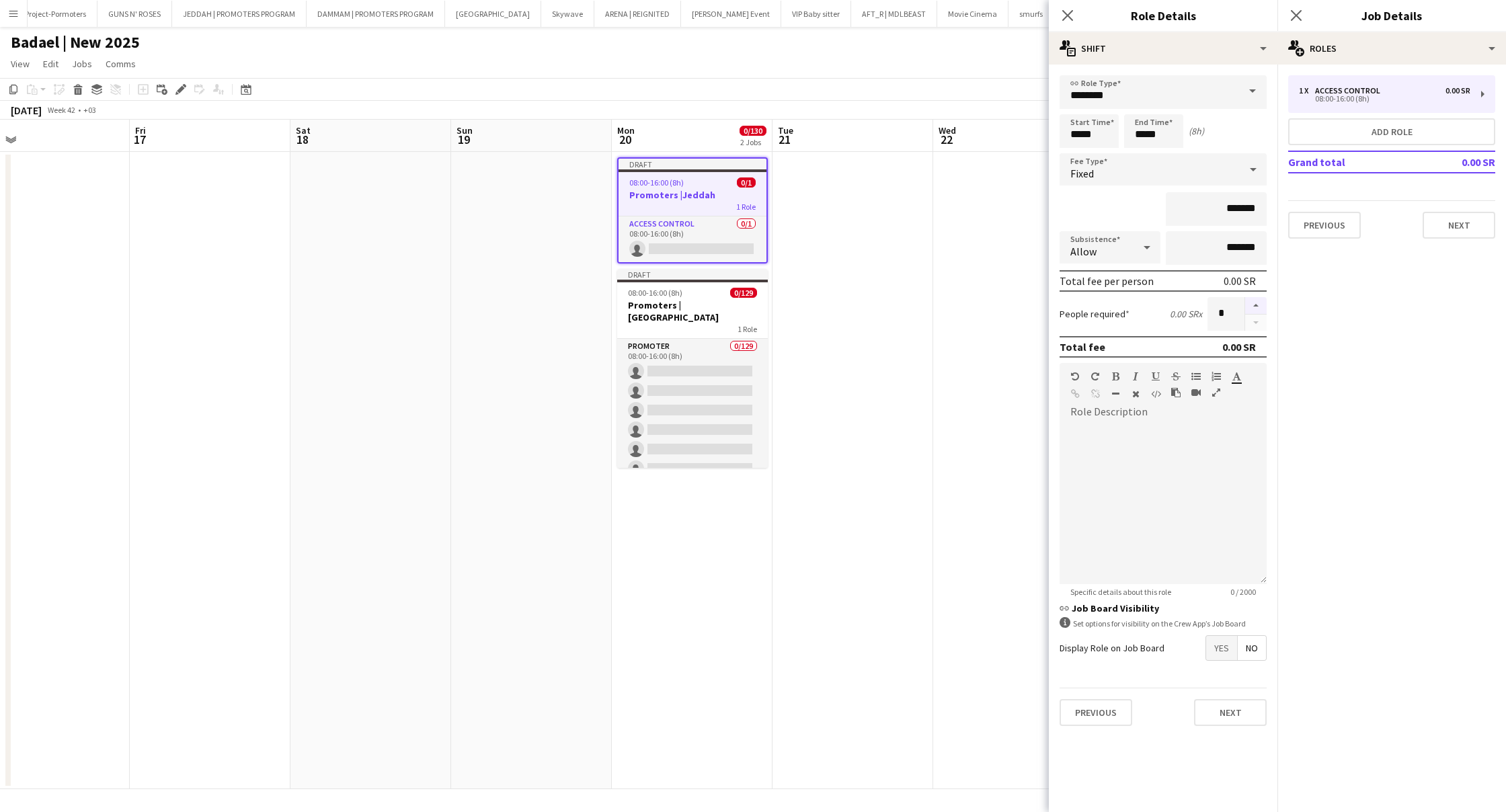
click at [1257, 309] on button "button" at bounding box center [1255, 306] width 21 height 18
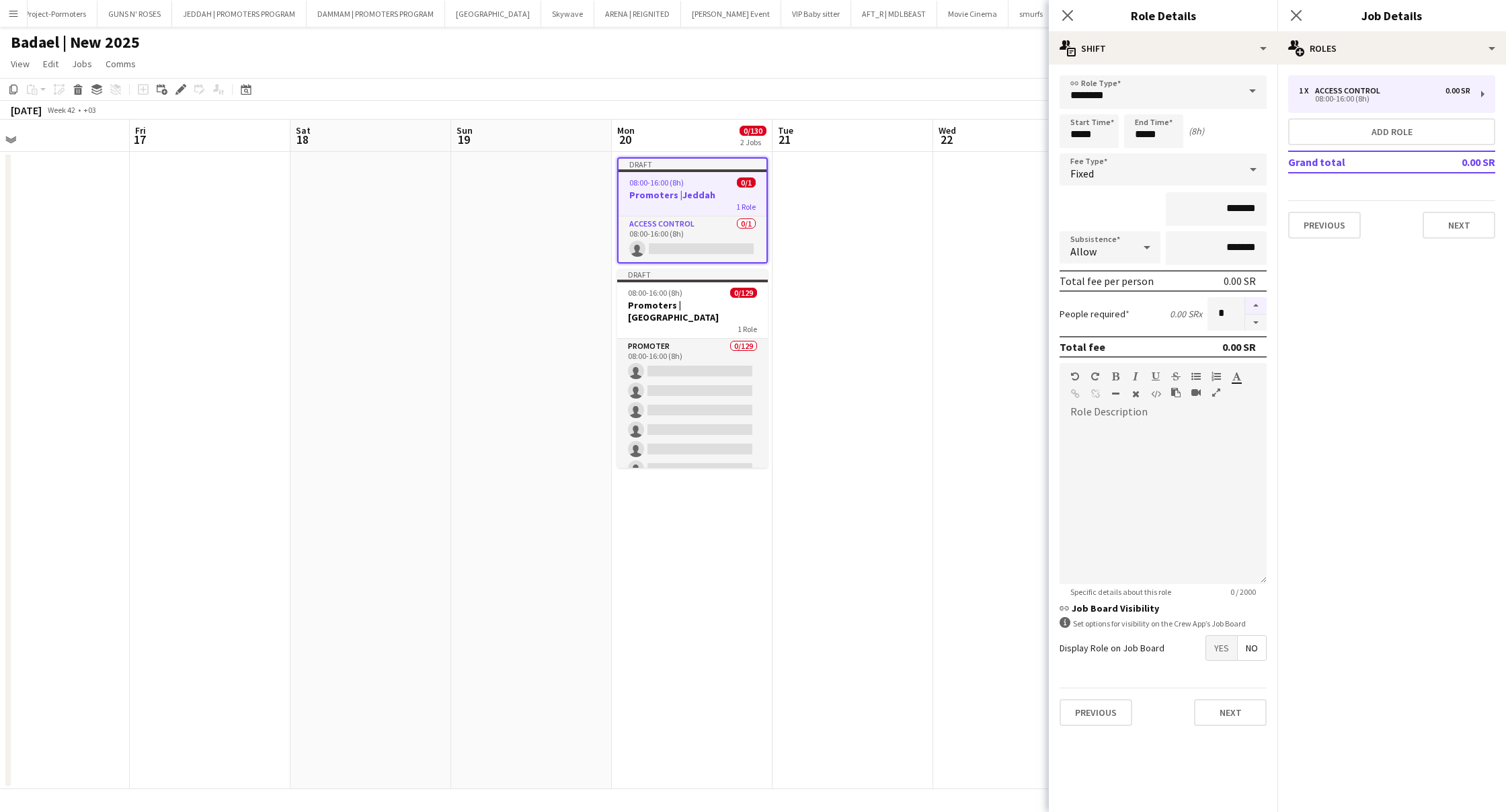
click at [1257, 309] on button "button" at bounding box center [1255, 306] width 21 height 18
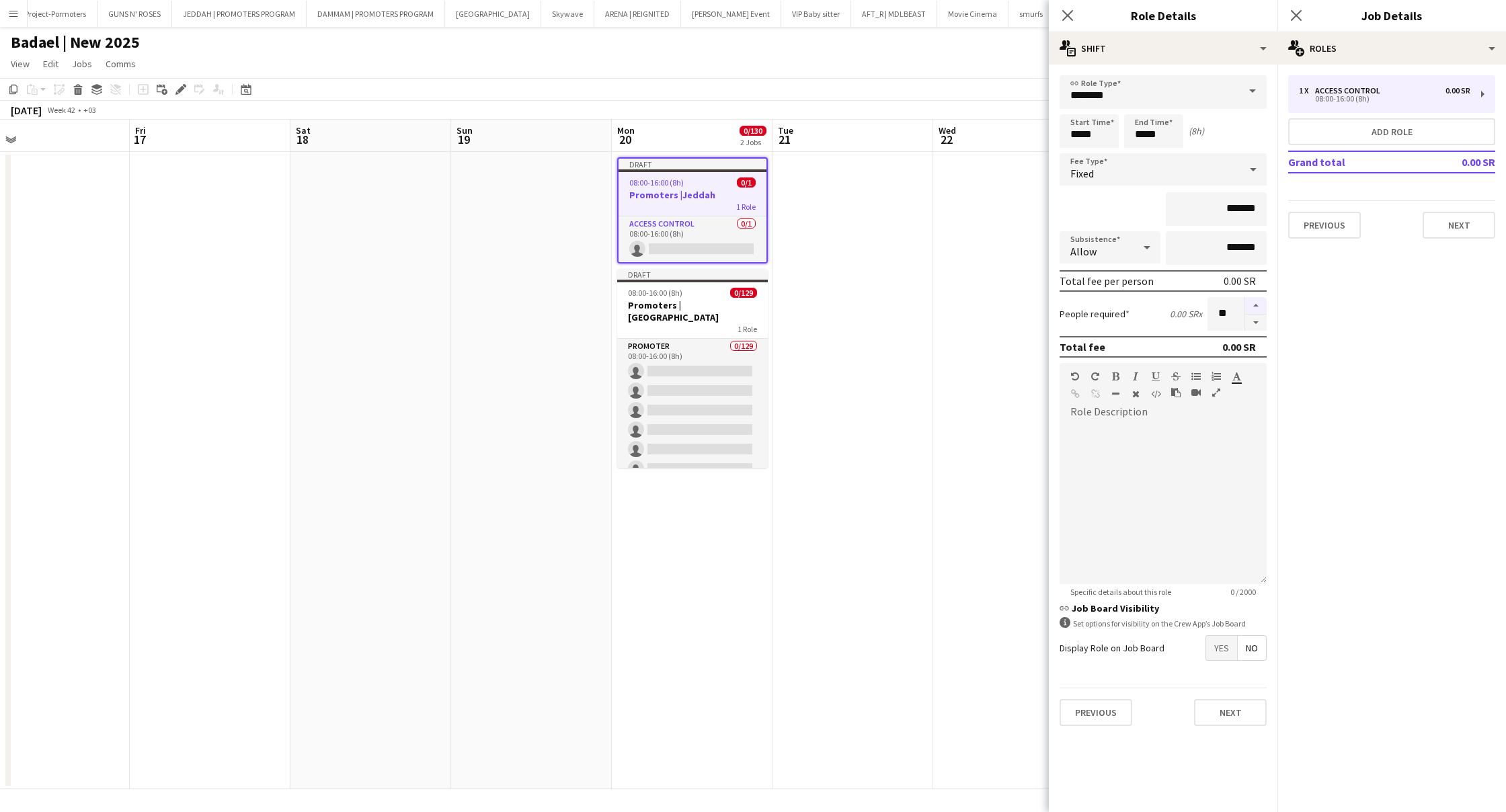
click at [1257, 309] on button "button" at bounding box center [1255, 306] width 21 height 18
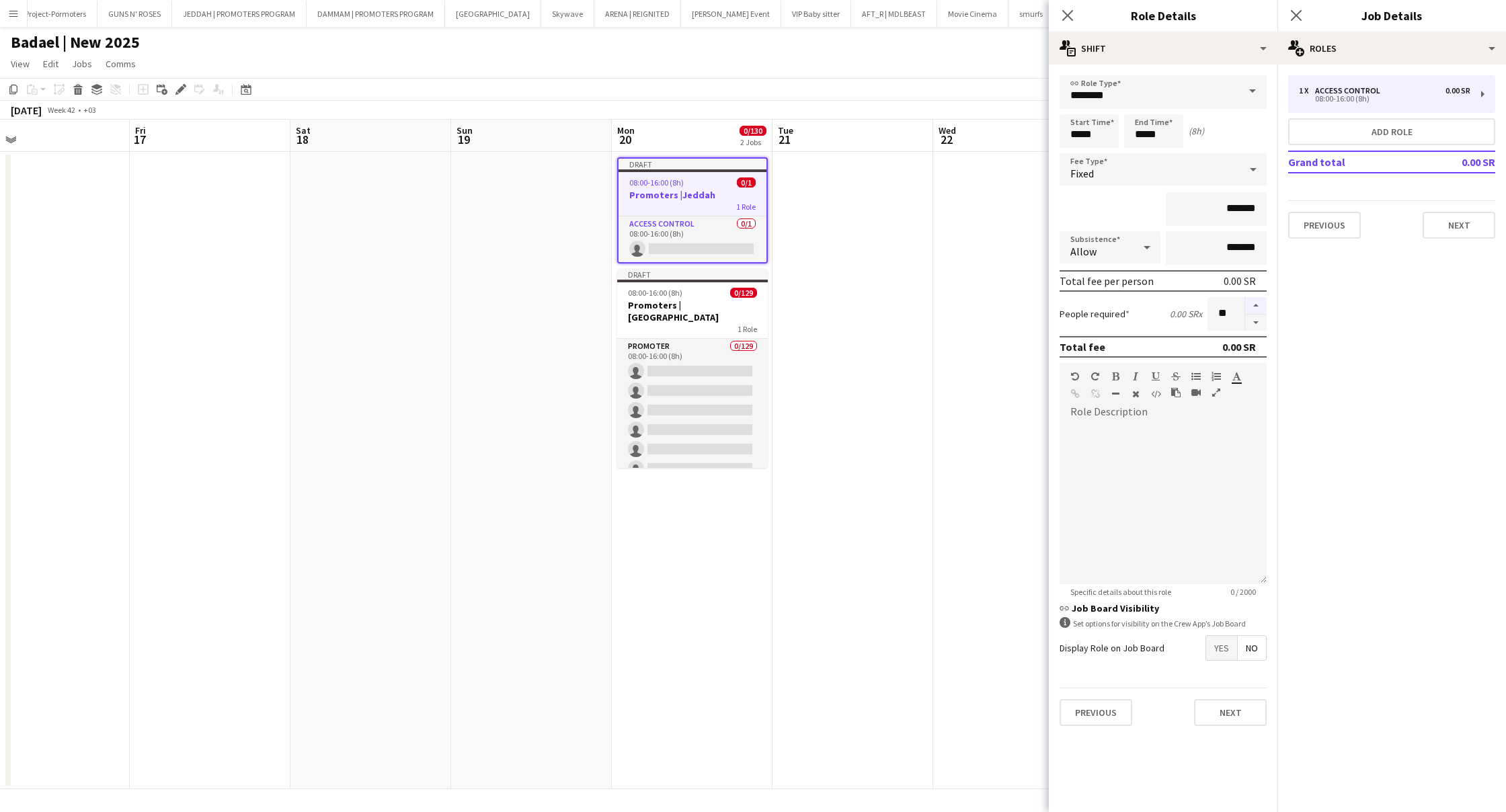
click at [1257, 309] on button "button" at bounding box center [1255, 306] width 21 height 18
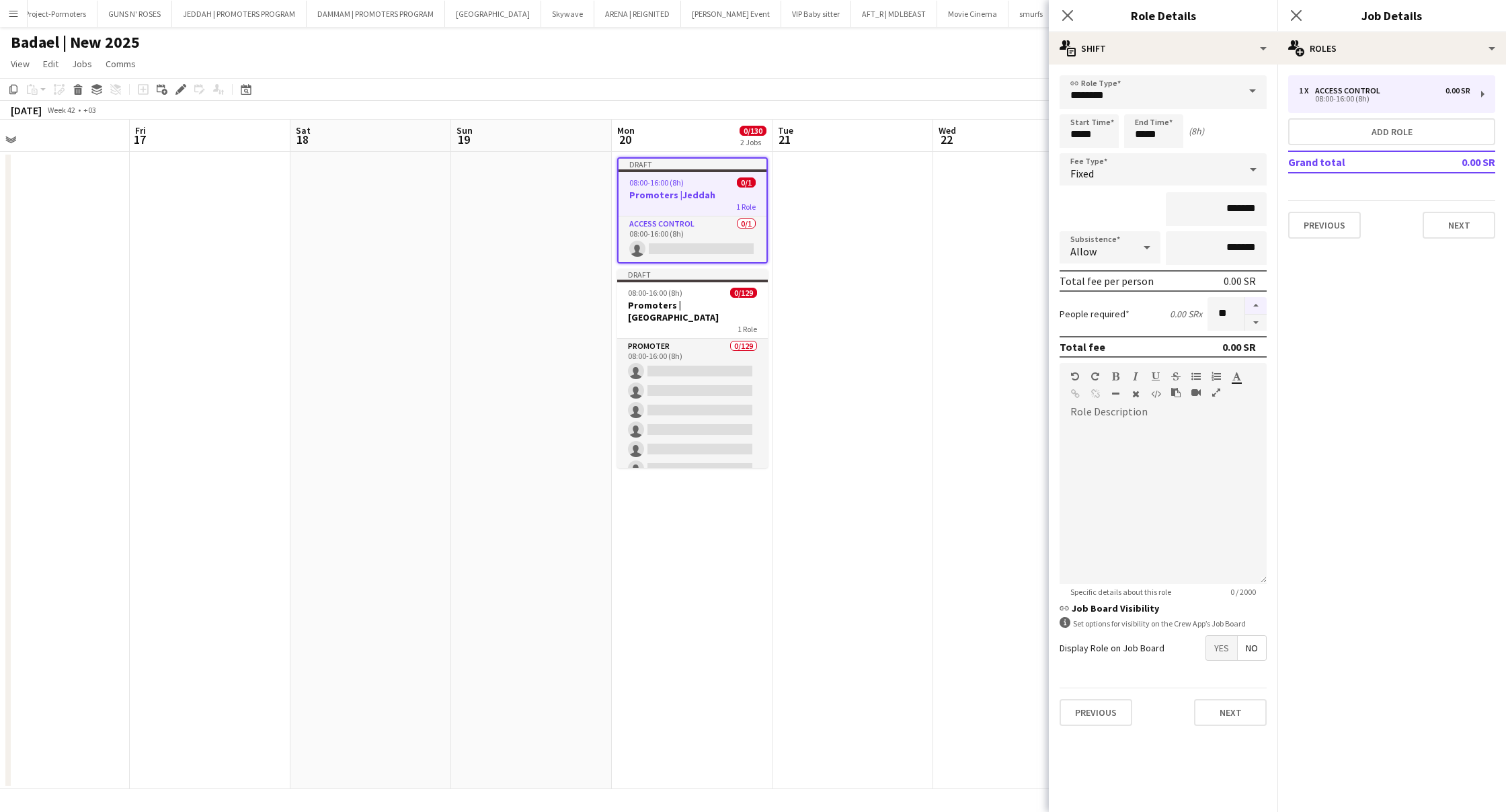
click at [1257, 309] on button "button" at bounding box center [1255, 306] width 21 height 18
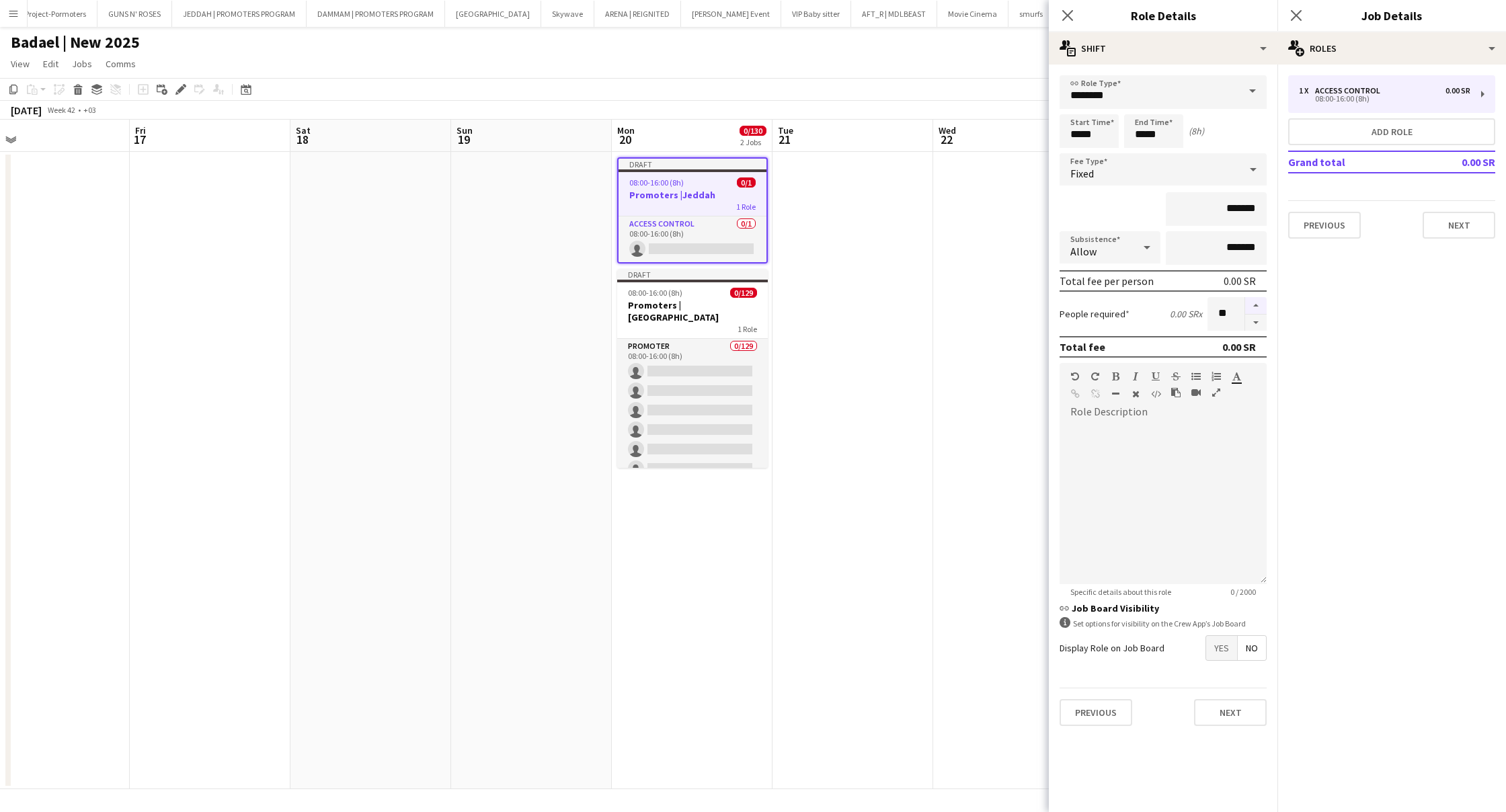
click at [1257, 309] on button "button" at bounding box center [1255, 306] width 21 height 18
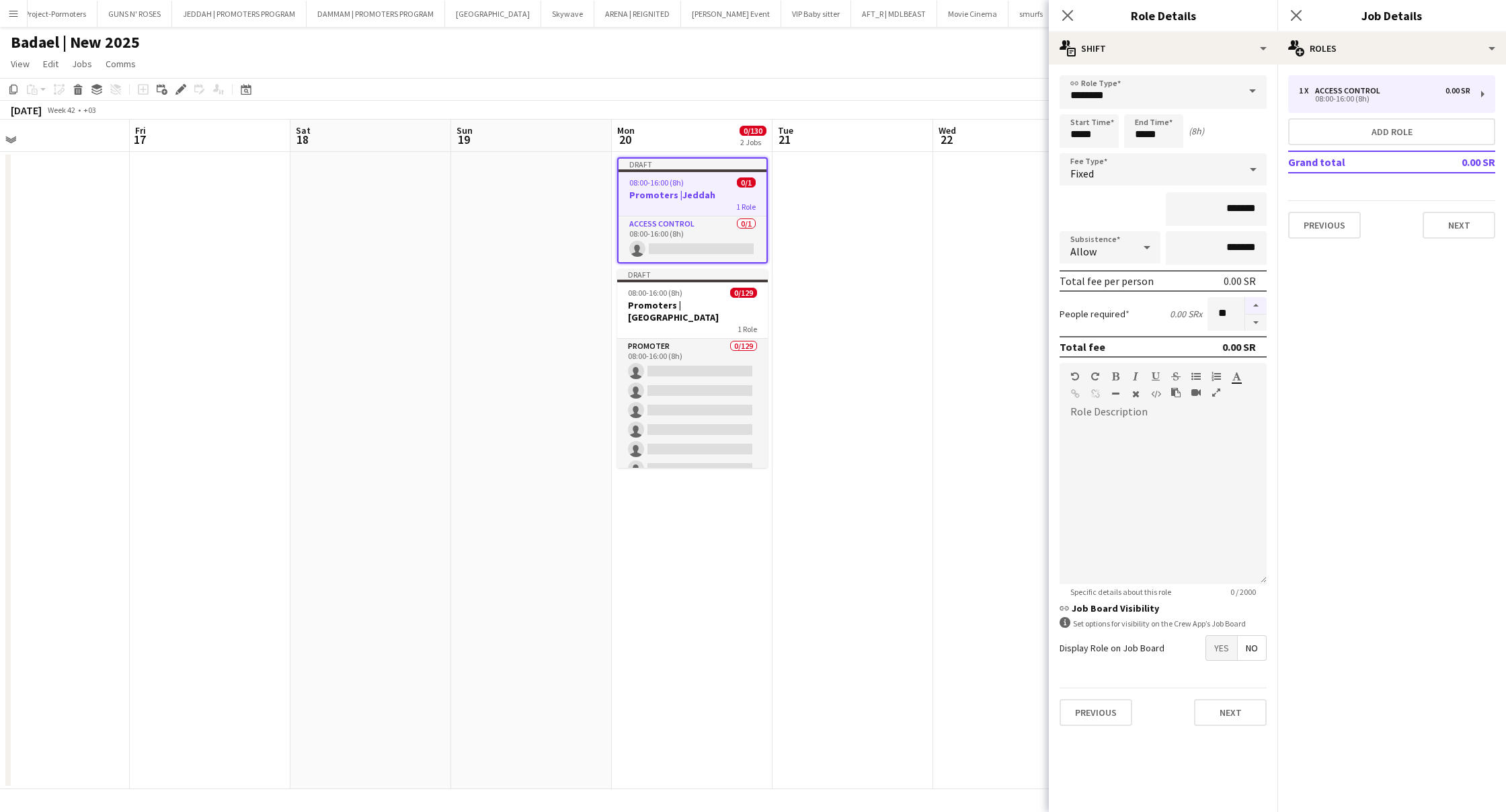
click at [1257, 309] on button "button" at bounding box center [1255, 306] width 21 height 18
click at [1255, 318] on button "button" at bounding box center [1255, 323] width 21 height 17
type input "**"
click at [1068, 16] on icon at bounding box center [1067, 15] width 13 height 13
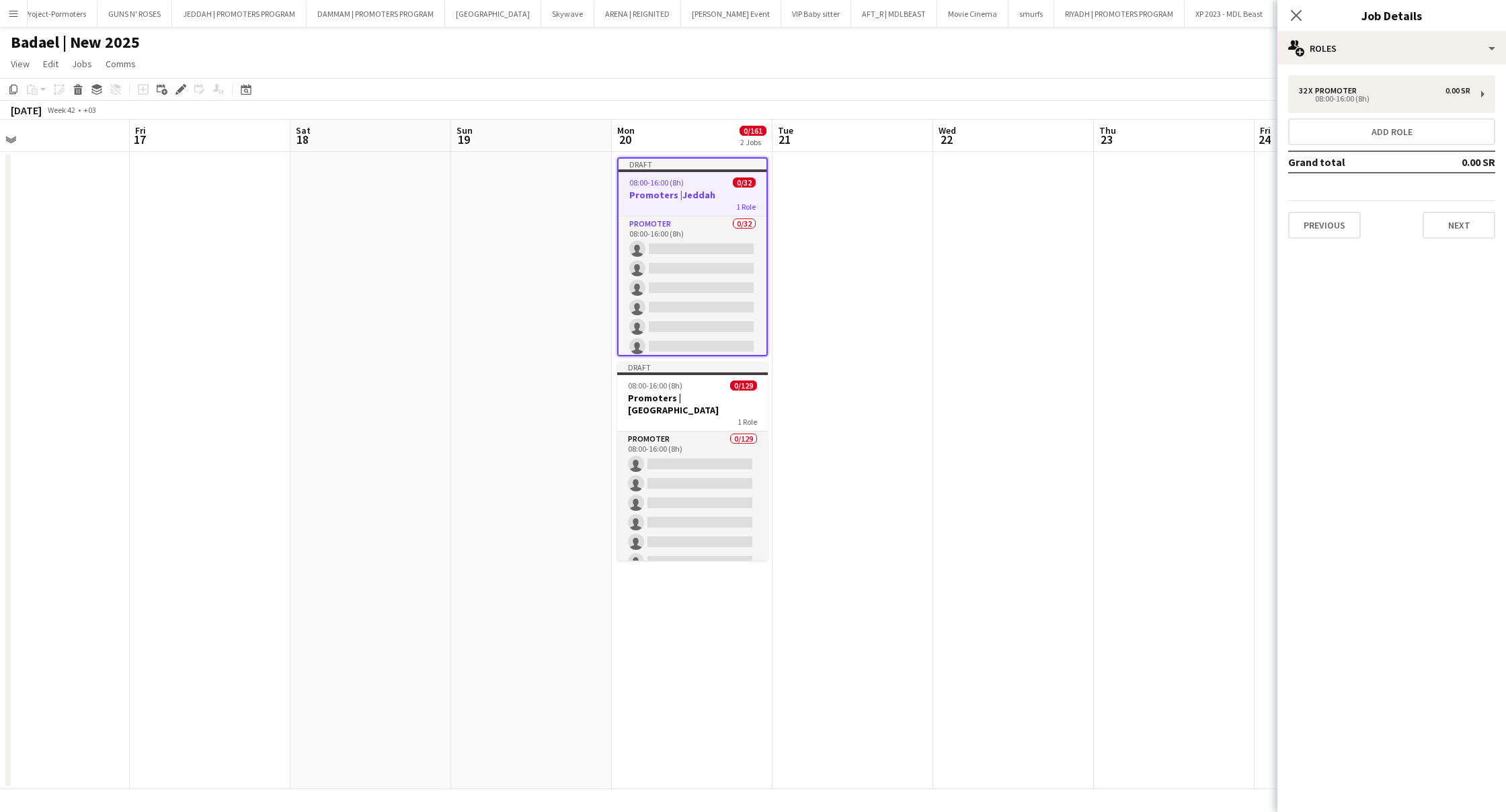
drag, startPoint x: 1292, startPoint y: 17, endPoint x: 1272, endPoint y: 86, distance: 71.8
click at [1294, 19] on icon "Close pop-in" at bounding box center [1296, 16] width 11 height 11
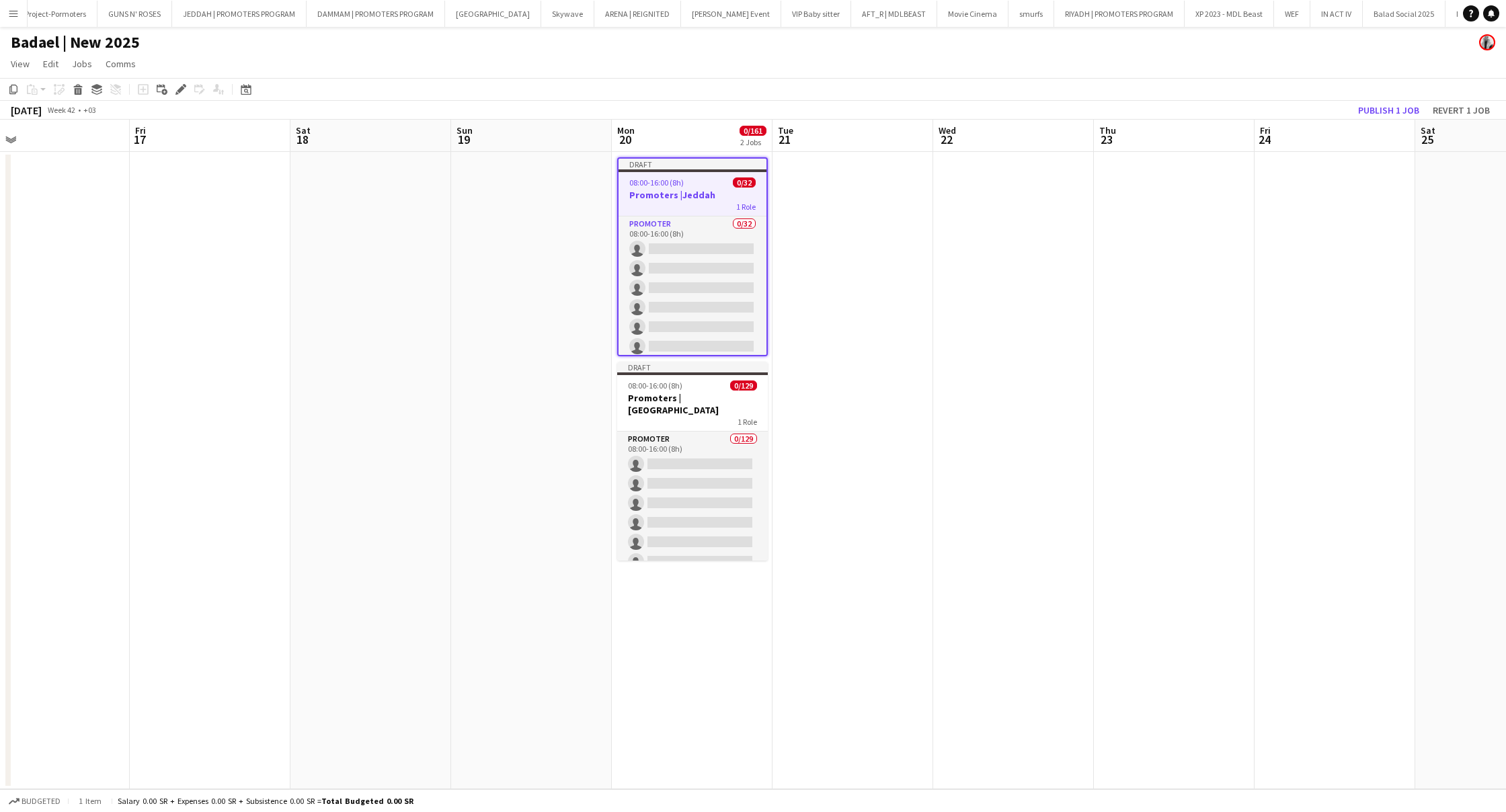
click at [673, 600] on app-date-cell "Draft 08:00-16:00 (8h) 0/32 Promoters |Jeddah 1 Role PROMOTER 0/32 08:00-16:00 …" at bounding box center [691, 471] width 161 height 637
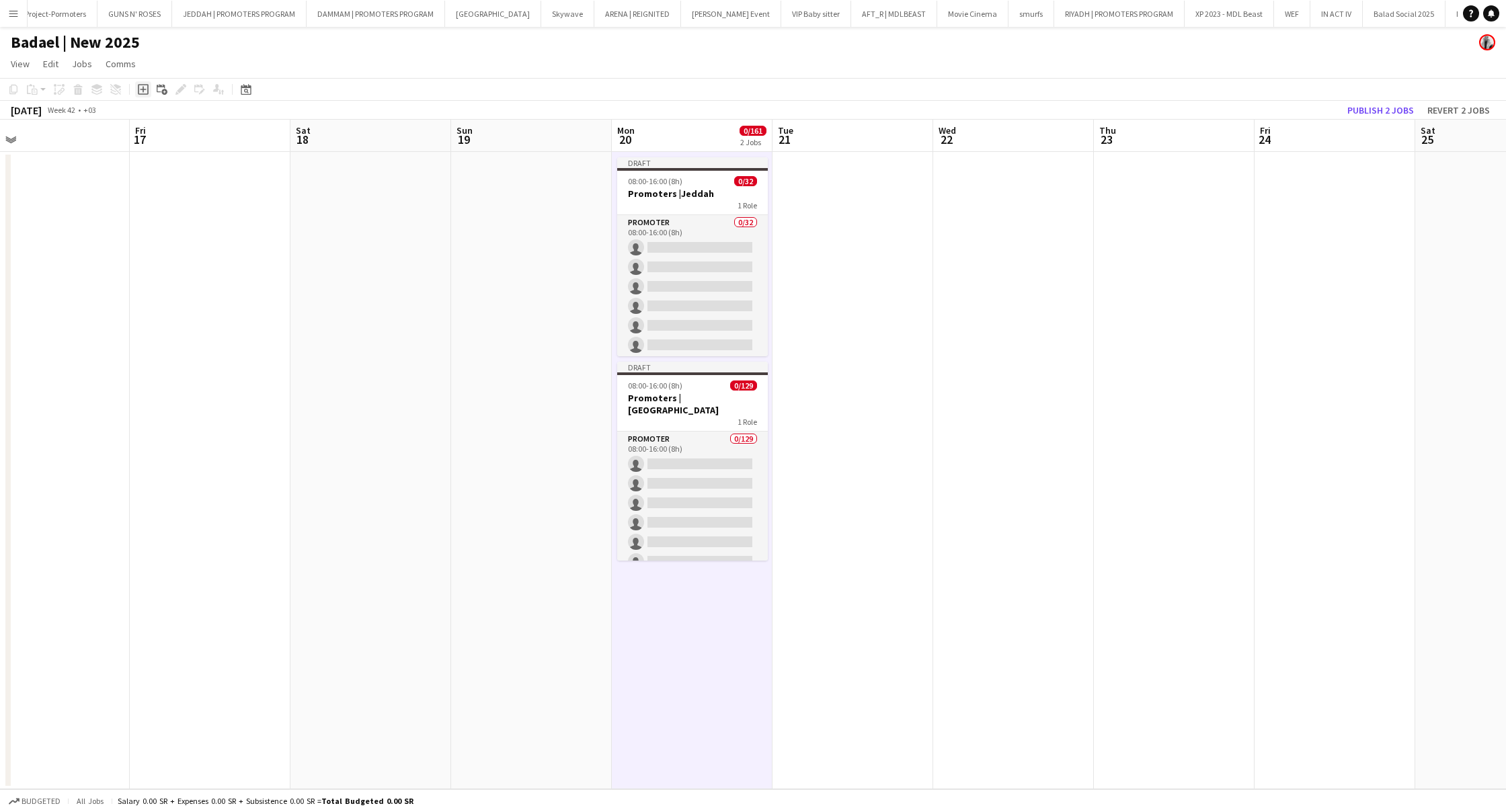
click at [140, 89] on icon "Add job" at bounding box center [143, 89] width 11 height 11
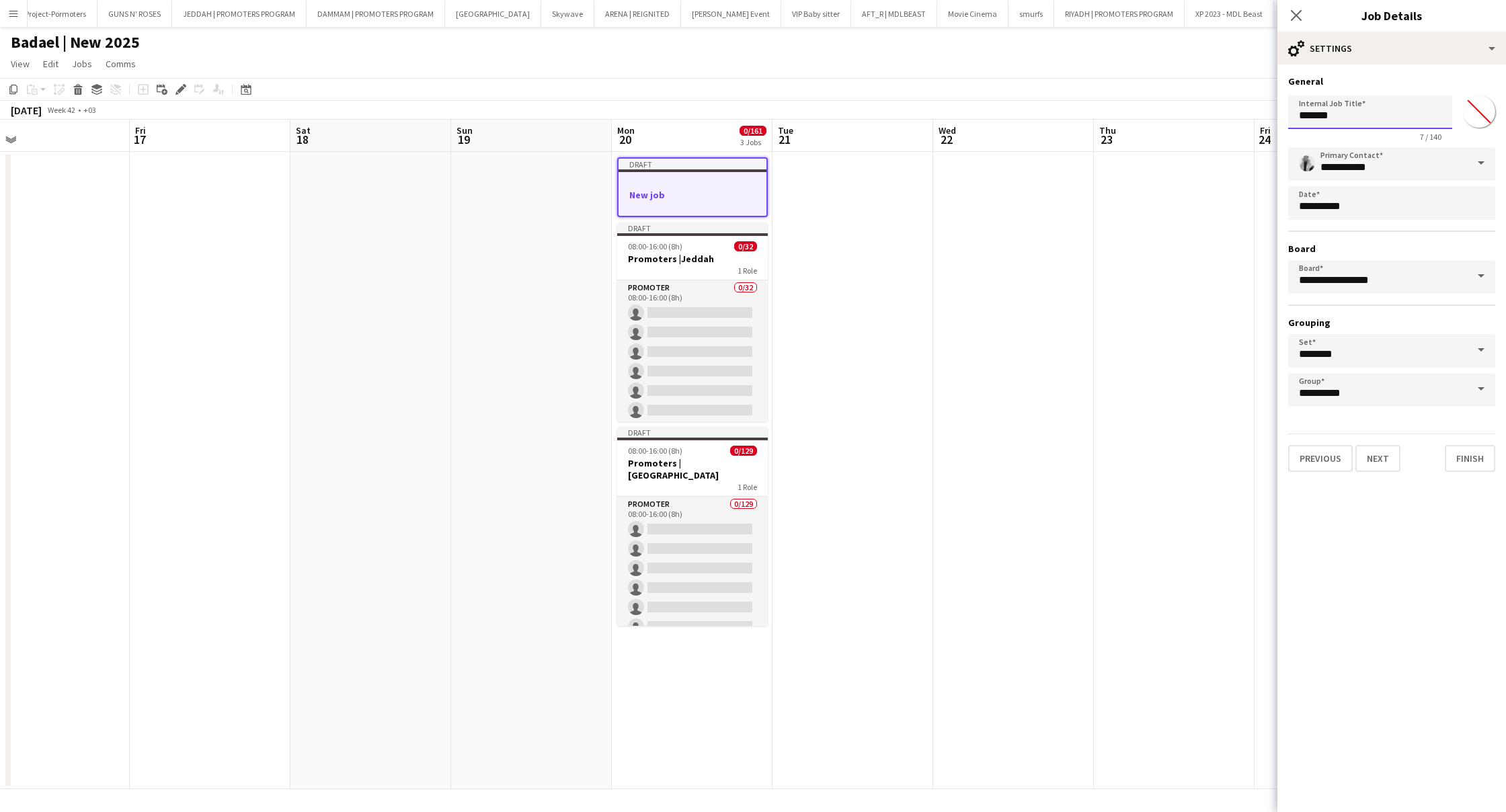
click at [1360, 121] on input "*******" at bounding box center [1369, 112] width 164 height 33
type input "**********"
click at [1299, 20] on icon "Close pop-in" at bounding box center [1296, 15] width 13 height 13
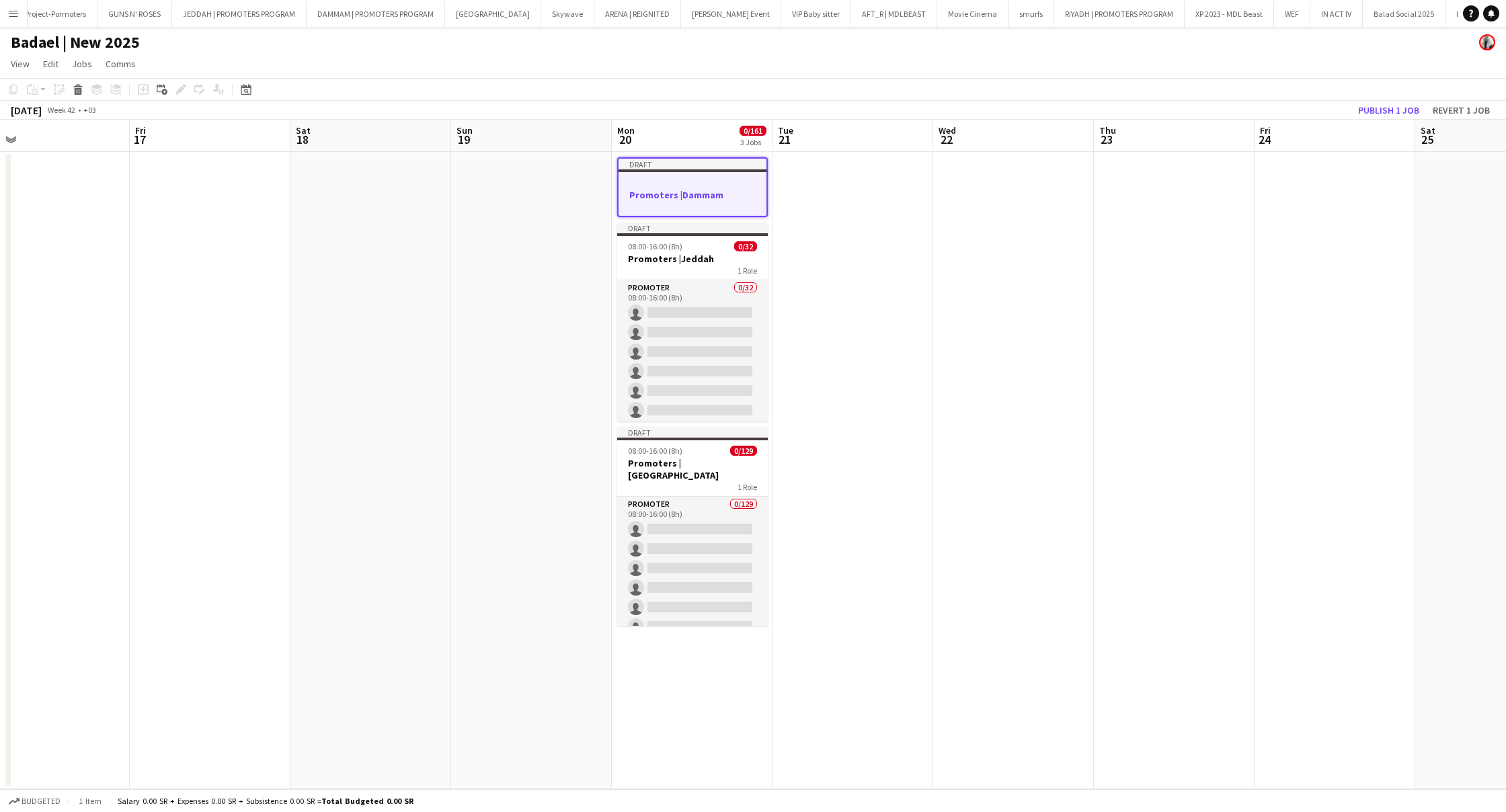
click at [594, 181] on app-date-cell at bounding box center [531, 471] width 161 height 637
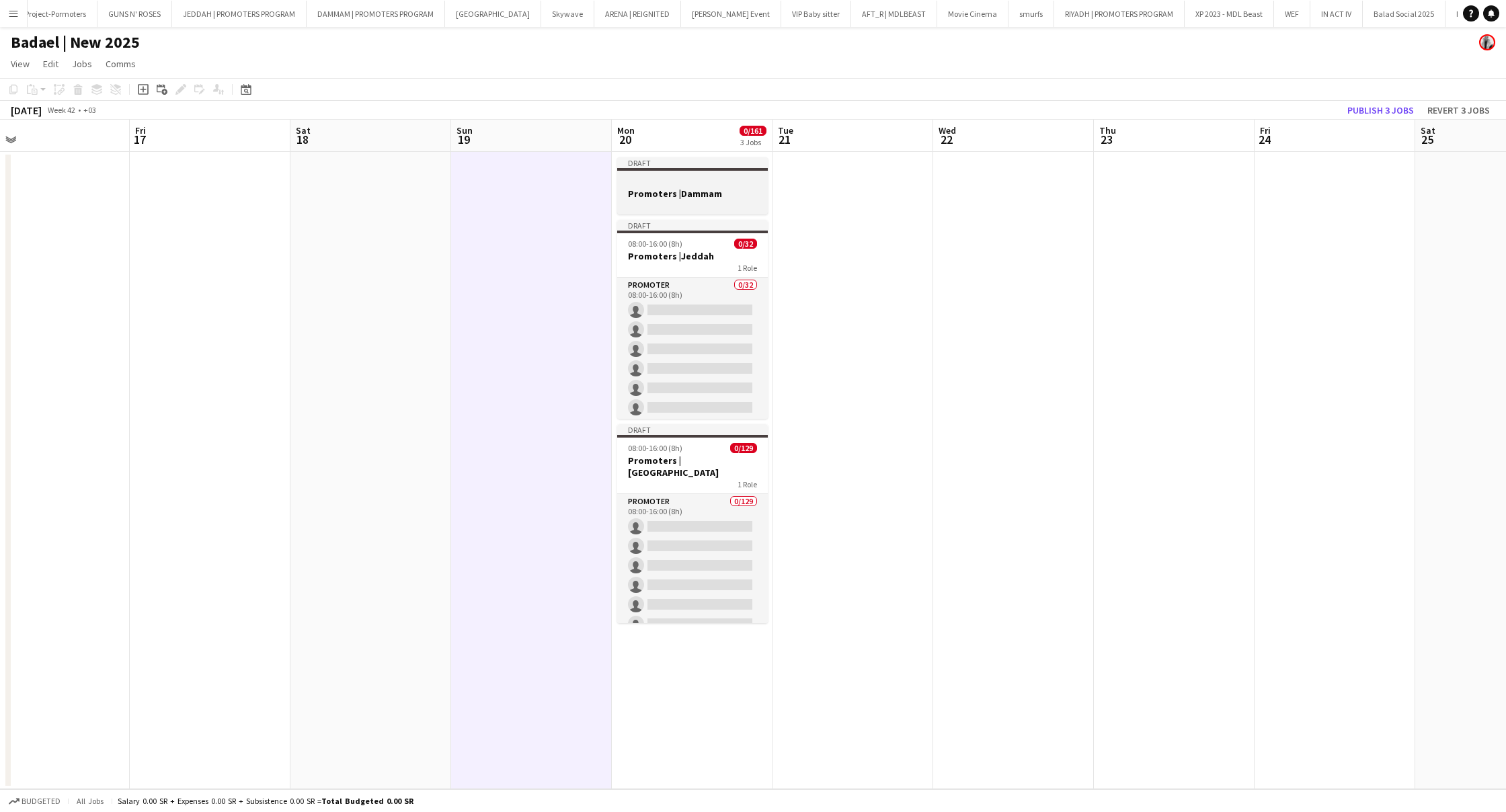
click at [651, 178] on div at bounding box center [692, 181] width 151 height 10
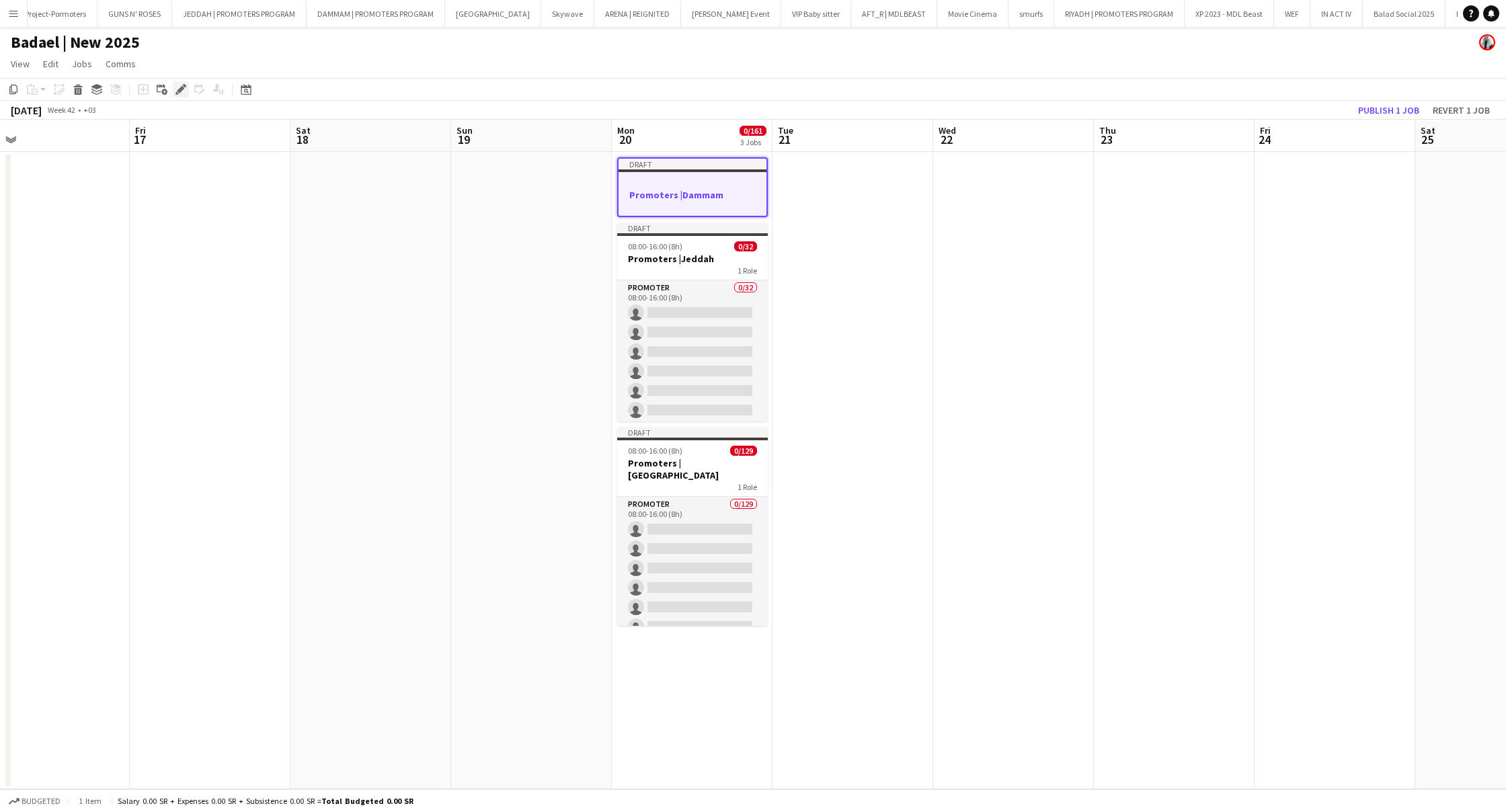
click at [182, 86] on icon "Edit" at bounding box center [181, 89] width 11 height 11
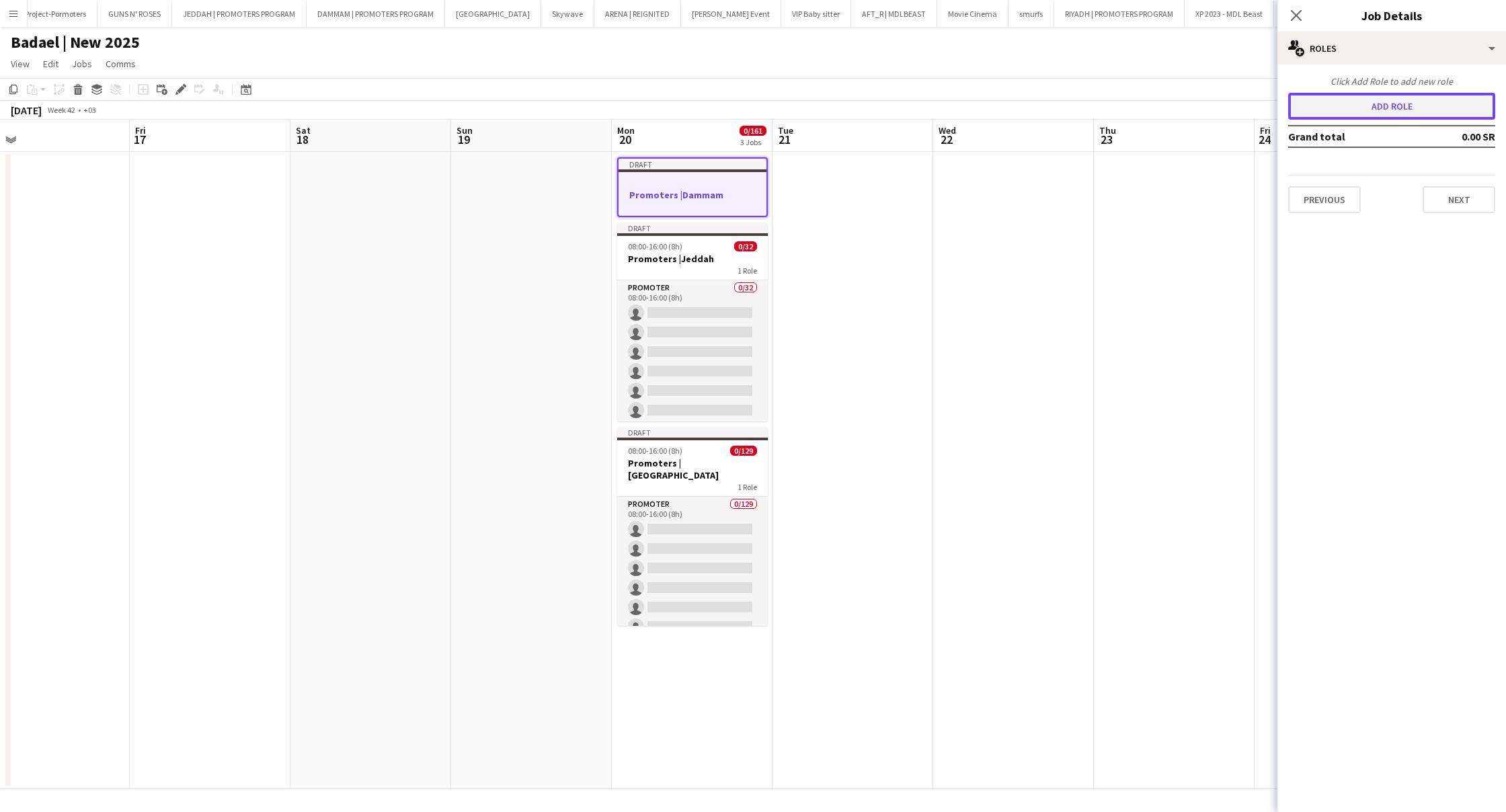
click at [1411, 103] on button "Add role" at bounding box center [1391, 106] width 207 height 27
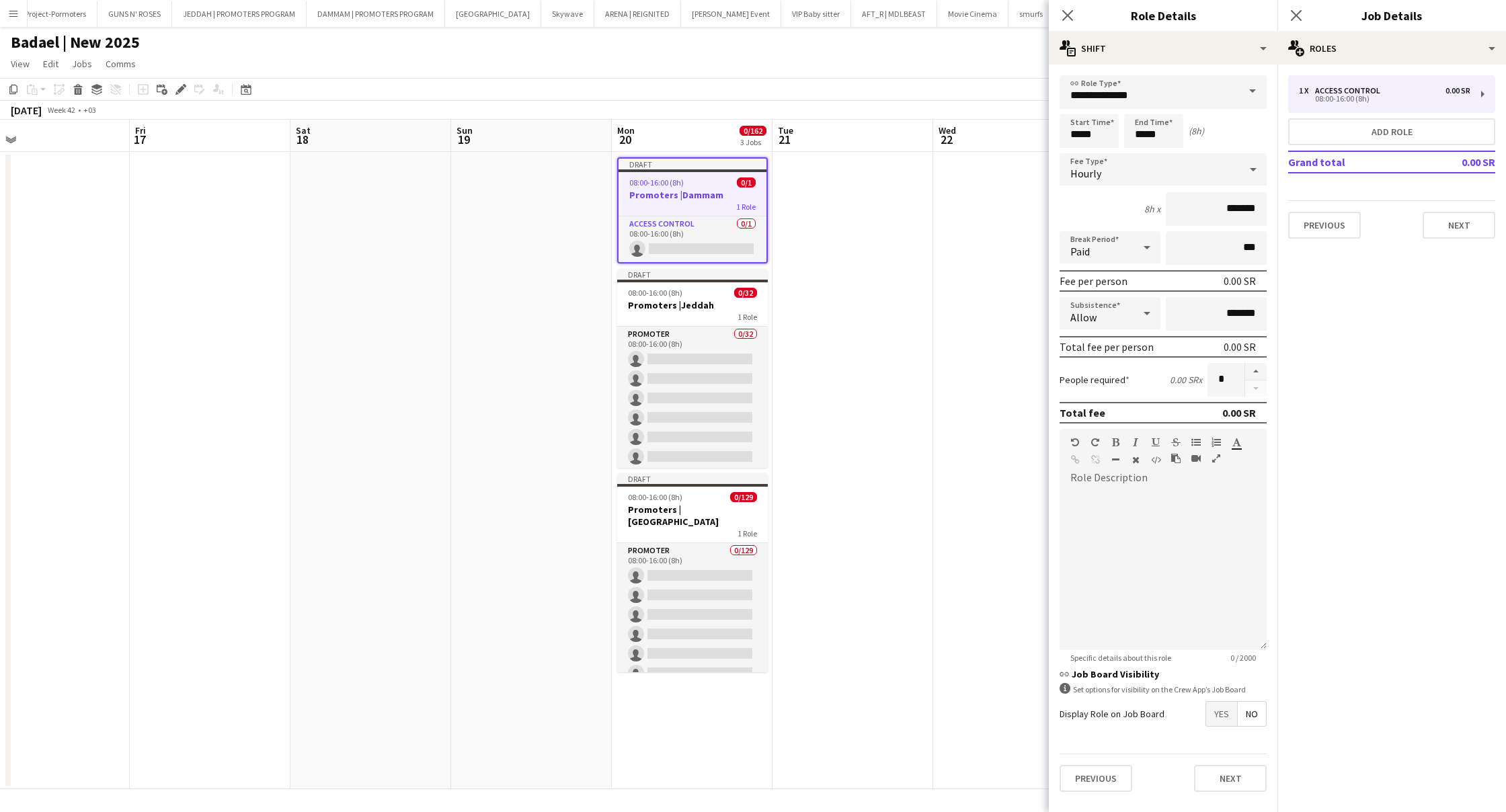
click at [1251, 91] on span at bounding box center [1252, 91] width 28 height 33
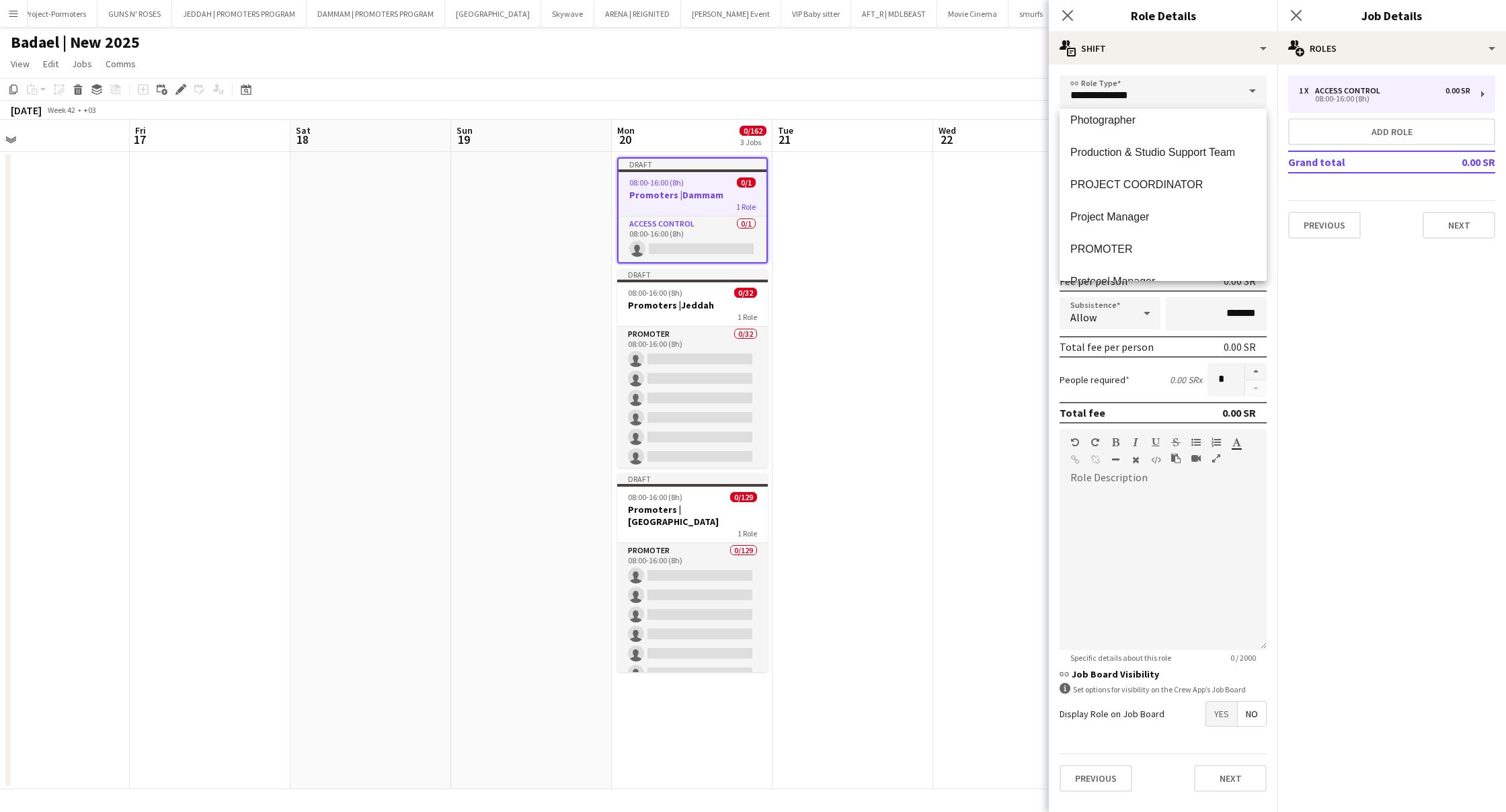
scroll to position [2045, 0]
click at [1125, 243] on span "PROMOTER" at bounding box center [1163, 247] width 186 height 13
type input "********"
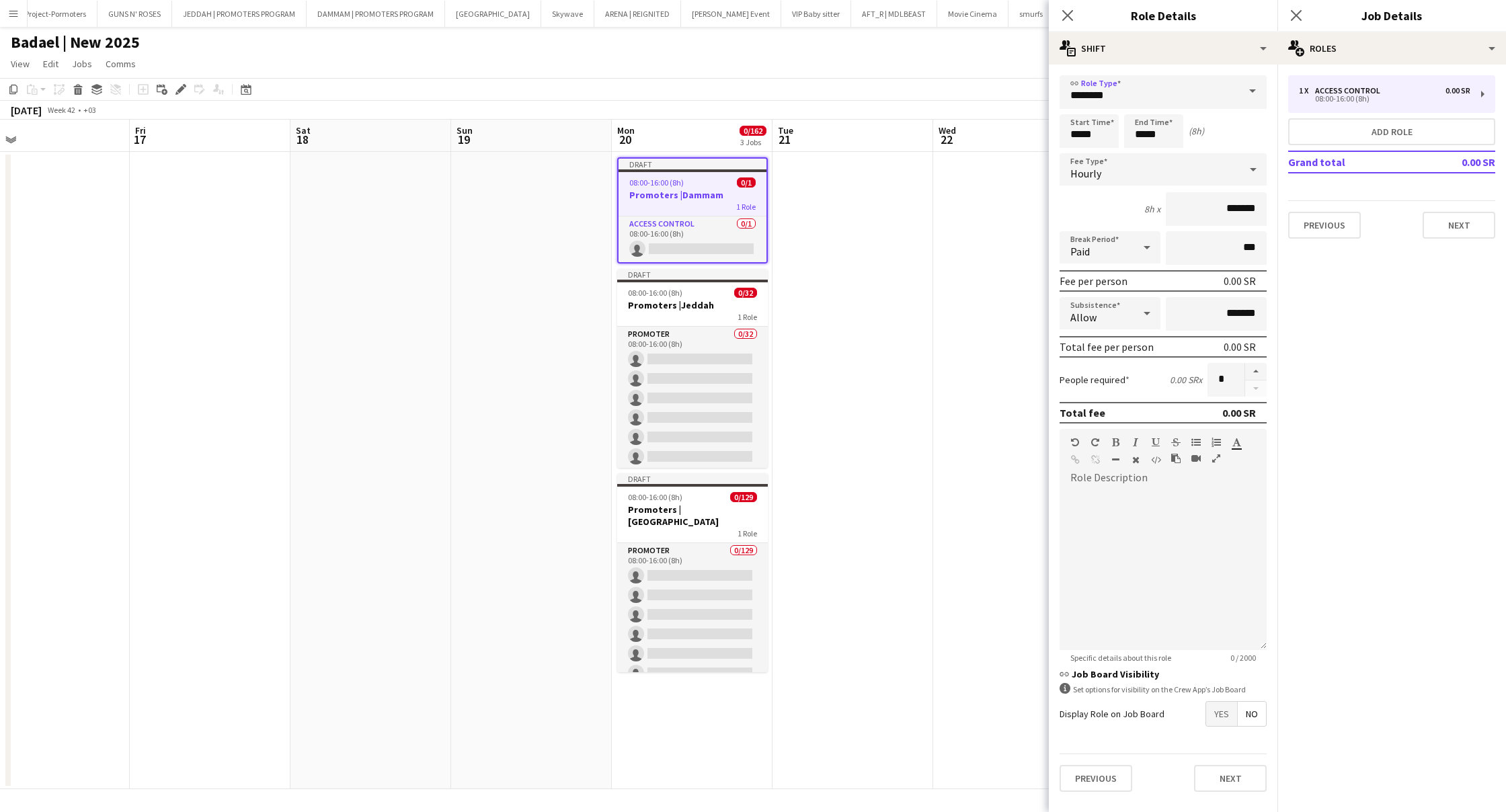
click at [1167, 172] on div "Hourly" at bounding box center [1149, 169] width 180 height 33
click at [1125, 235] on span "Fixed" at bounding box center [1163, 242] width 186 height 13
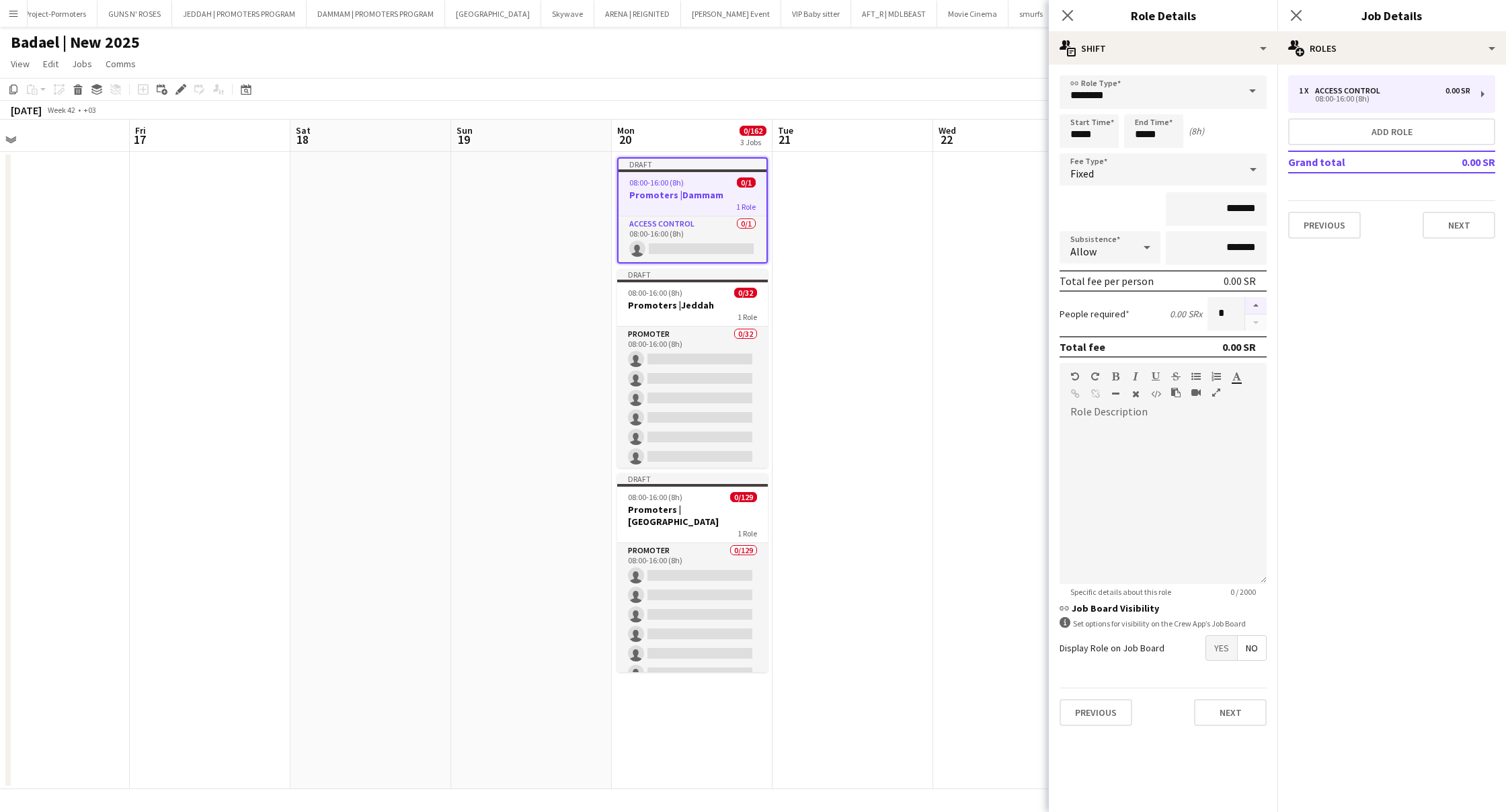
click at [1262, 307] on button "button" at bounding box center [1255, 306] width 21 height 18
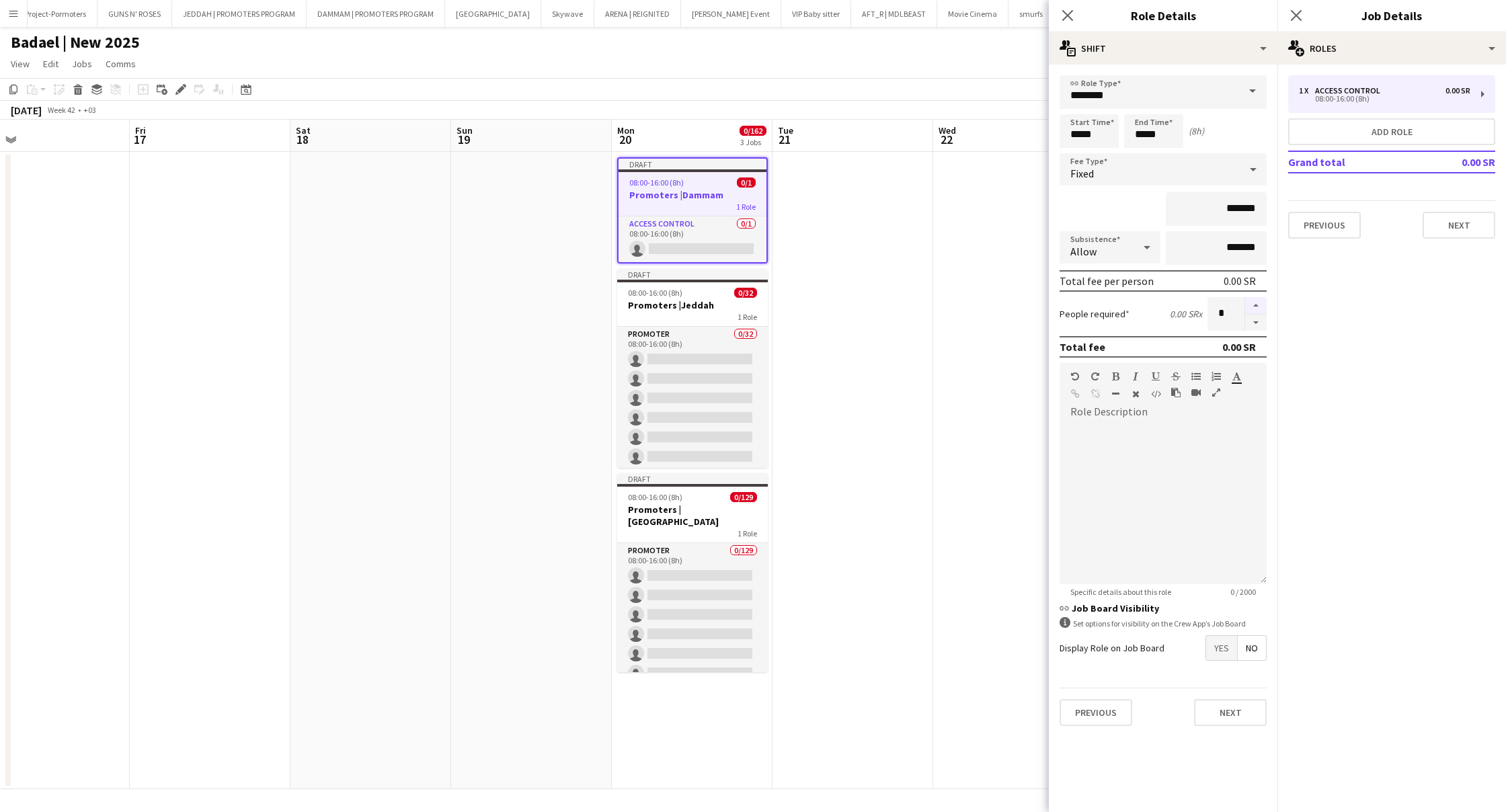
click at [1262, 307] on button "button" at bounding box center [1255, 306] width 21 height 18
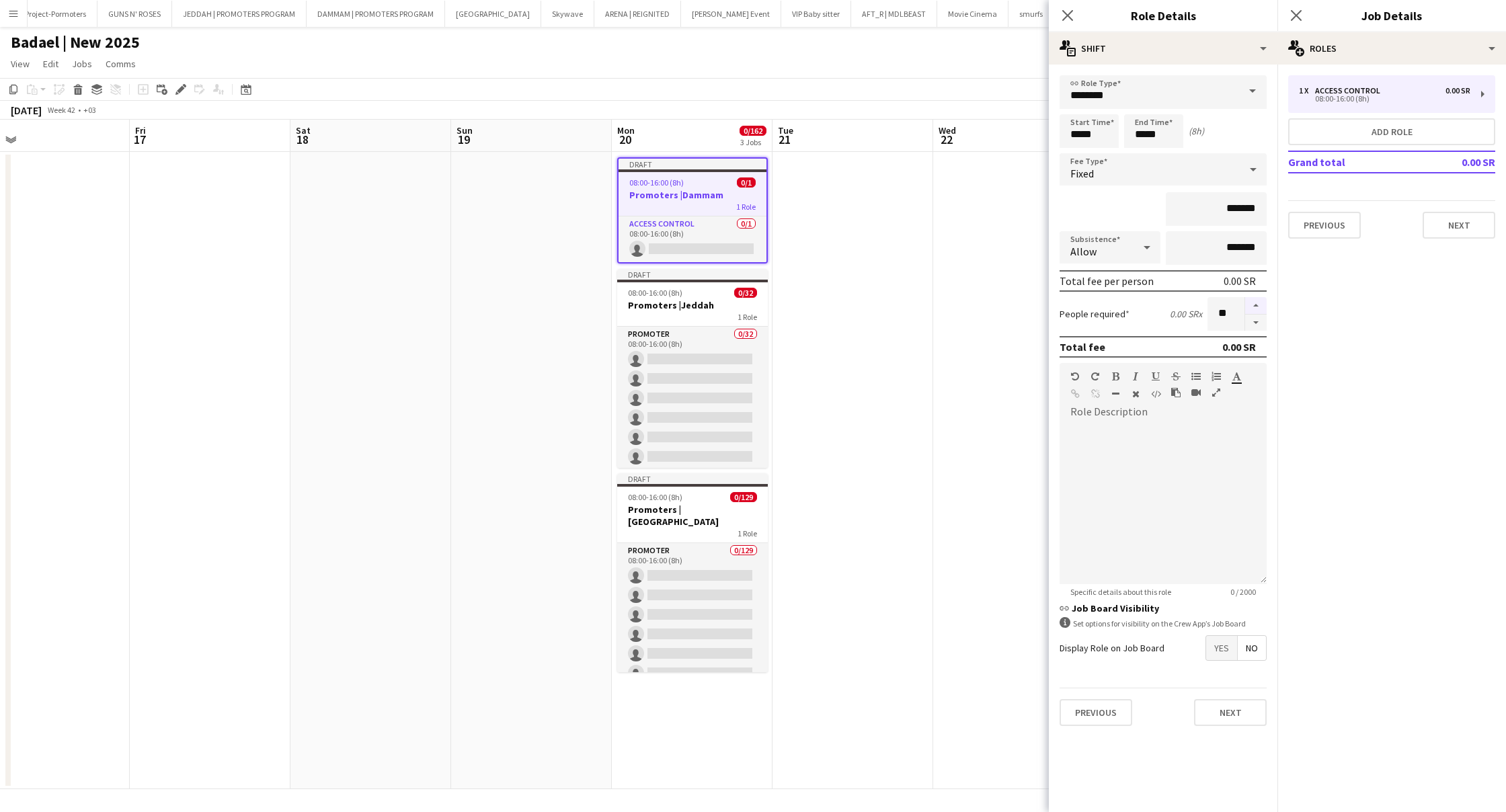
click at [1262, 307] on button "button" at bounding box center [1255, 306] width 21 height 18
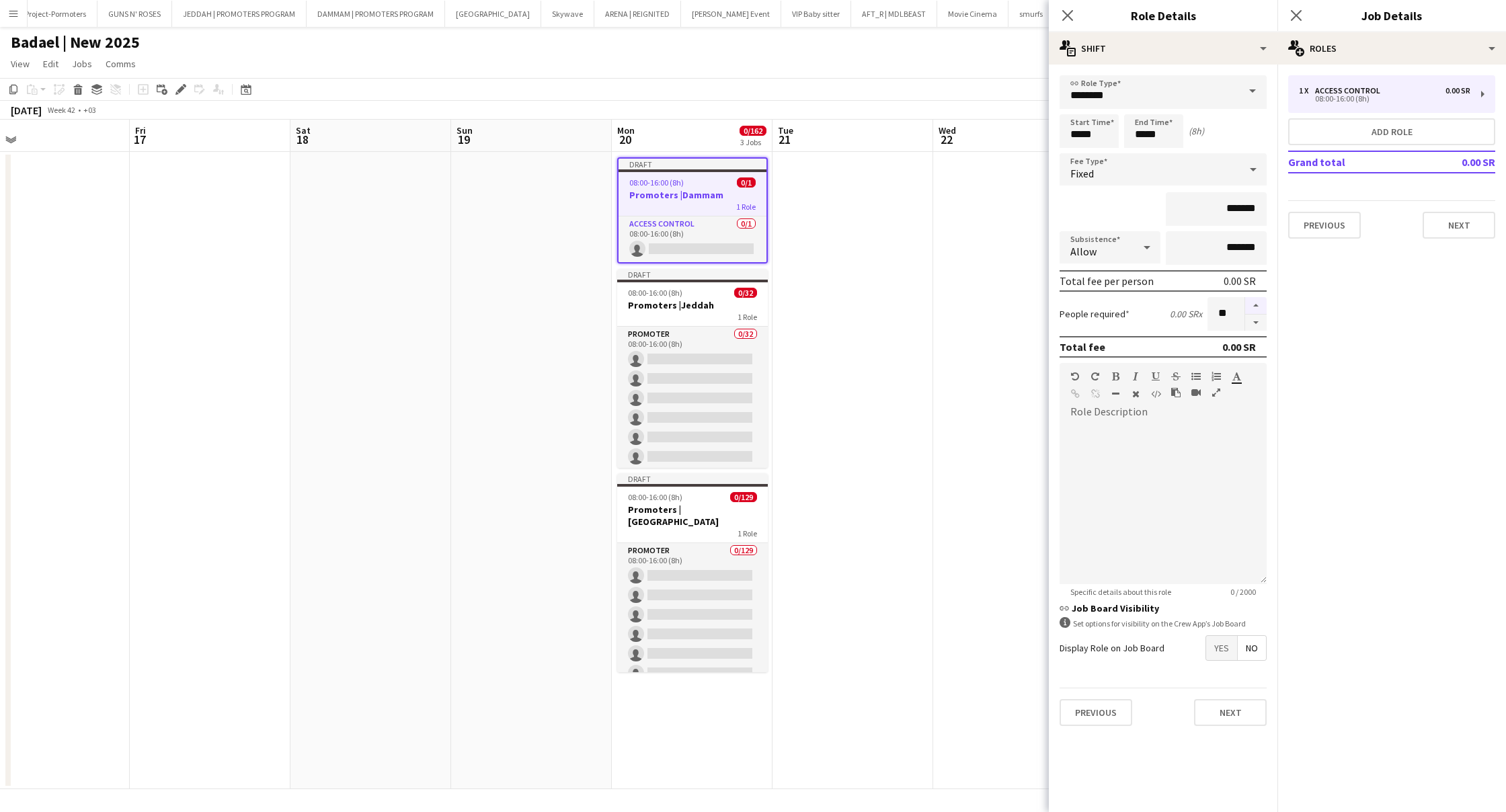
click at [1262, 307] on button "button" at bounding box center [1255, 306] width 21 height 18
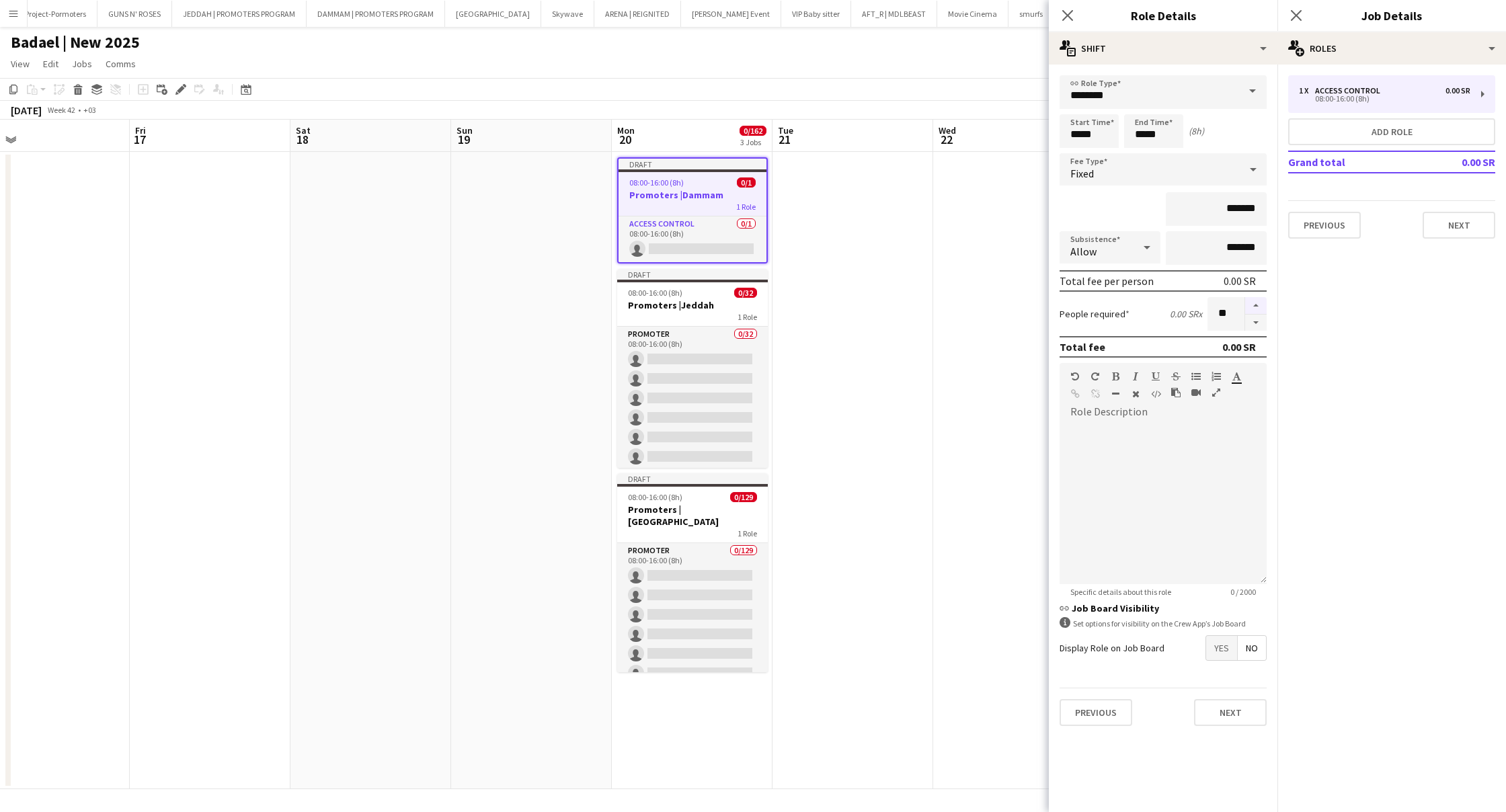
click at [1262, 307] on button "button" at bounding box center [1255, 306] width 21 height 18
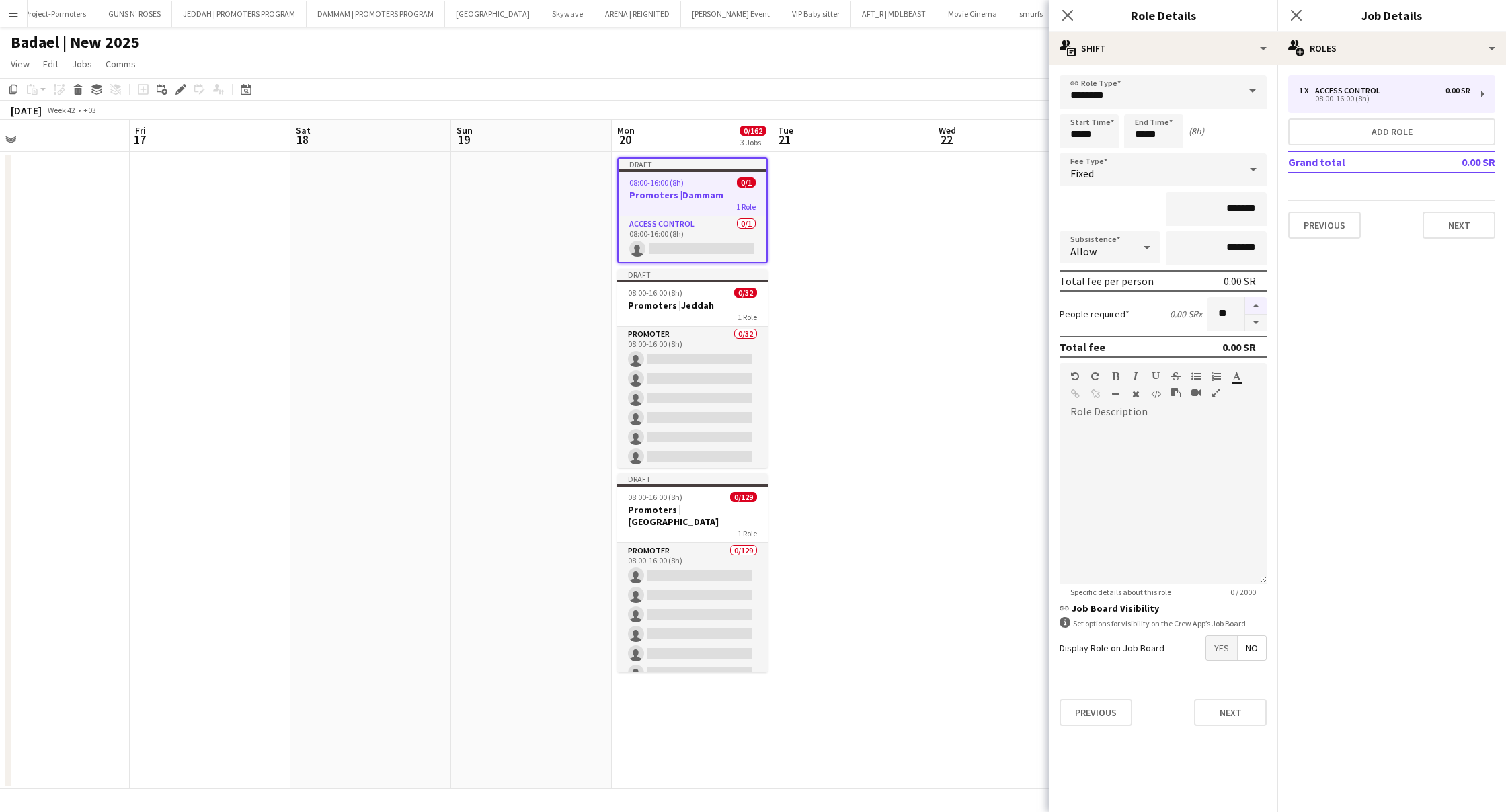
click at [1262, 307] on button "button" at bounding box center [1255, 306] width 21 height 18
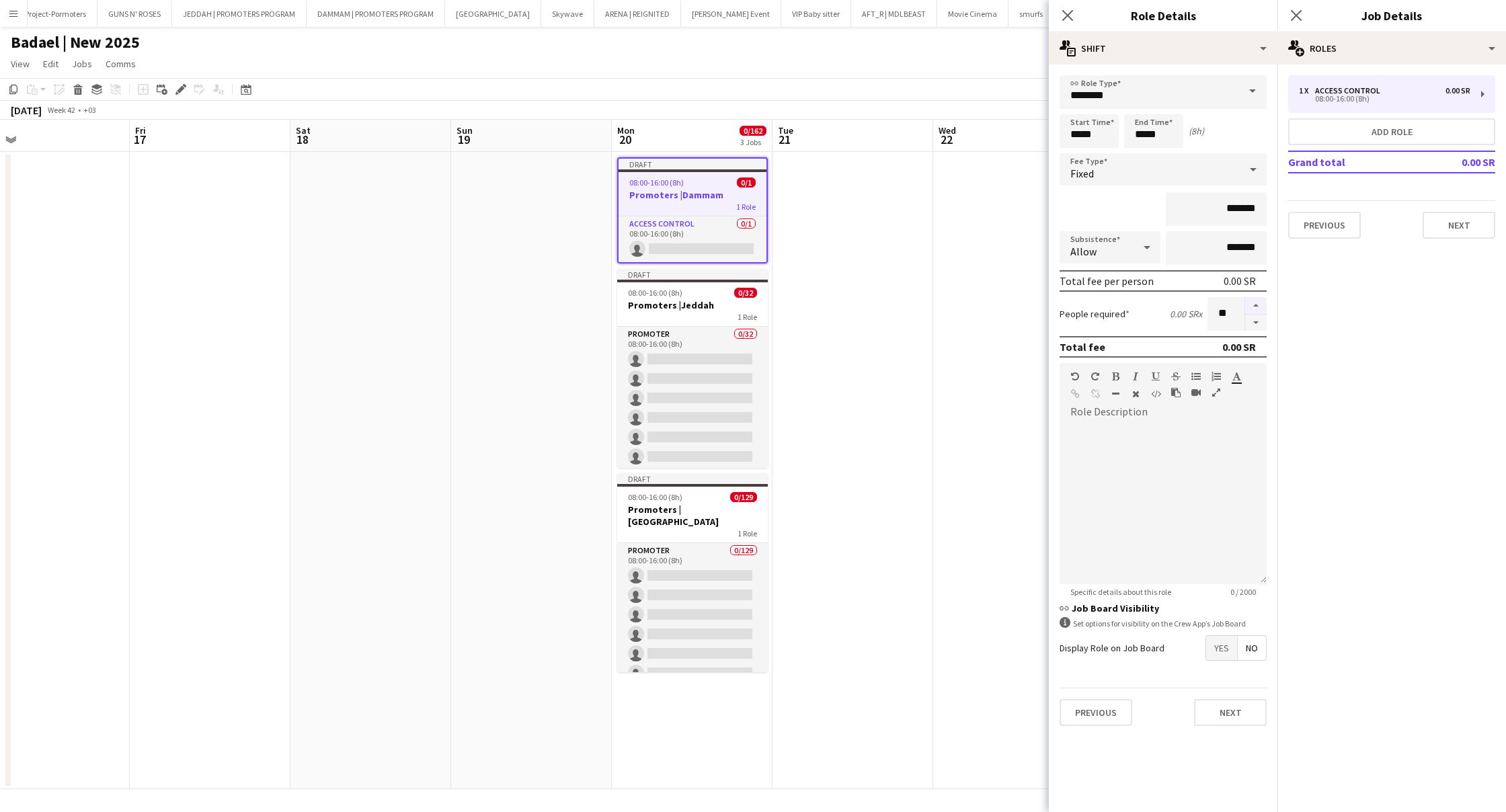
click at [1262, 307] on button "button" at bounding box center [1255, 306] width 21 height 18
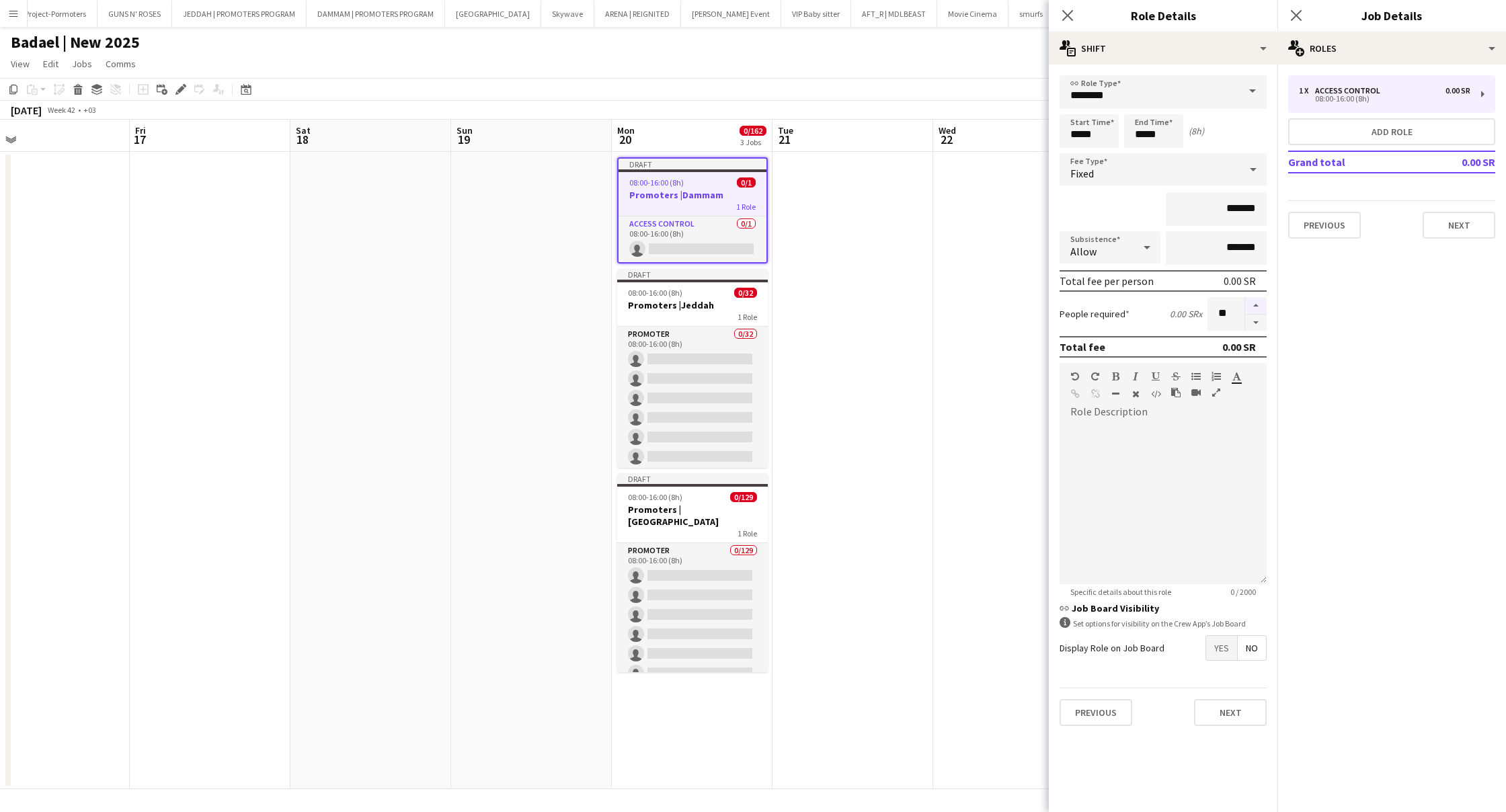
click at [1262, 307] on button "button" at bounding box center [1255, 306] width 21 height 18
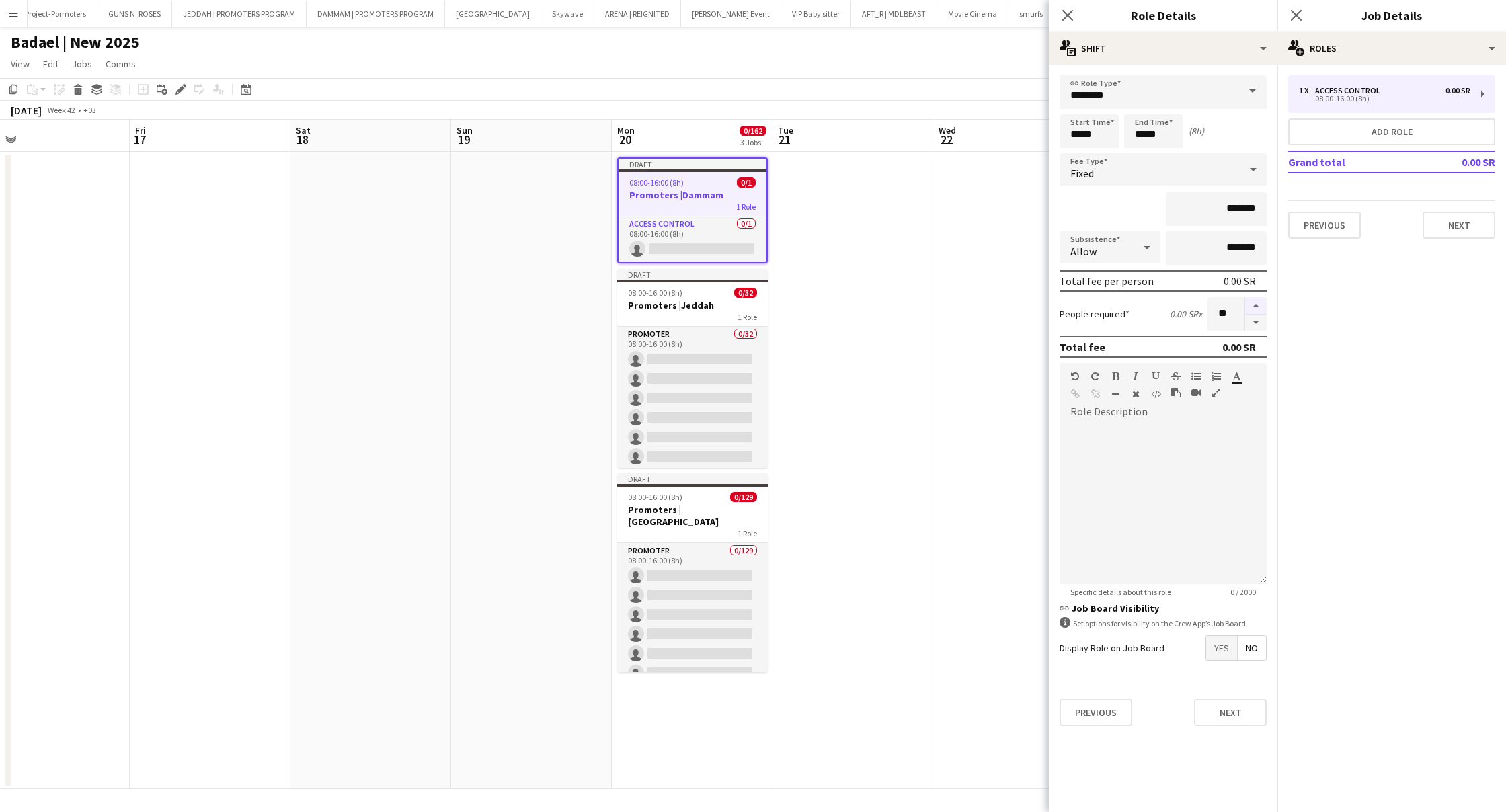
click at [1262, 307] on button "button" at bounding box center [1255, 306] width 21 height 18
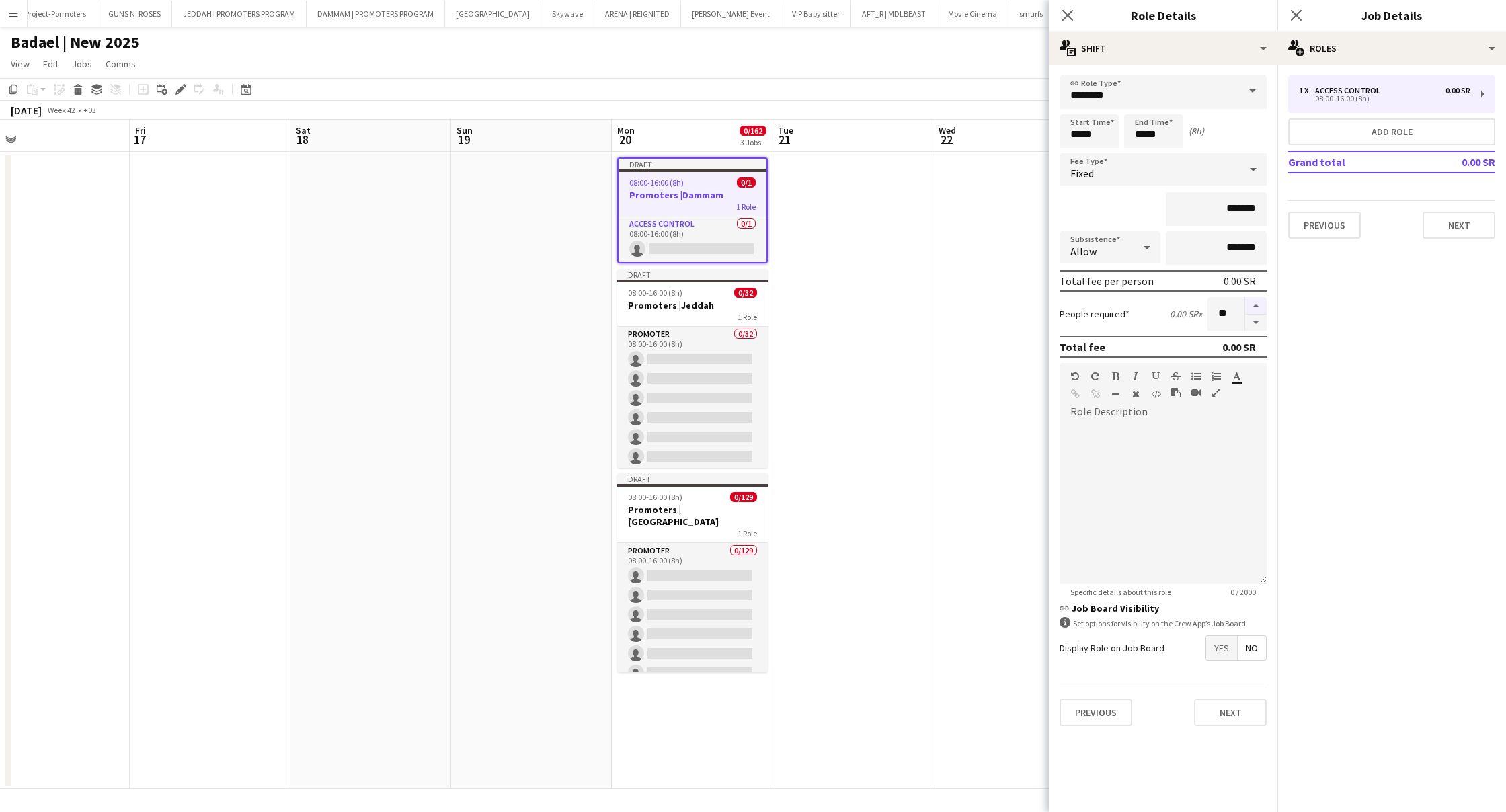
click at [1262, 307] on button "button" at bounding box center [1255, 306] width 21 height 18
type input "**"
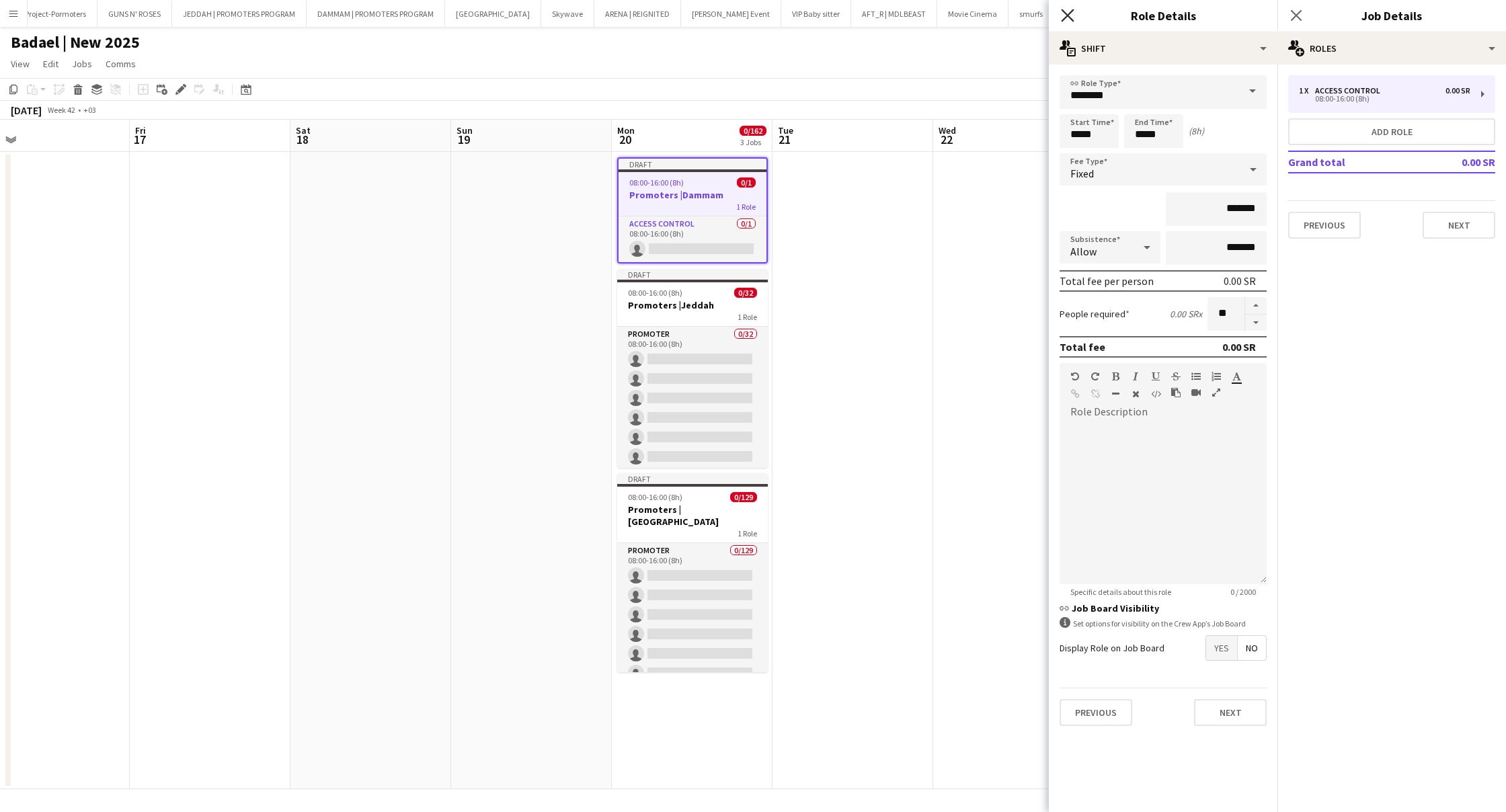
click at [1065, 13] on icon at bounding box center [1067, 15] width 13 height 13
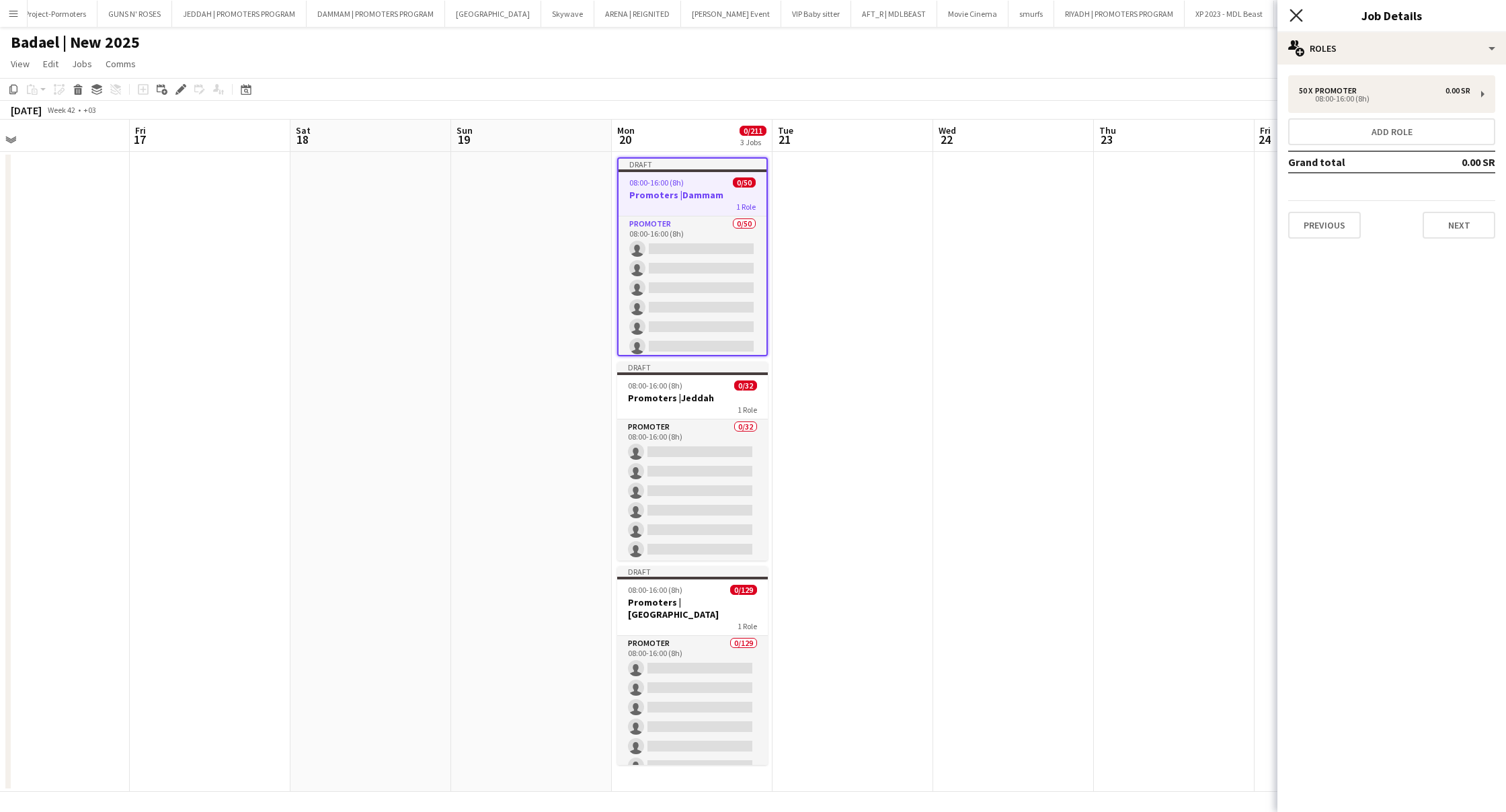
click at [1298, 16] on icon "Close pop-in" at bounding box center [1296, 15] width 13 height 13
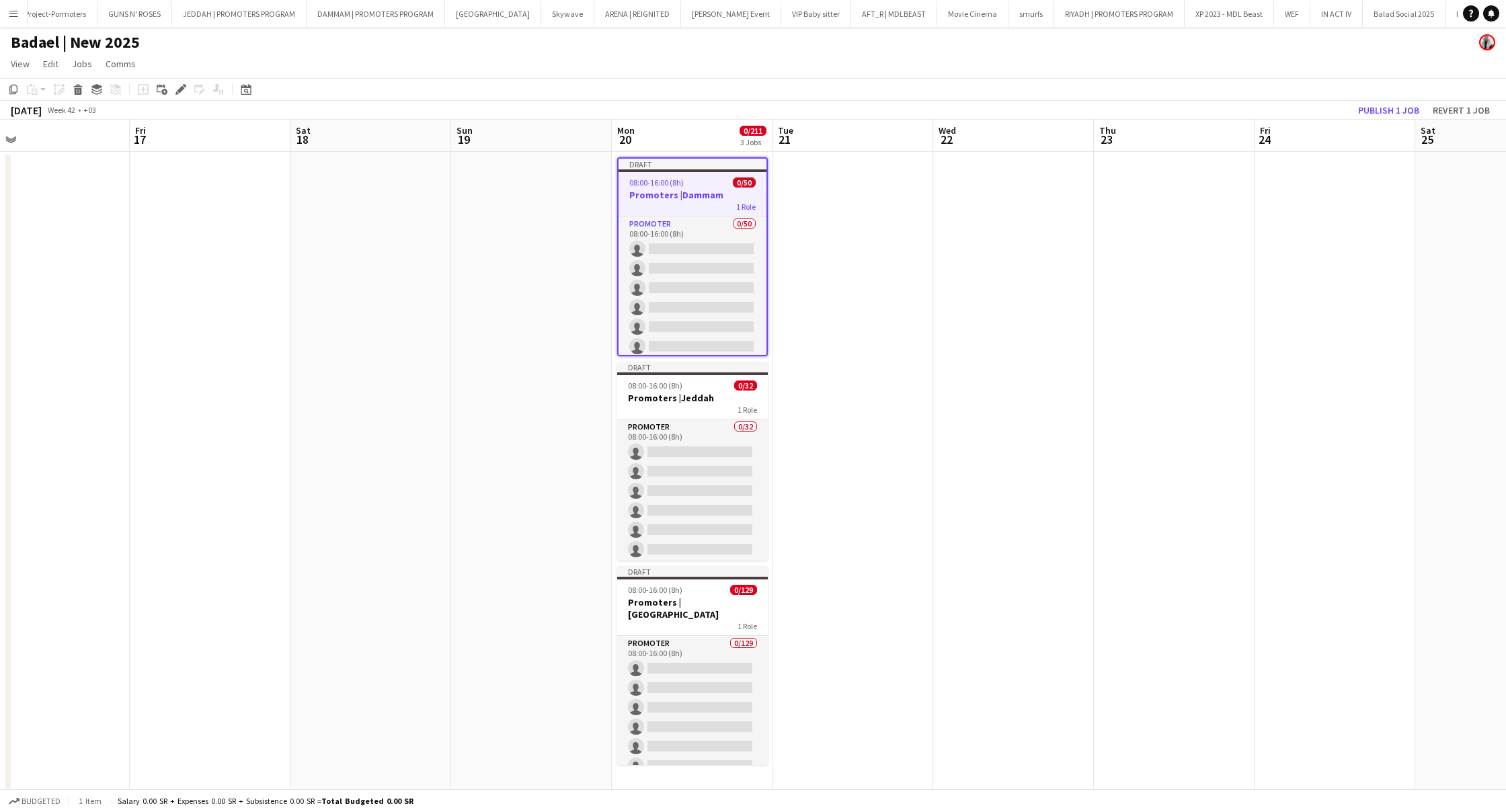
click at [1088, 441] on app-date-cell at bounding box center [1013, 472] width 161 height 640
